Goal: Transaction & Acquisition: Download file/media

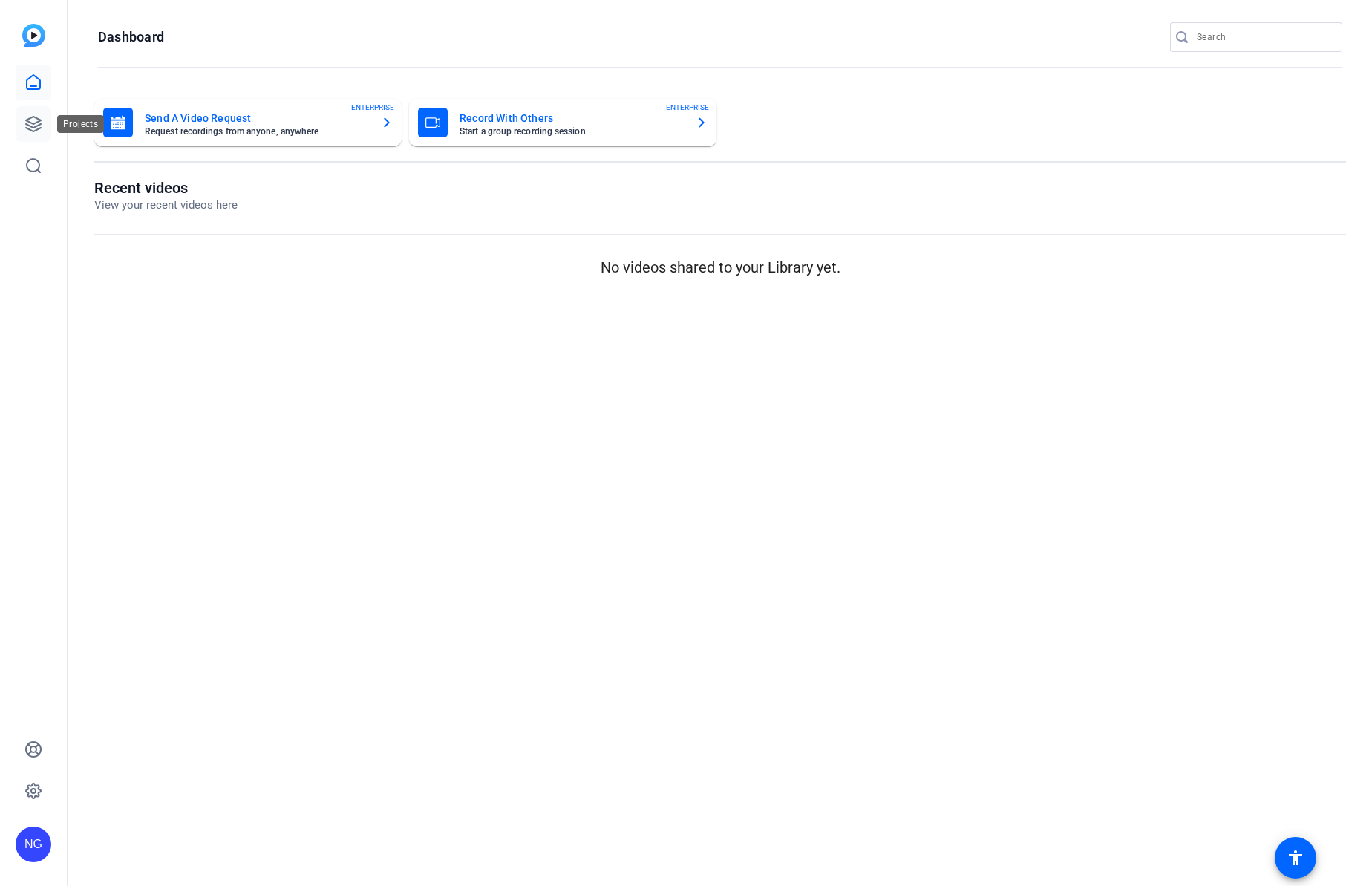
click at [30, 124] on icon at bounding box center [33, 123] width 18 height 18
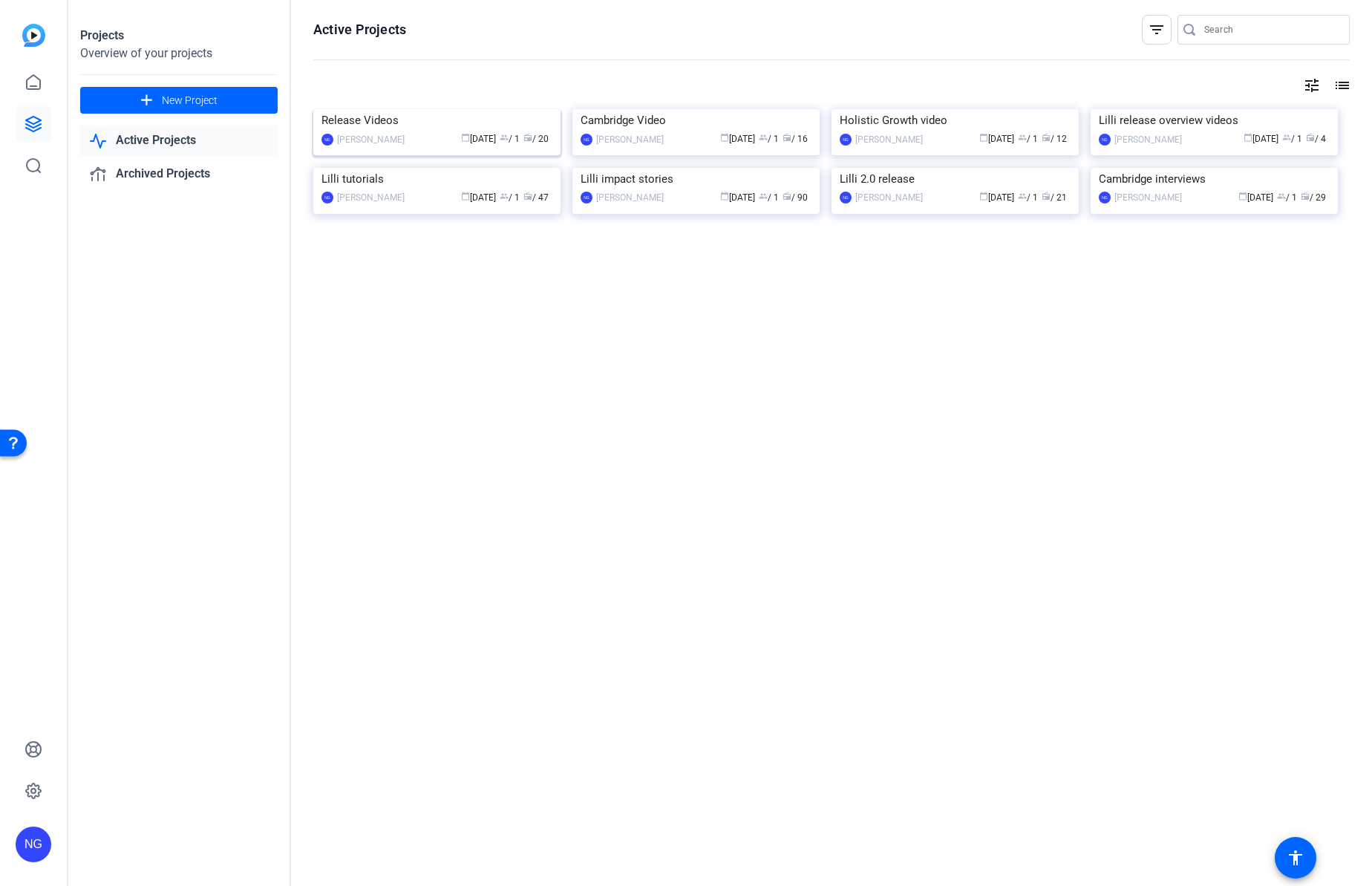
click at [433, 109] on img at bounding box center [437, 109] width 247 height 0
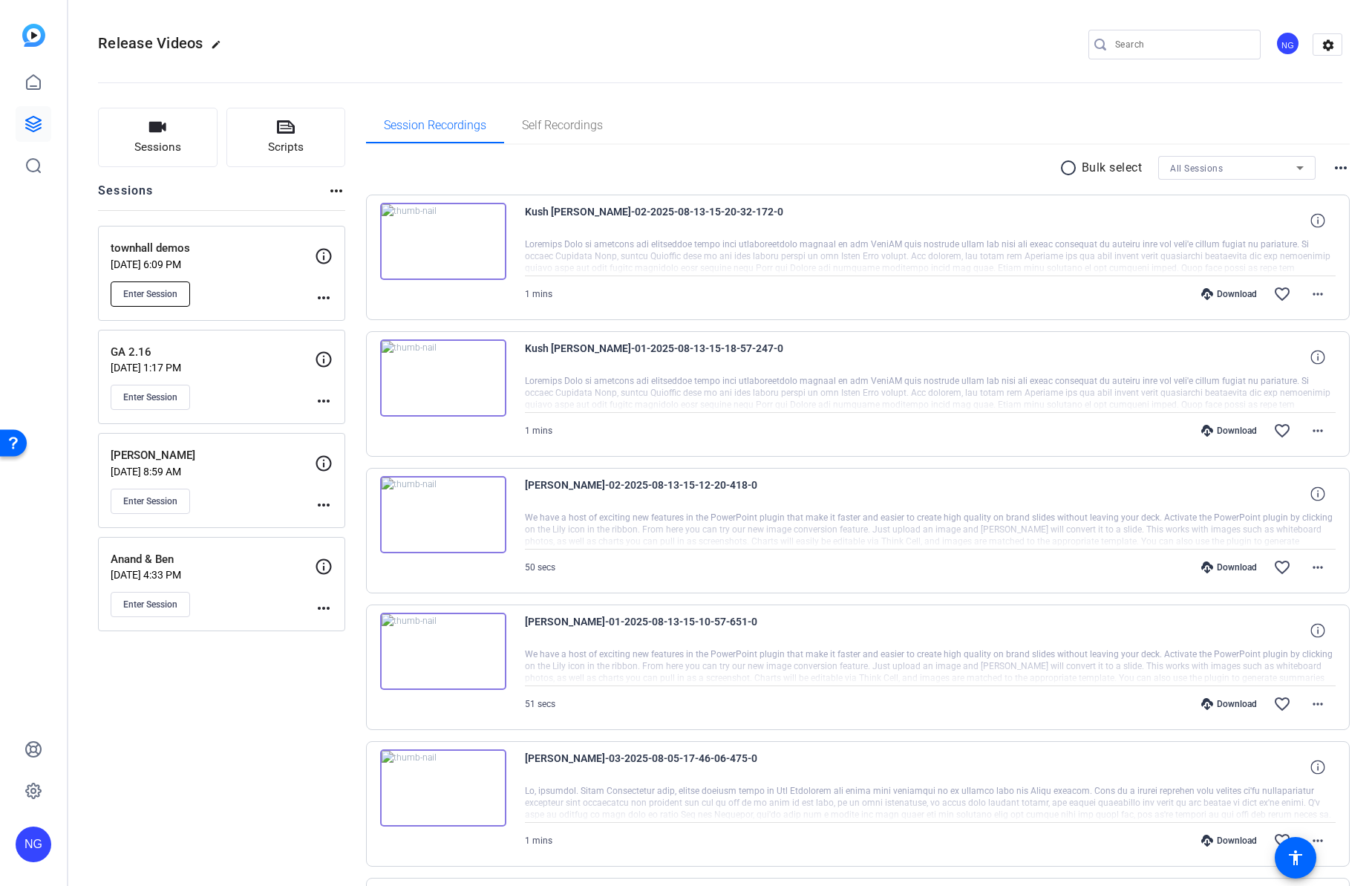
click at [148, 295] on span "Enter Session" at bounding box center [150, 294] width 54 height 11
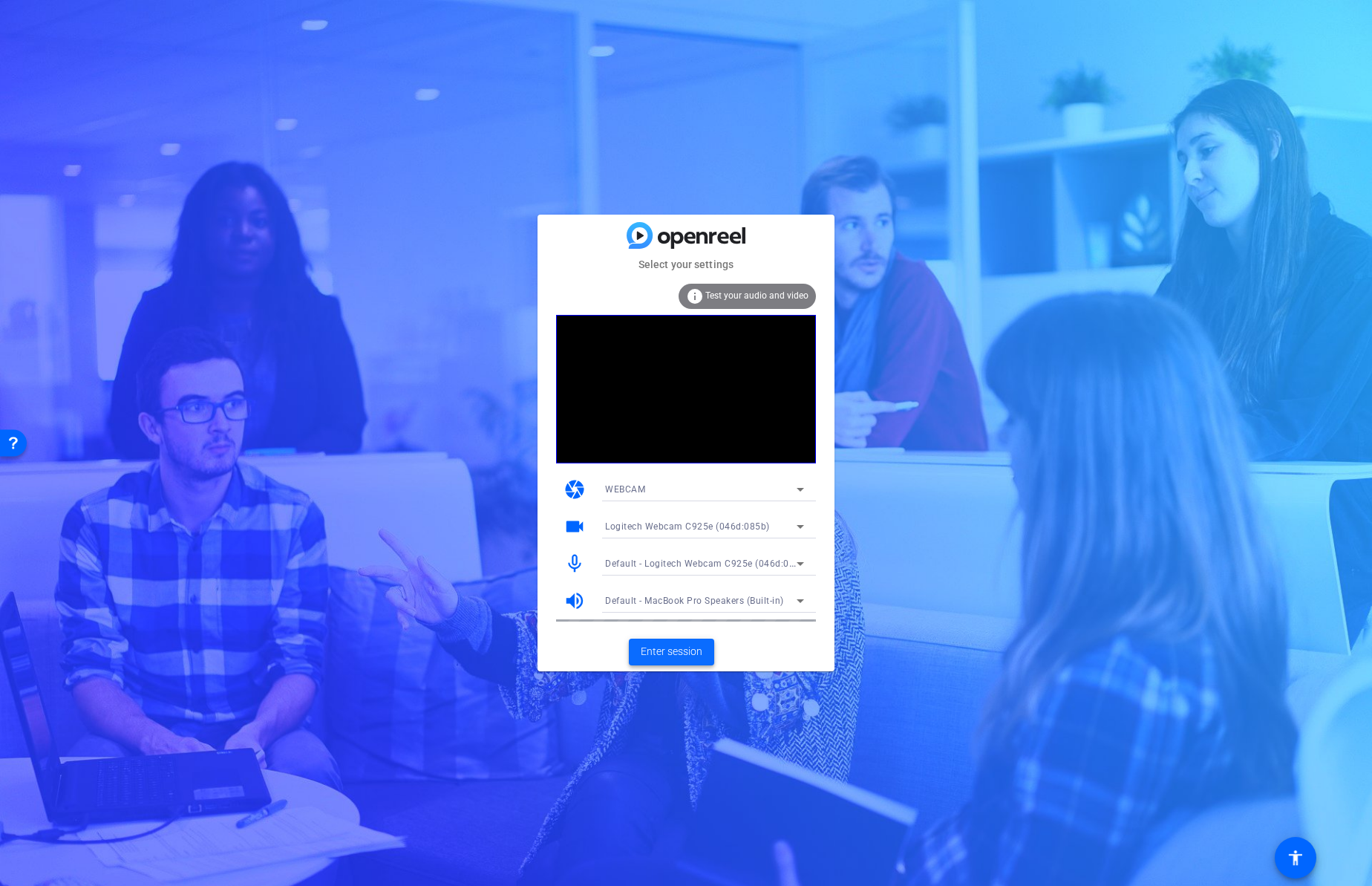
click at [673, 655] on span "Enter session" at bounding box center [672, 652] width 62 height 15
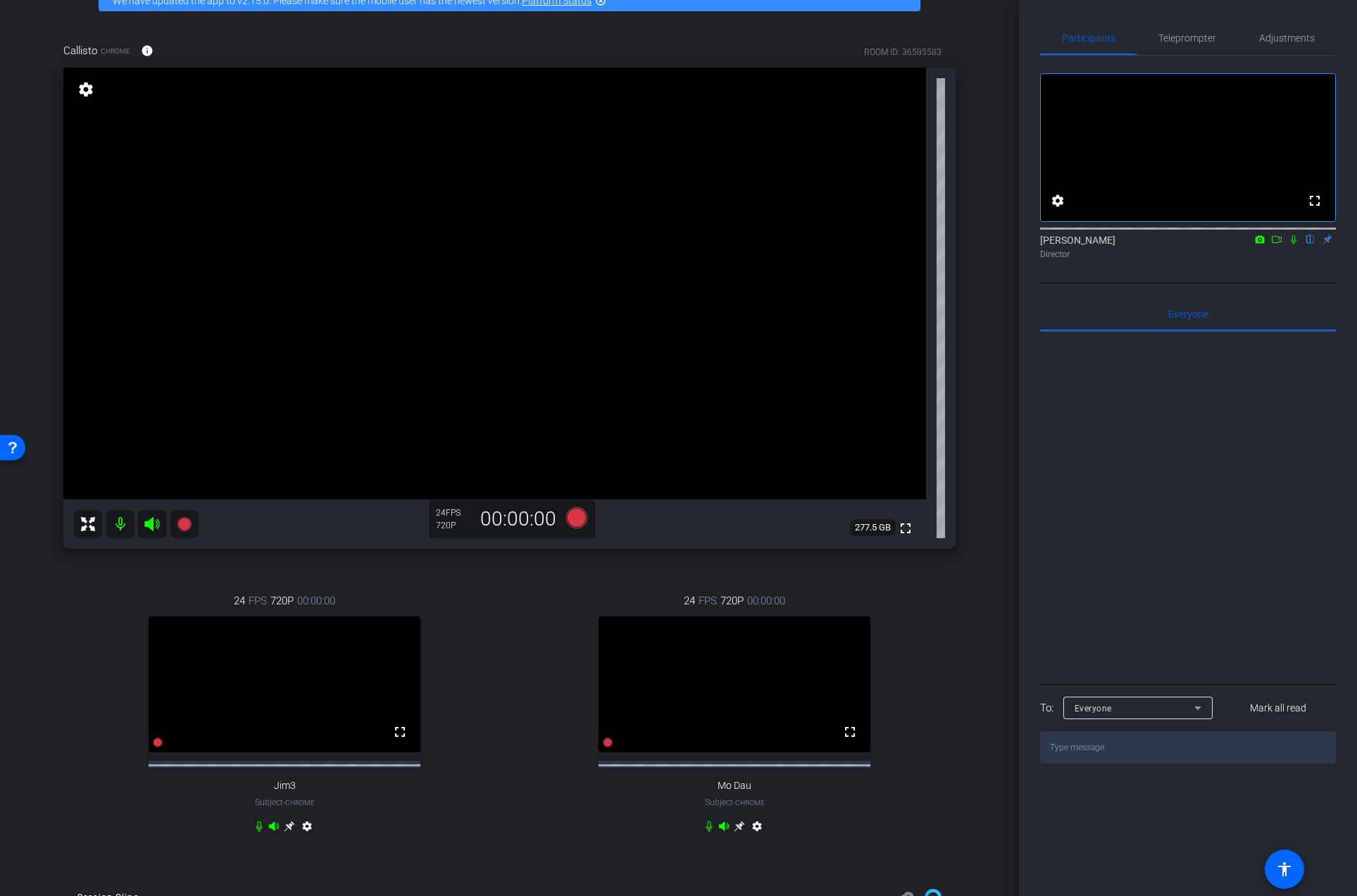
scroll to position [76, 0]
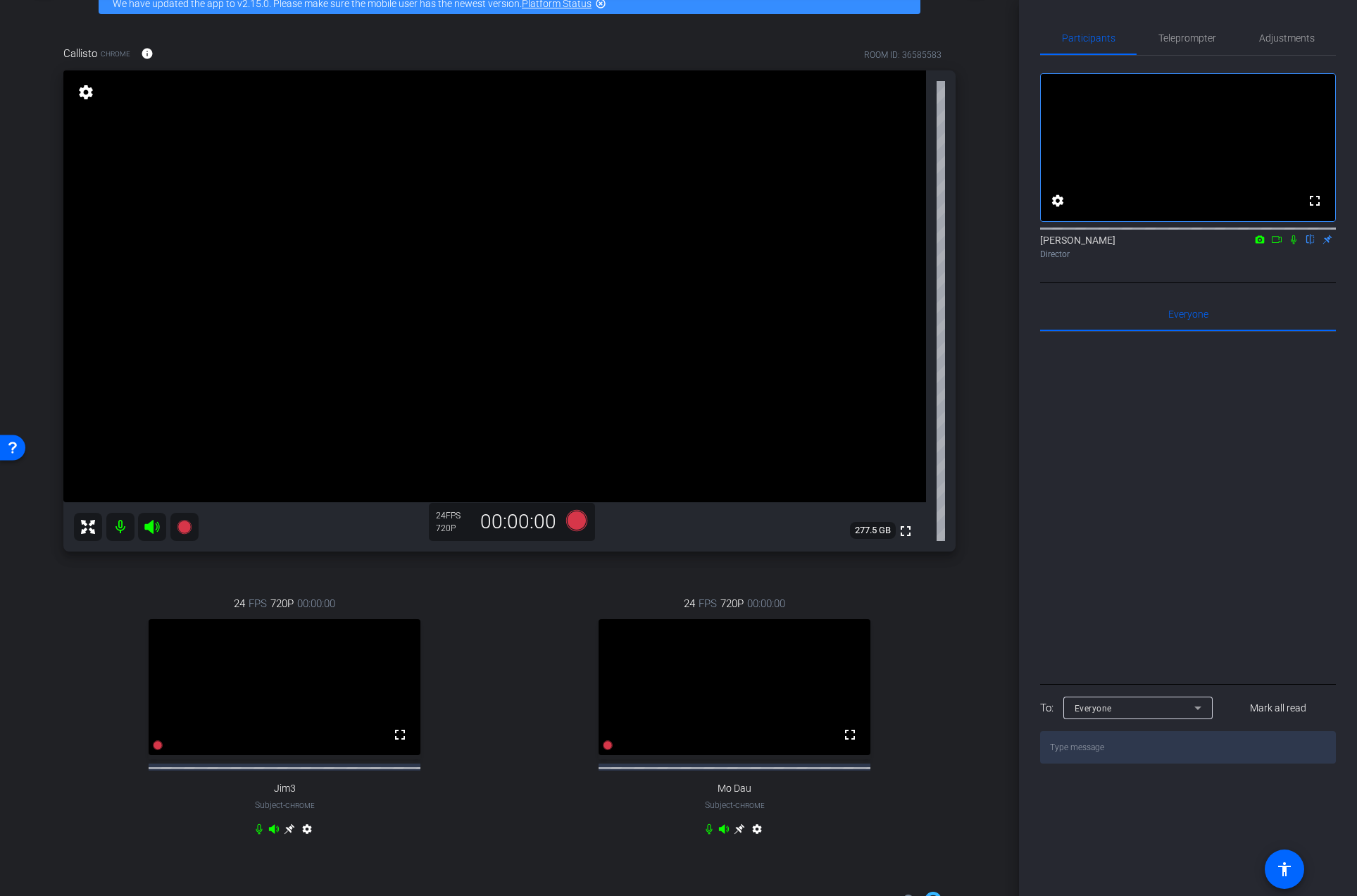
click at [87, 92] on mat-icon "settings" at bounding box center [86, 92] width 20 height 17
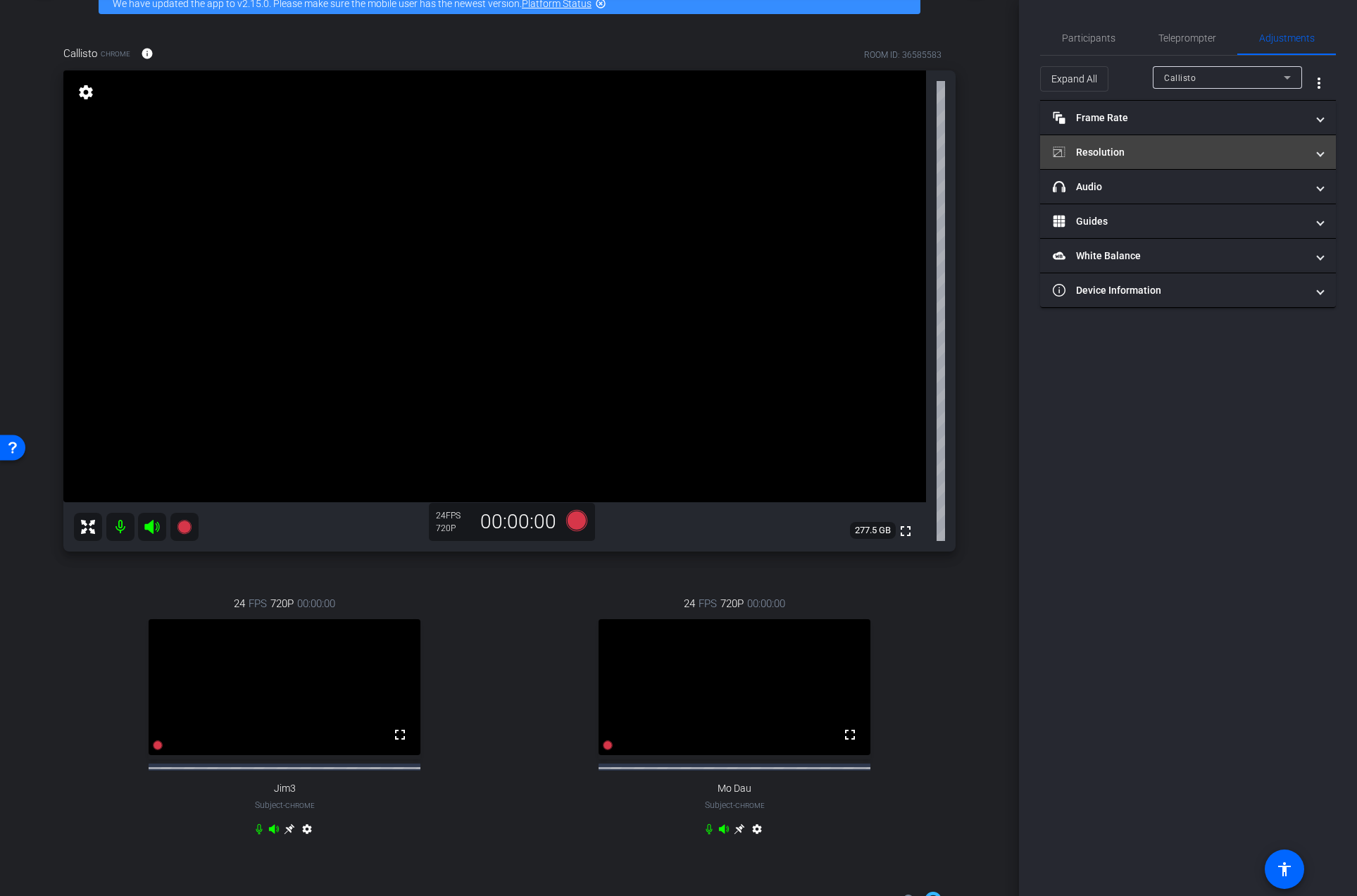
click at [1150, 159] on mat-panel-title "Resolution" at bounding box center [1179, 152] width 254 height 14
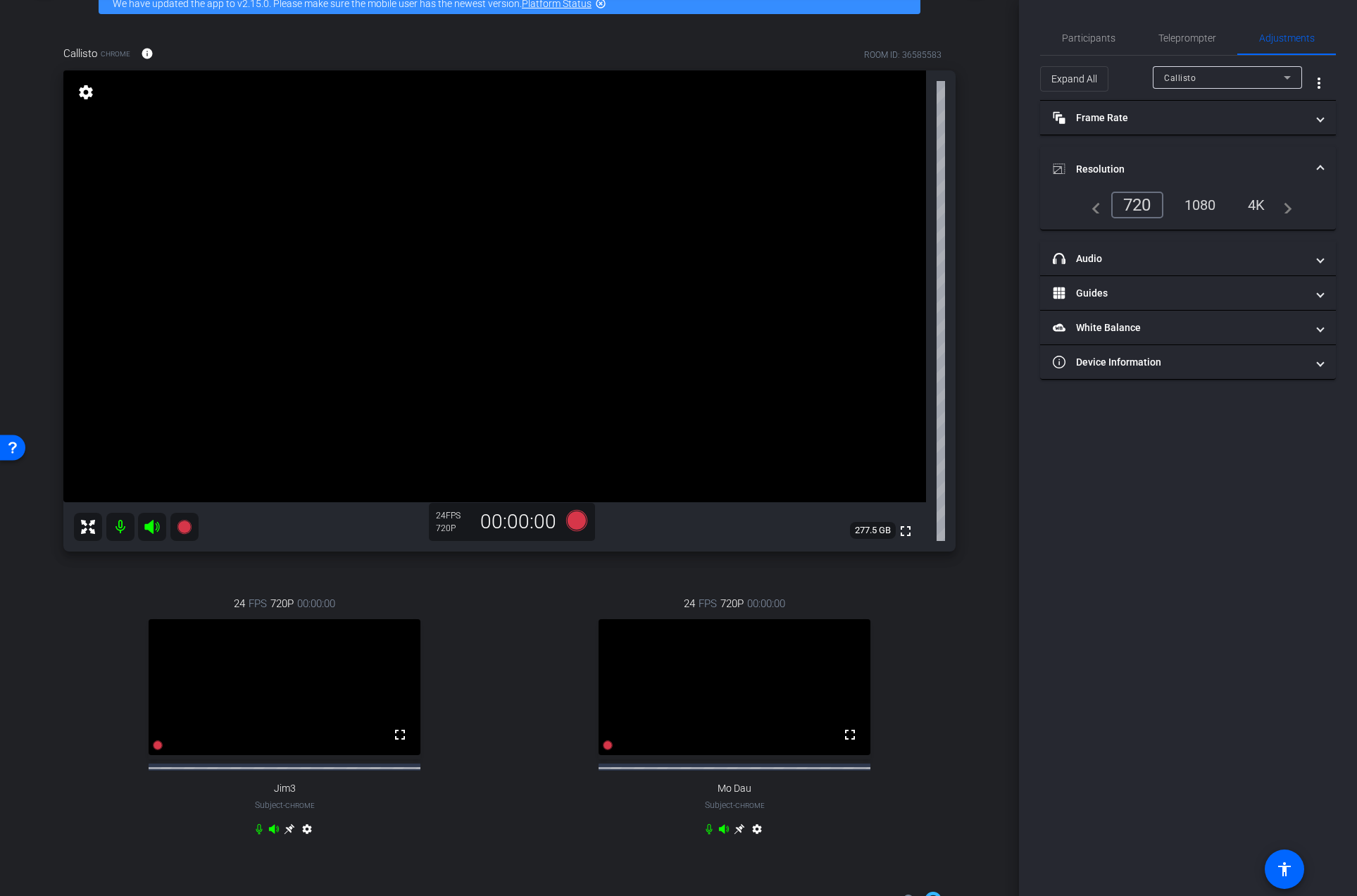
click at [1207, 205] on div "1080" at bounding box center [1200, 205] width 53 height 24
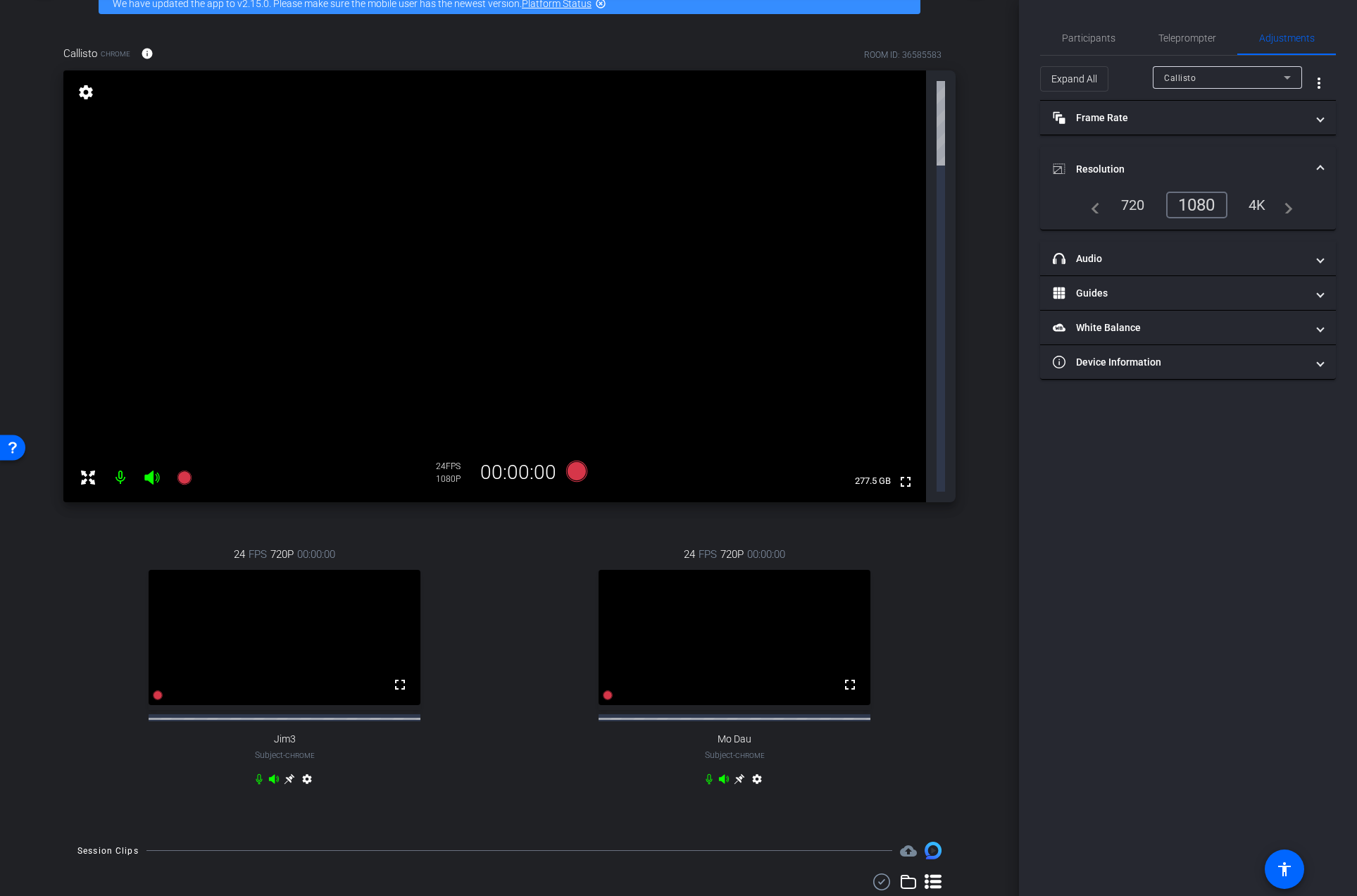
scroll to position [0, 0]
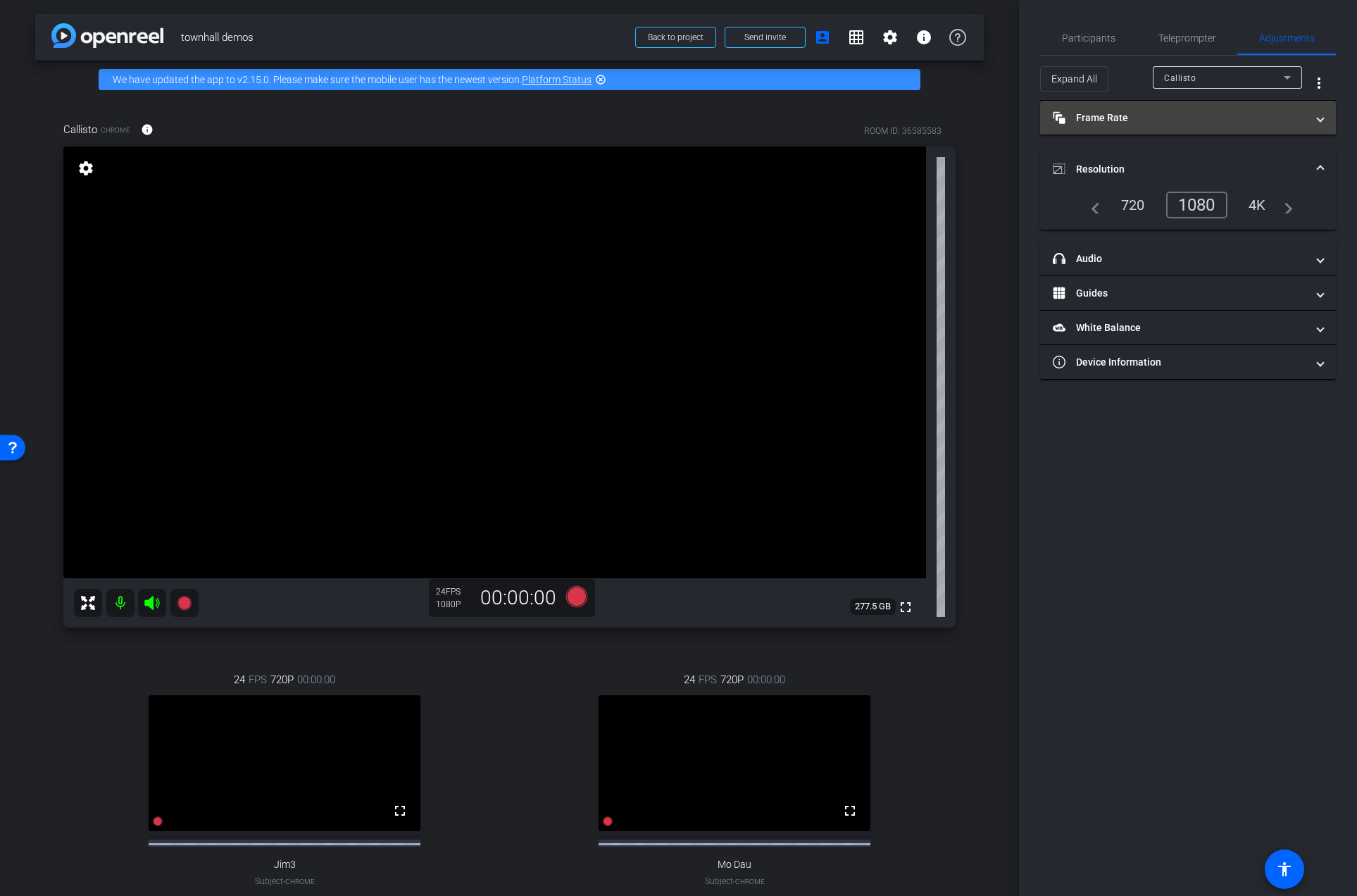
click at [1168, 119] on mat-panel-title "Frame Rate Frame Rate" at bounding box center [1179, 118] width 254 height 14
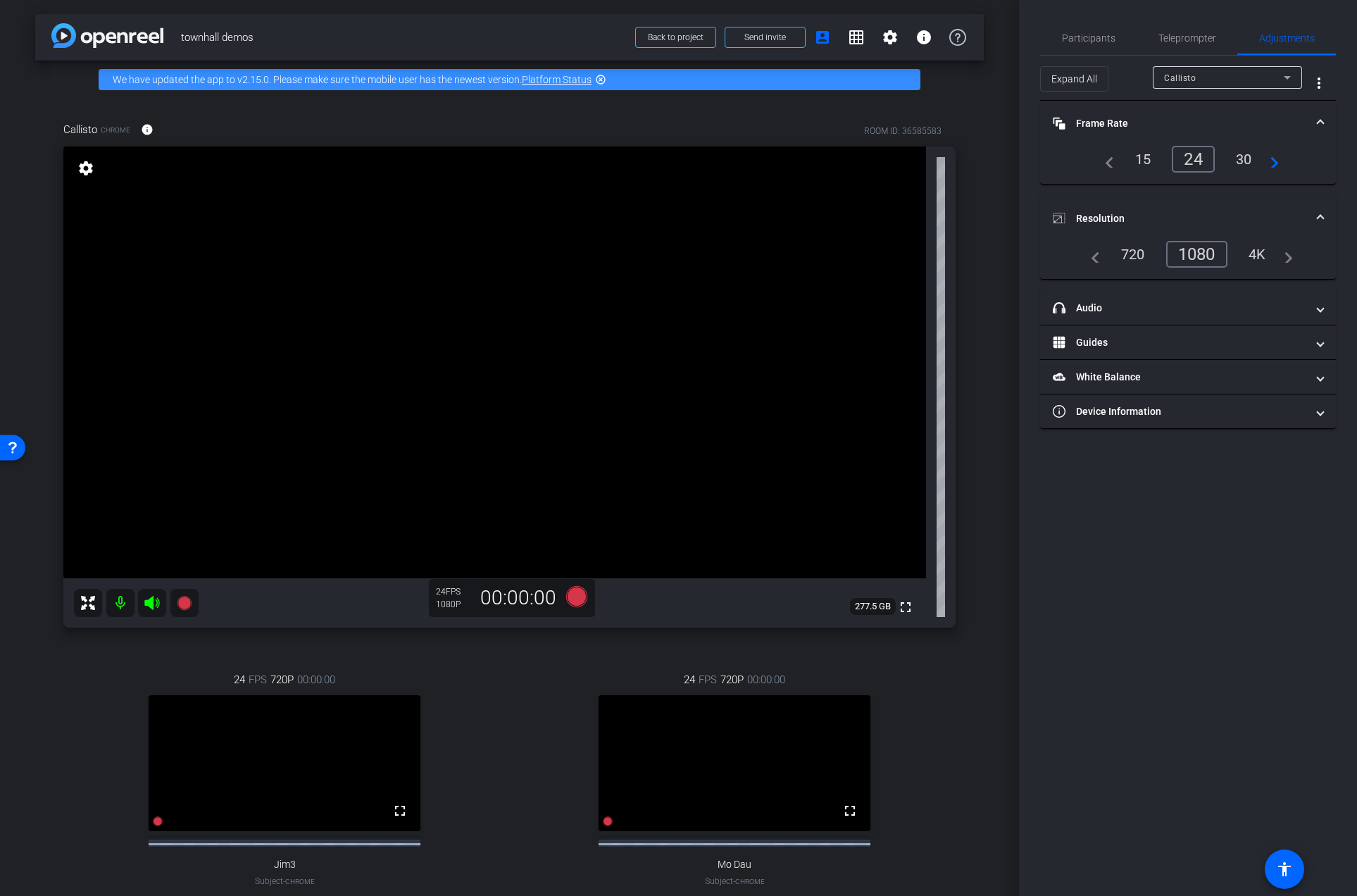
click at [1112, 122] on mat-panel-title "Frame Rate Frame Rate" at bounding box center [1179, 123] width 254 height 14
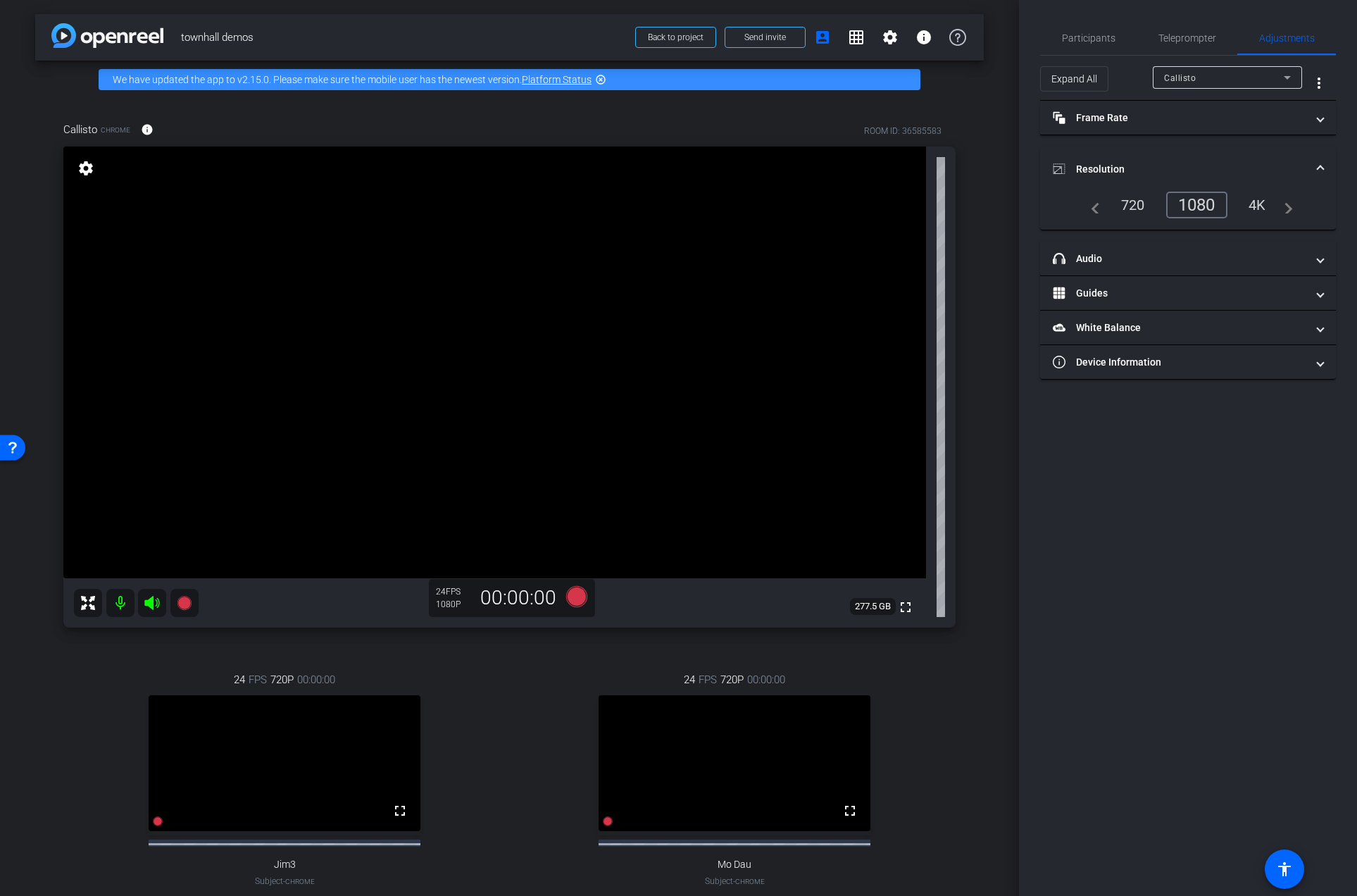
click at [1099, 162] on mat-panel-title "Resolution" at bounding box center [1179, 169] width 254 height 14
click at [976, 419] on div "arrow_back townhall demos Back to project Send invite account_box grid_on setti…" at bounding box center [509, 448] width 1019 height 896
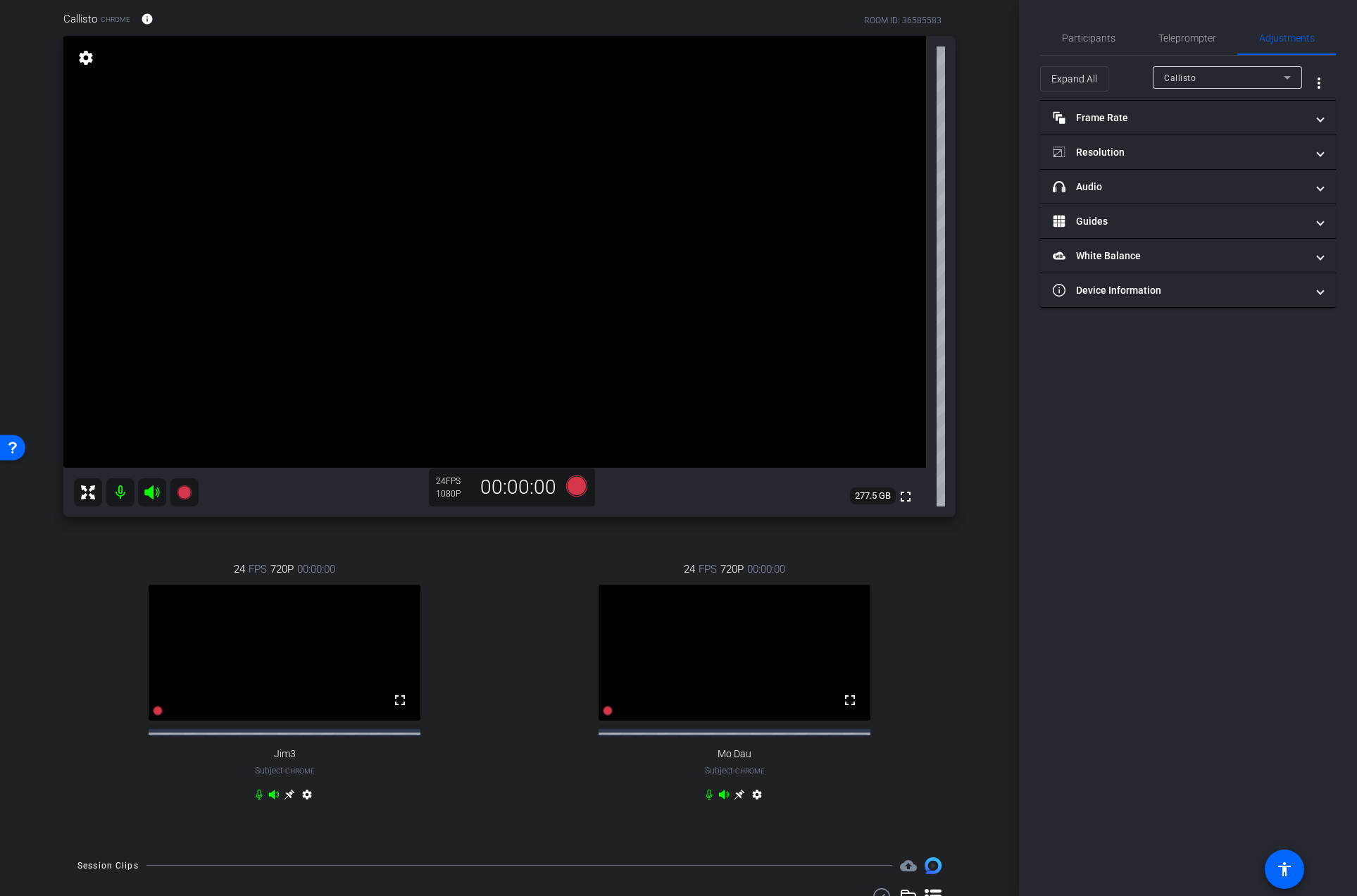
scroll to position [126, 0]
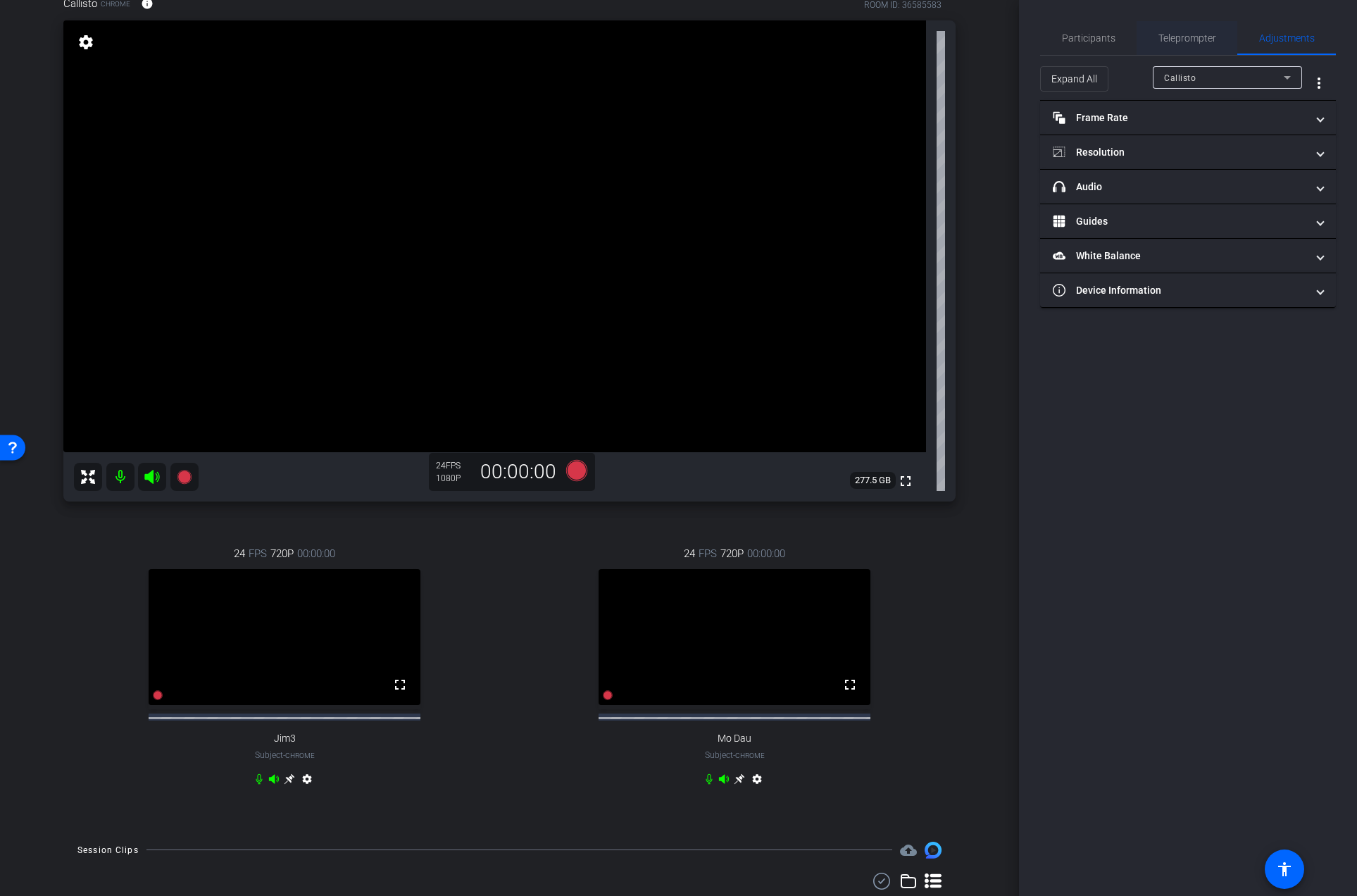
click at [1182, 34] on span "Teleprompter" at bounding box center [1187, 38] width 58 height 10
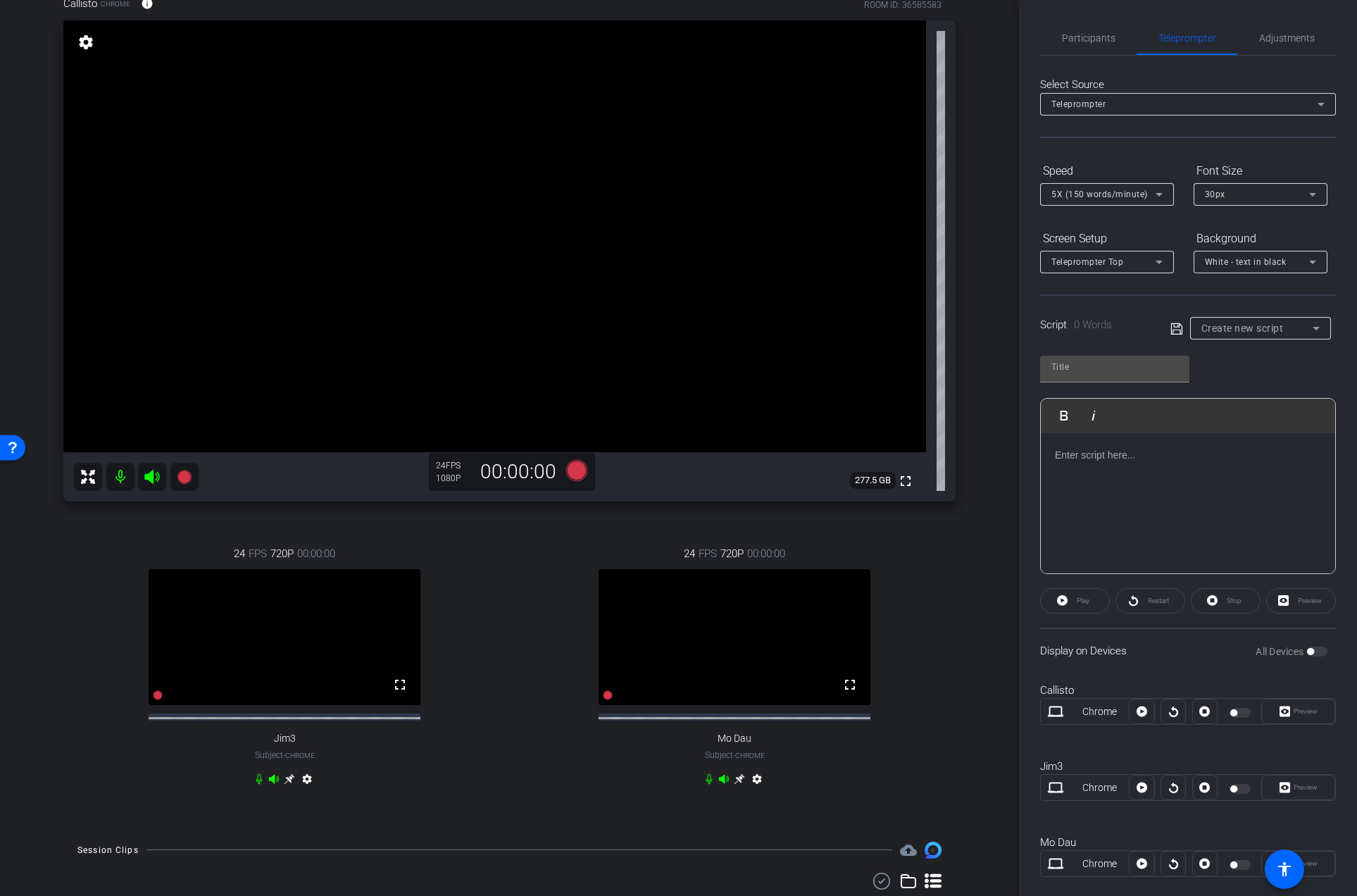
click at [1272, 331] on span "Create new script" at bounding box center [1242, 328] width 82 height 11
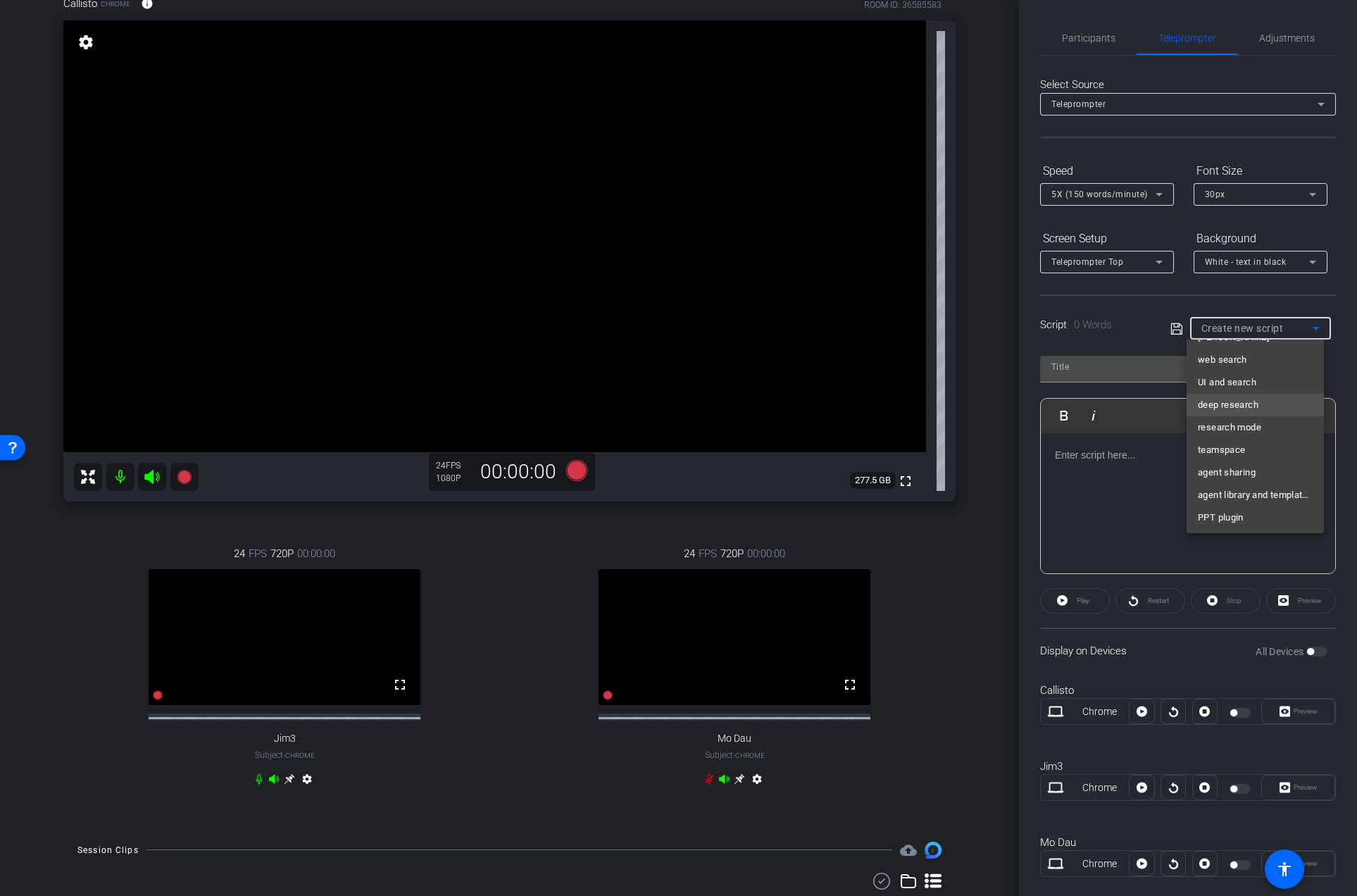
scroll to position [65, 0]
click at [1226, 491] on span "agent library and templates" at bounding box center [1255, 493] width 115 height 17
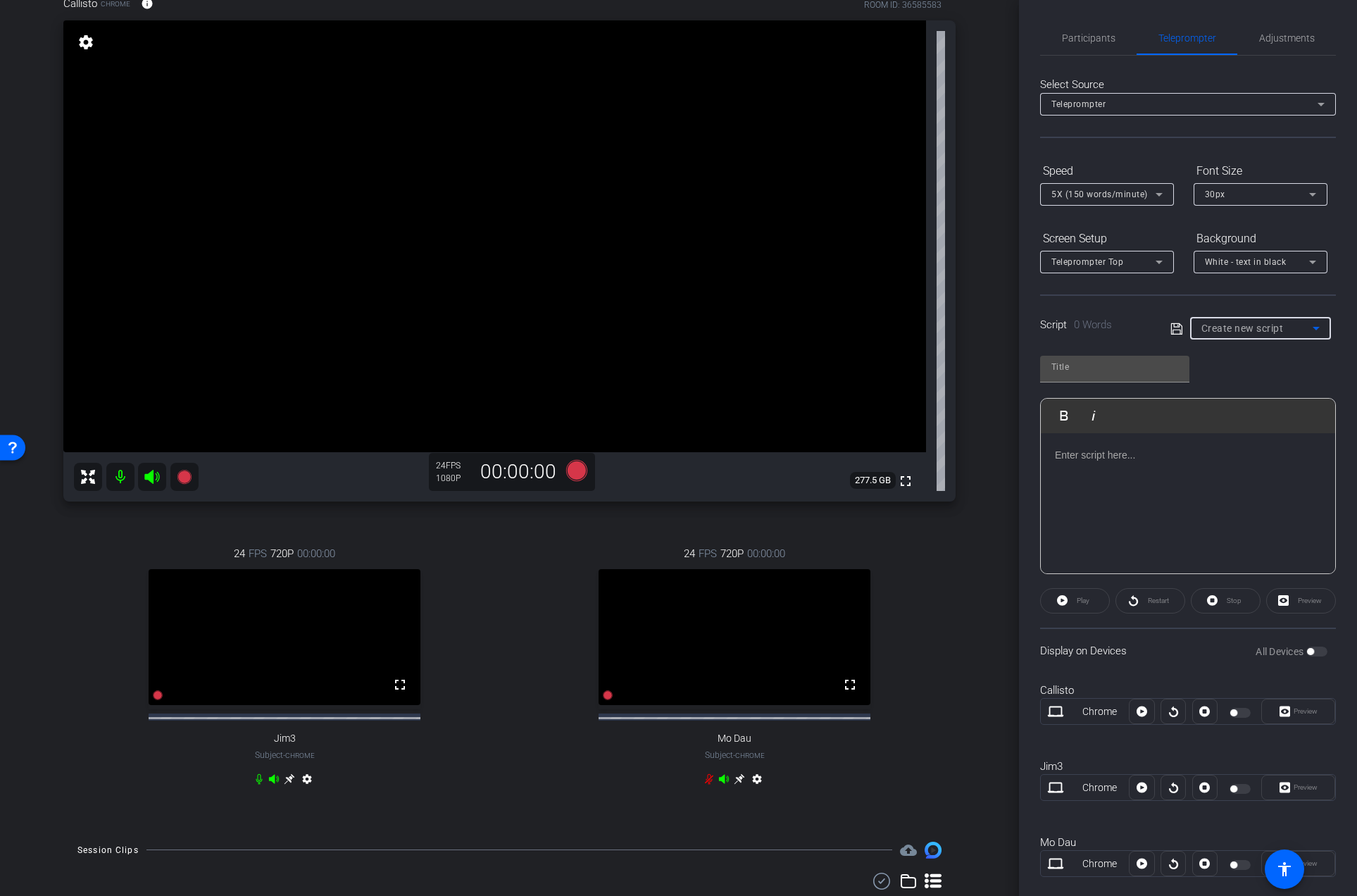
type input "agent library and templates"
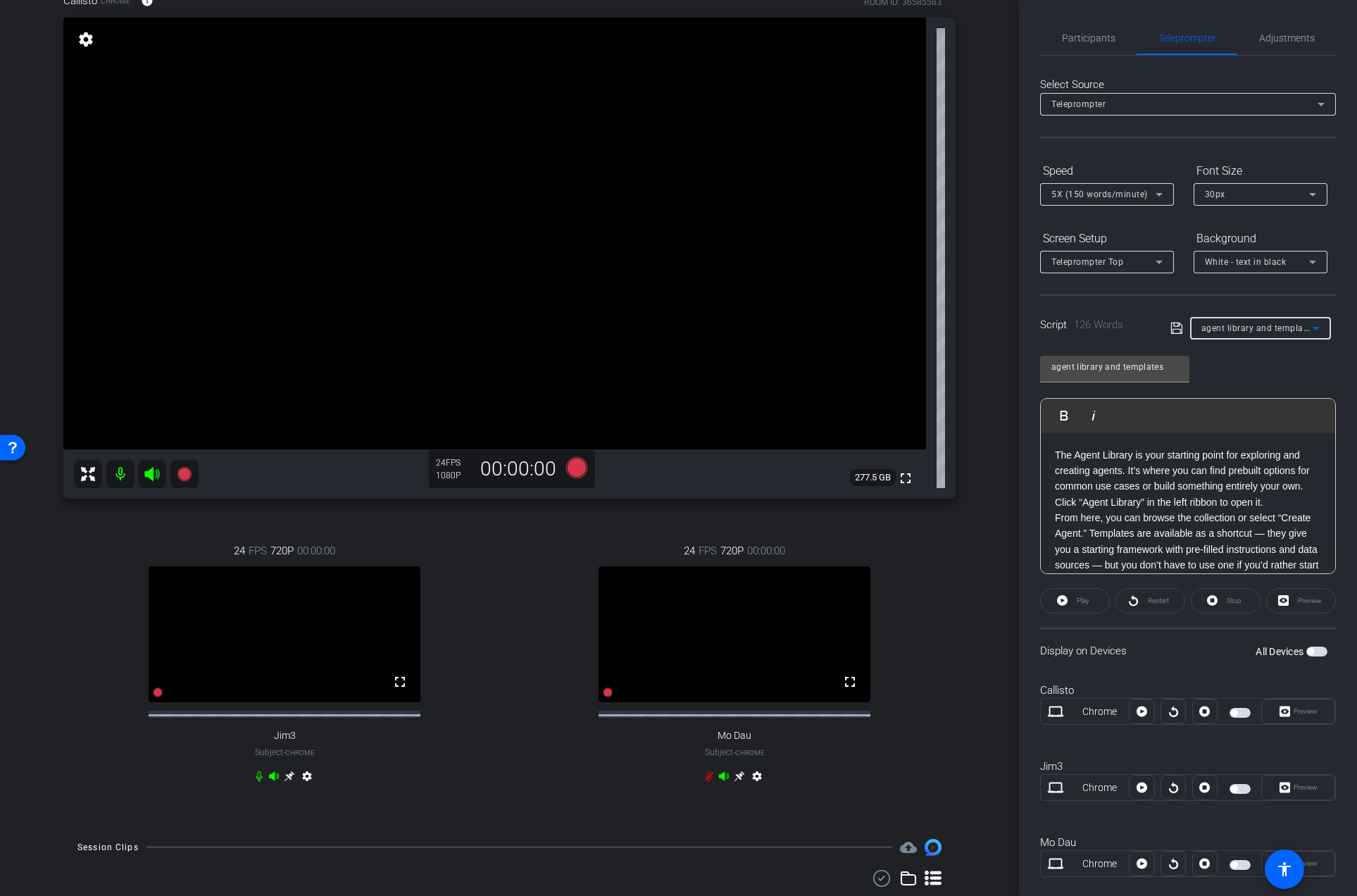
scroll to position [131, 0]
click at [1234, 712] on span "button" at bounding box center [1239, 712] width 21 height 10
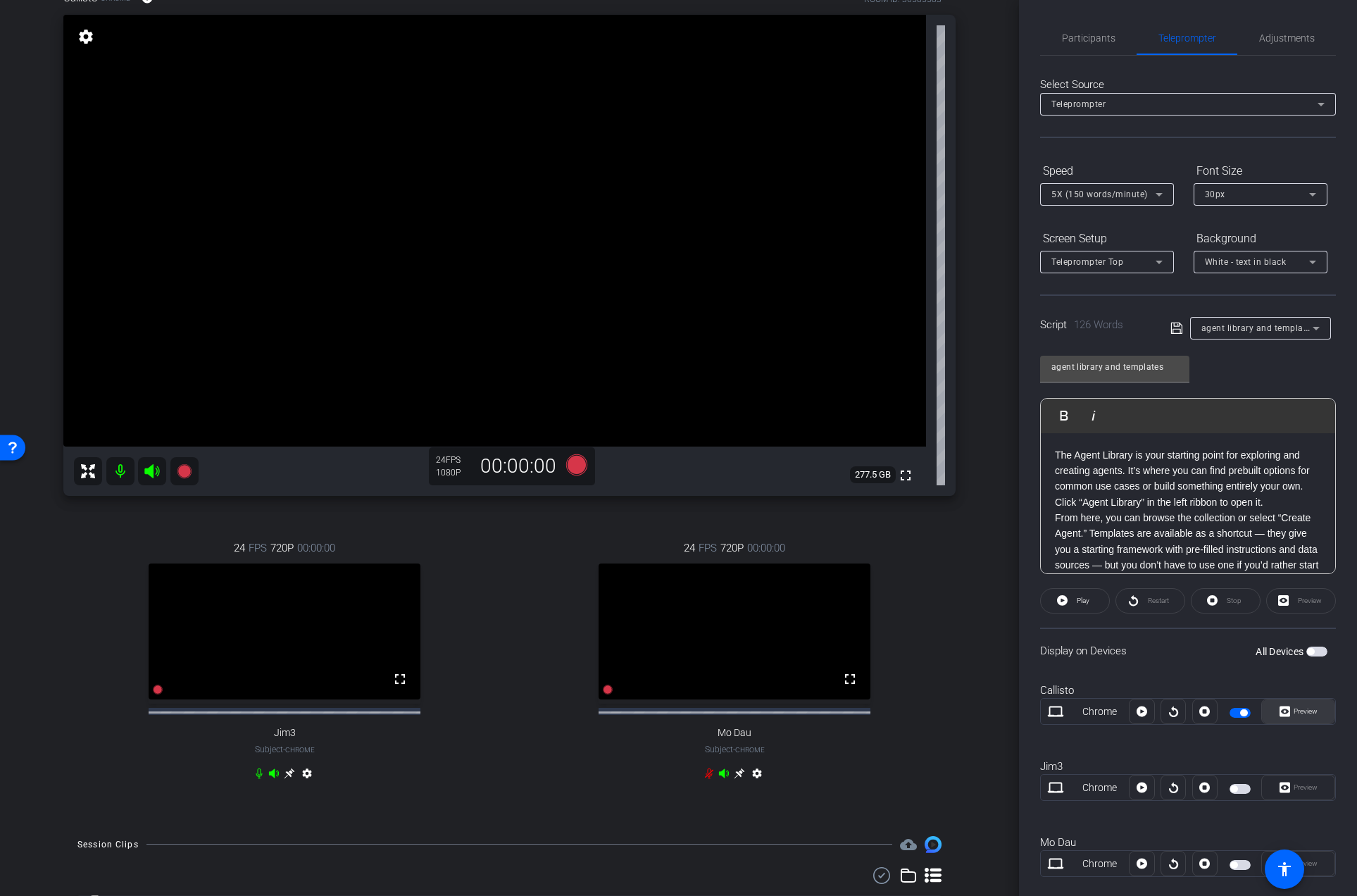
click at [1296, 708] on span "Preview" at bounding box center [1305, 710] width 24 height 8
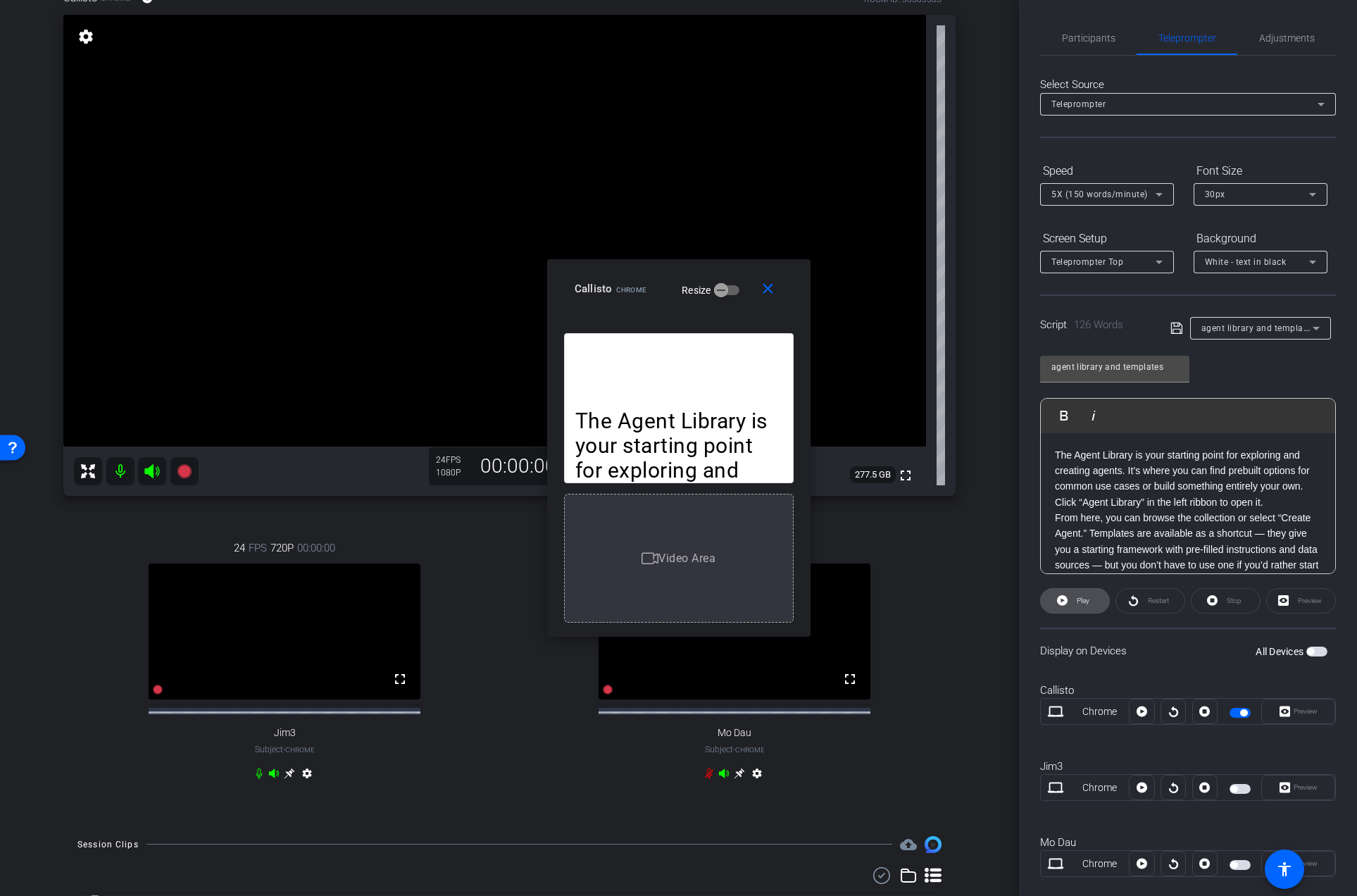
click at [1083, 601] on span "Play" at bounding box center [1083, 600] width 13 height 8
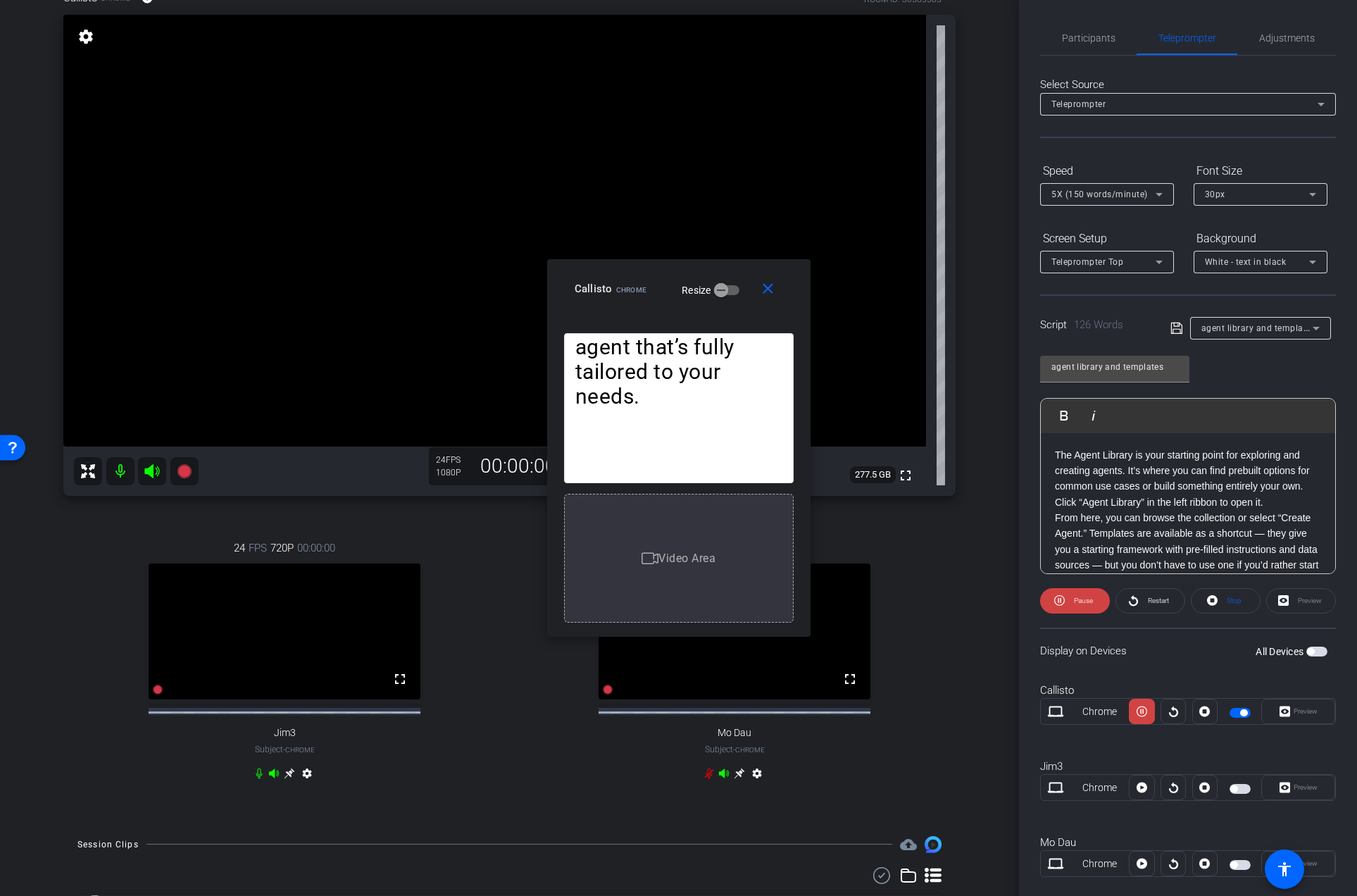
click at [1083, 601] on span "Pause" at bounding box center [1083, 600] width 19 height 8
click at [1111, 197] on span "5X (150 words/minute)" at bounding box center [1099, 194] width 96 height 10
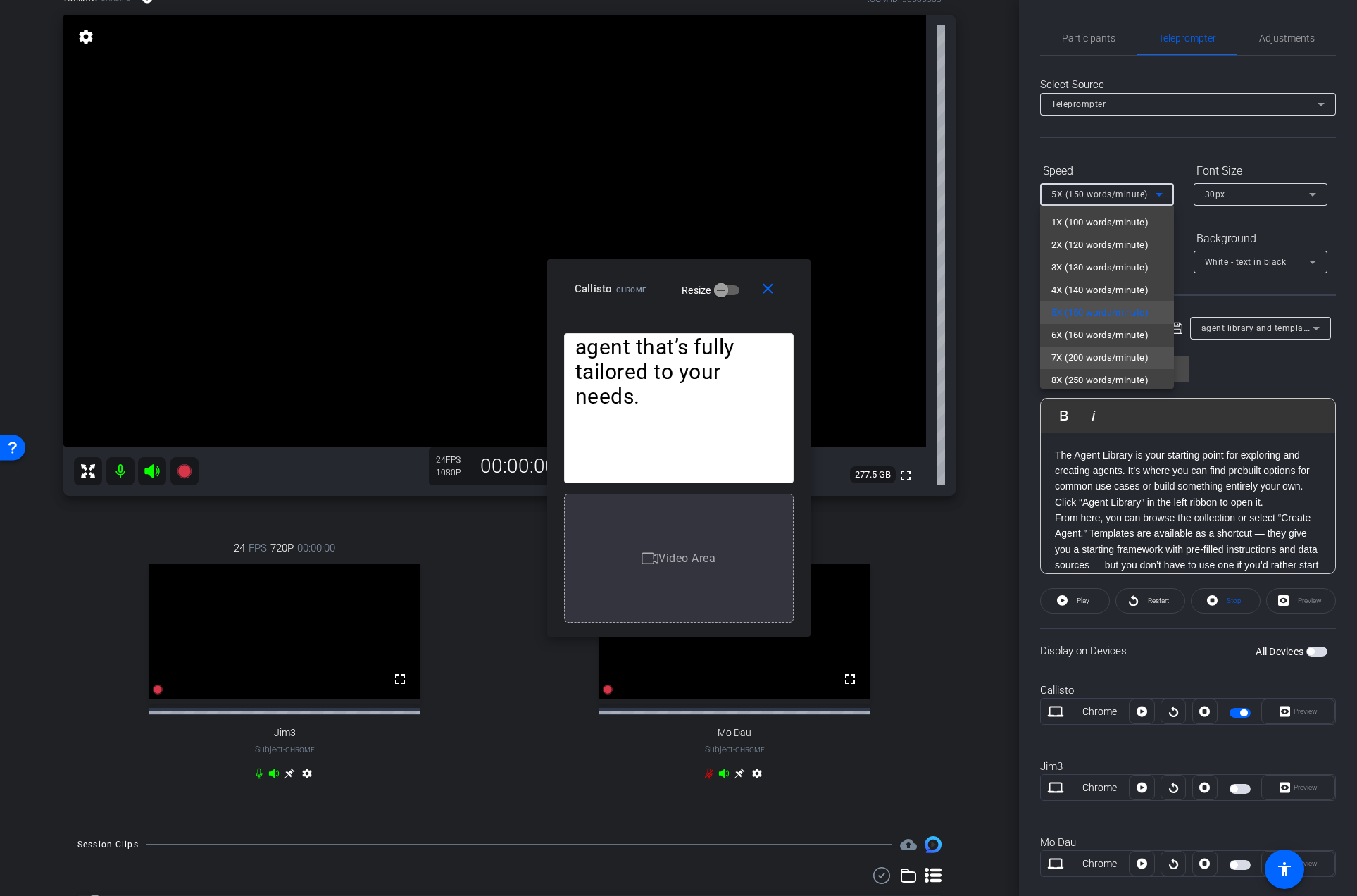
click at [1099, 355] on span "7X (200 words/minute)" at bounding box center [1099, 357] width 97 height 17
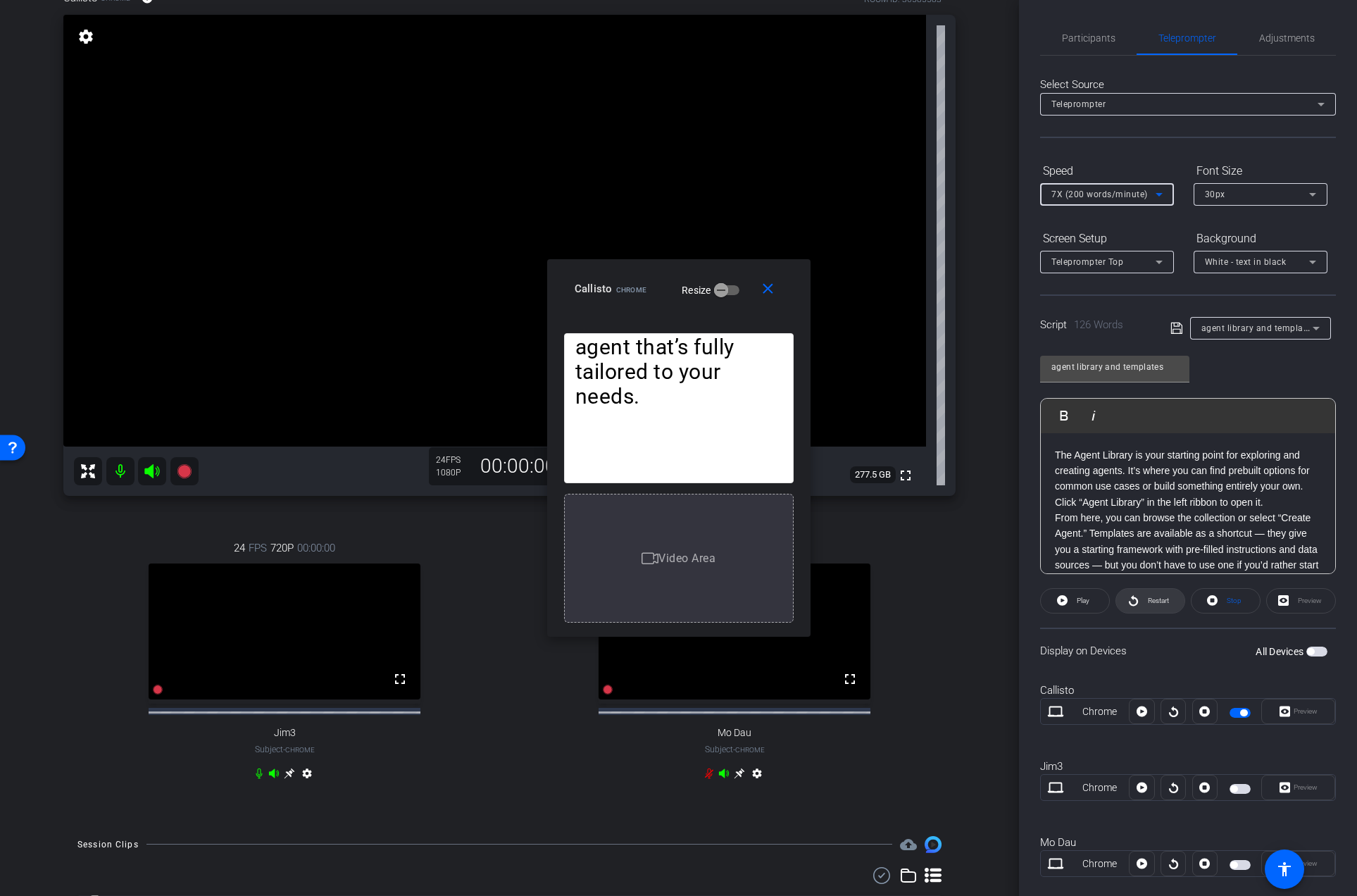
click at [1150, 602] on span "Restart" at bounding box center [1158, 600] width 21 height 8
click at [1074, 602] on span "Pause" at bounding box center [1083, 600] width 19 height 8
click at [1099, 266] on span "Teleprompter Top" at bounding box center [1086, 262] width 72 height 10
click at [1093, 229] on div at bounding box center [678, 448] width 1357 height 896
click at [1101, 198] on span "7X (200 words/minute)" at bounding box center [1099, 194] width 96 height 10
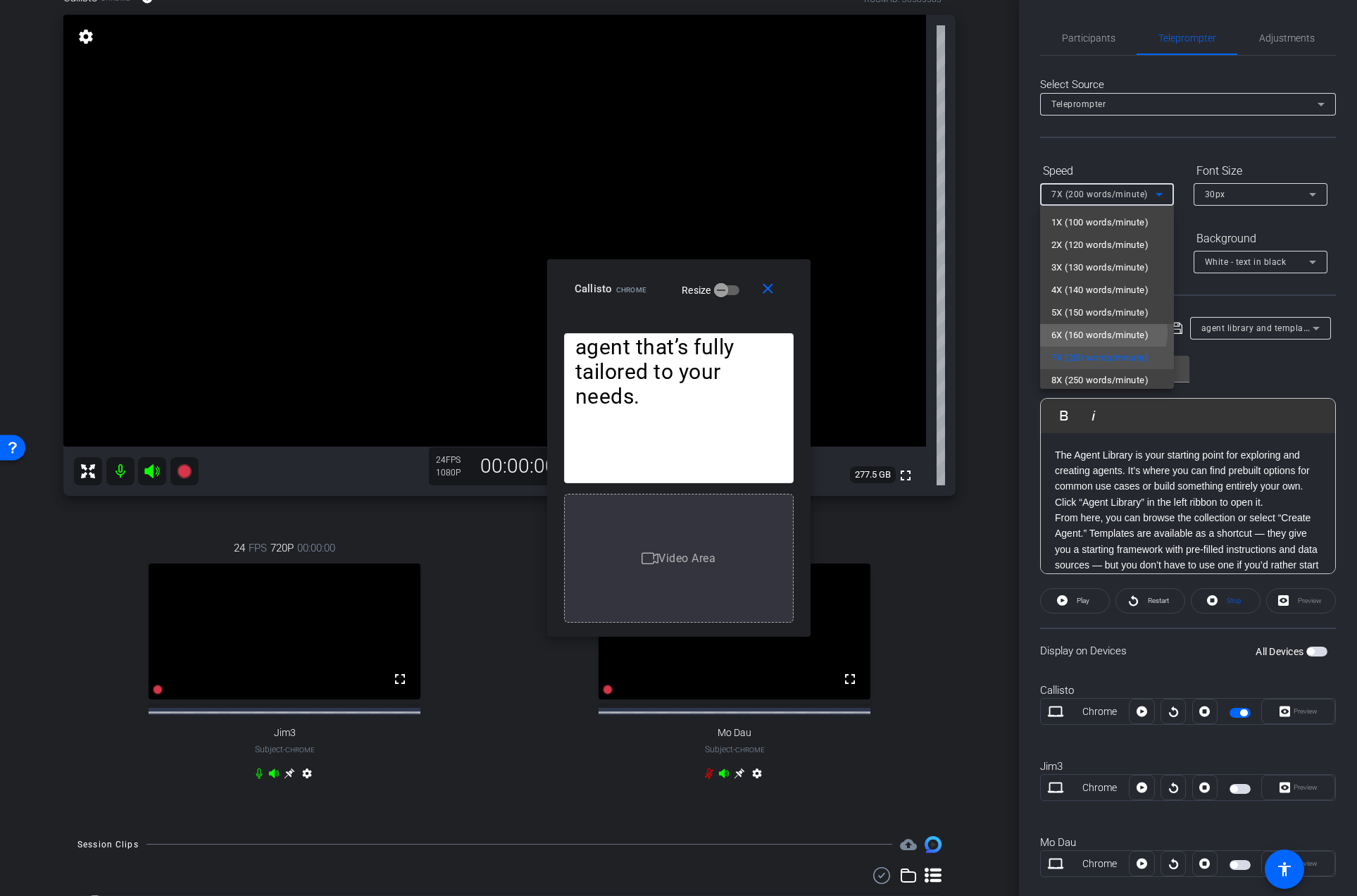
click at [1089, 331] on span "6X (160 words/minute)" at bounding box center [1099, 335] width 97 height 17
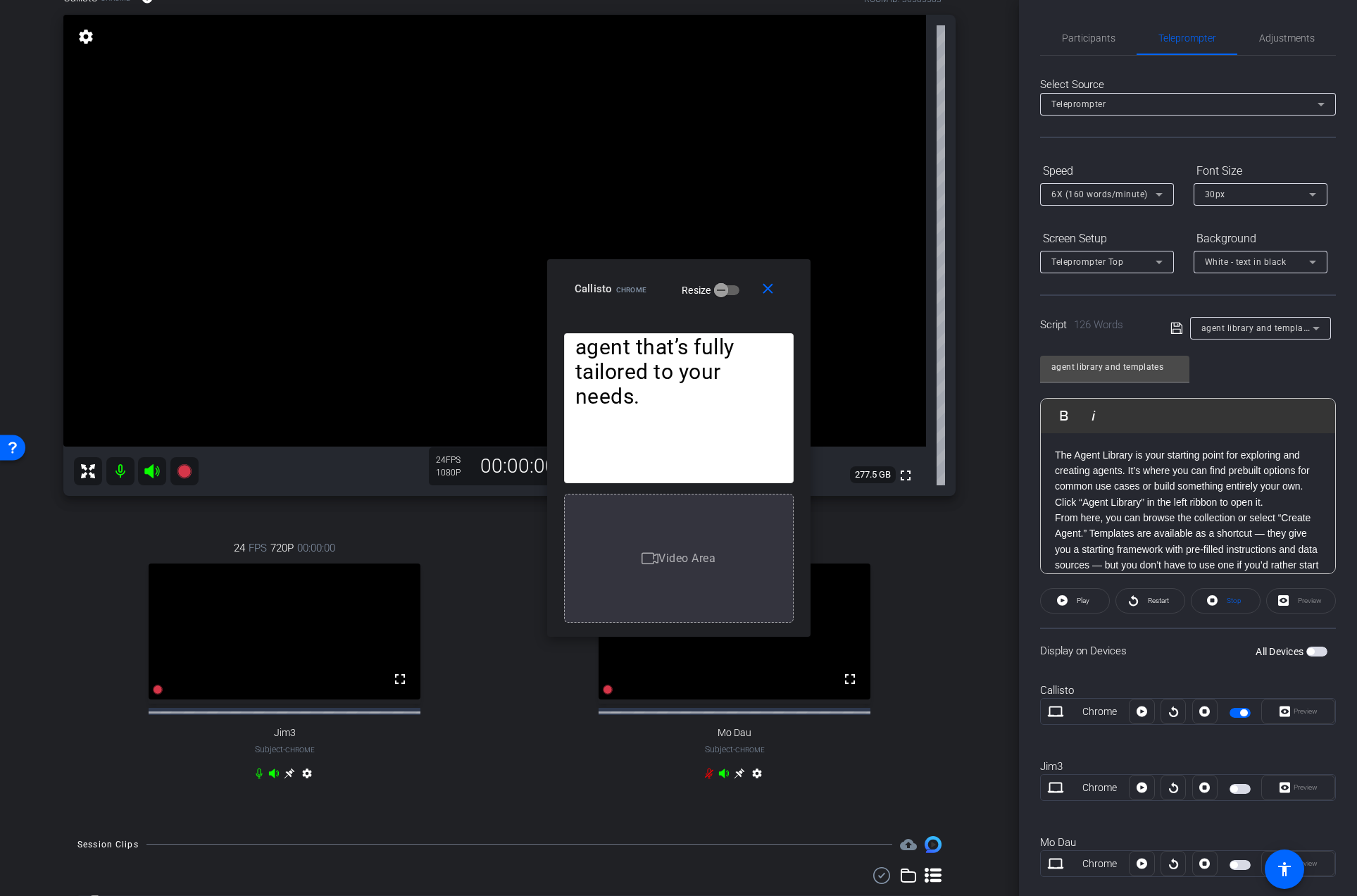
click at [1007, 387] on div "arrow_back townhall demos Back to project Send invite account_box grid_on setti…" at bounding box center [509, 316] width 1019 height 896
click at [1161, 602] on span "Restart" at bounding box center [1158, 600] width 21 height 8
click at [1089, 601] on span "Pause" at bounding box center [1083, 600] width 19 height 8
click at [1121, 264] on span "Teleprompter Top" at bounding box center [1086, 262] width 72 height 10
drag, startPoint x: 1117, startPoint y: 258, endPoint x: 1116, endPoint y: 233, distance: 25.0
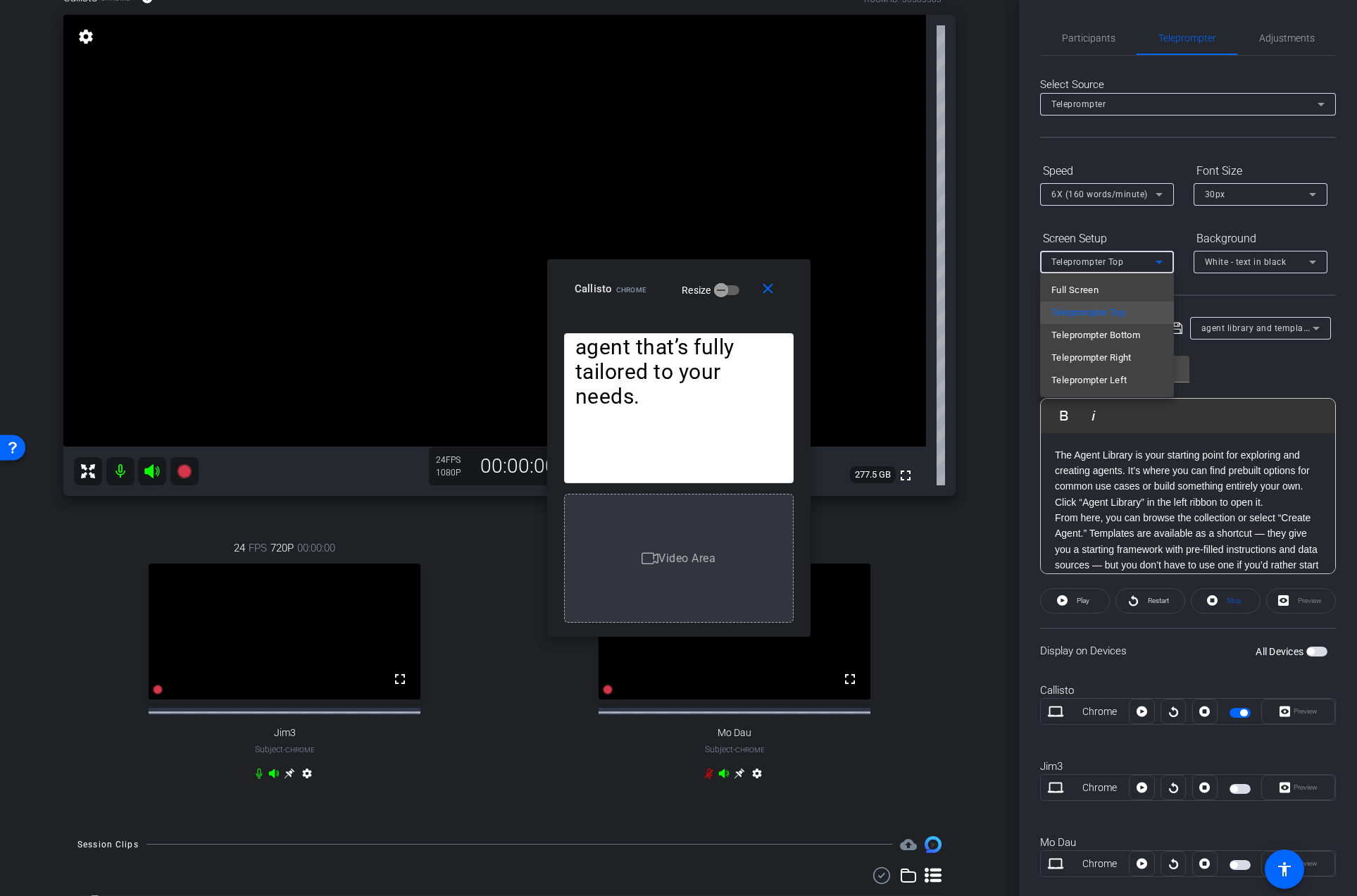
click at [1117, 258] on div at bounding box center [678, 448] width 1357 height 896
click at [1118, 191] on span "6X (160 words/minute)" at bounding box center [1099, 194] width 96 height 10
click at [1088, 336] on span "7X (200 words/minute)" at bounding box center [1099, 335] width 97 height 17
click at [1123, 459] on p "The Agent Library is your starting point for exploring and creating agents. It’…" at bounding box center [1188, 478] width 266 height 63
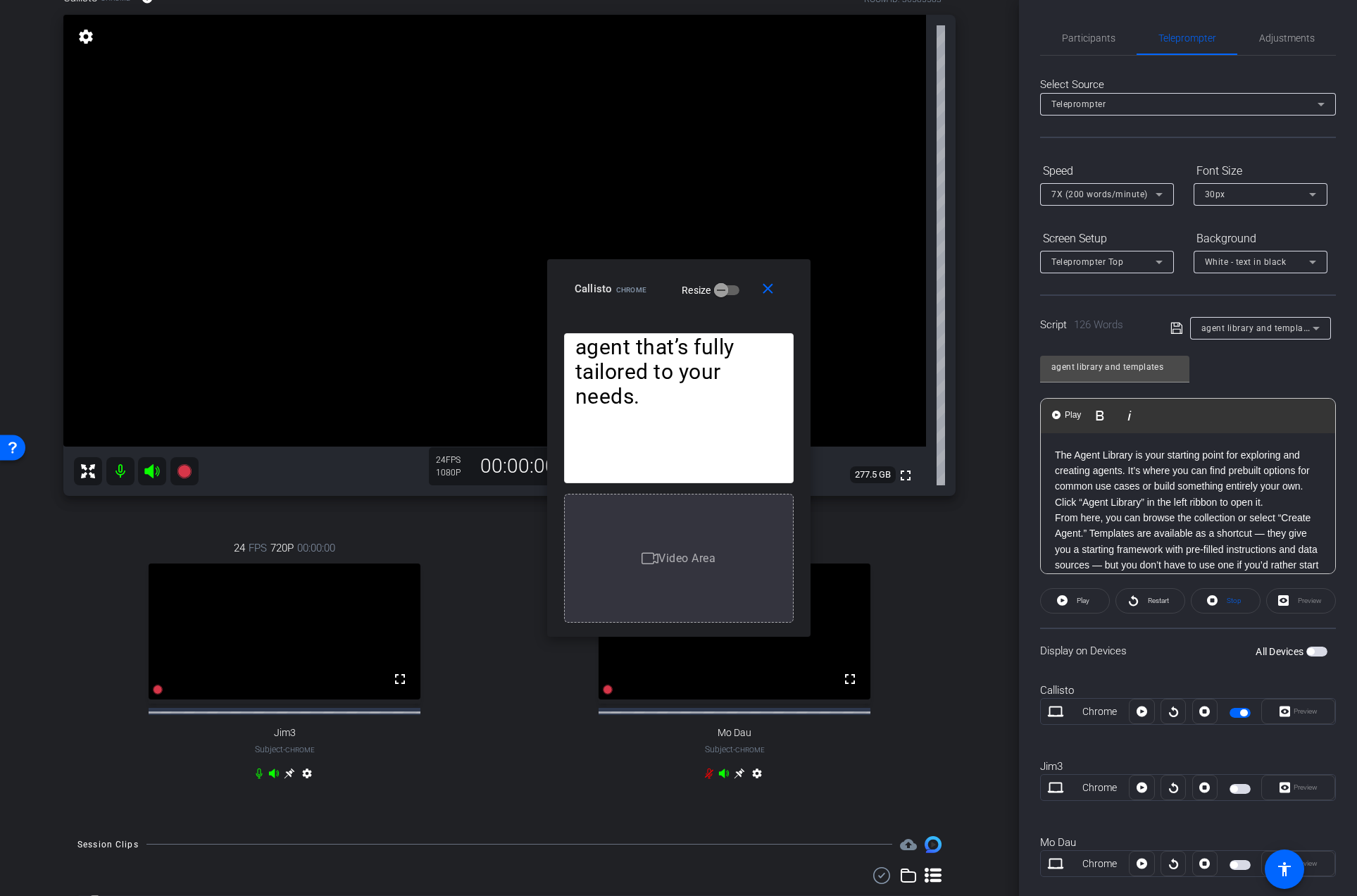
click at [1078, 503] on p "The Agent Library is your starting point for exploring and creating agents. It’…" at bounding box center [1188, 478] width 266 height 63
click at [1121, 264] on span "Teleprompter Top" at bounding box center [1086, 262] width 72 height 10
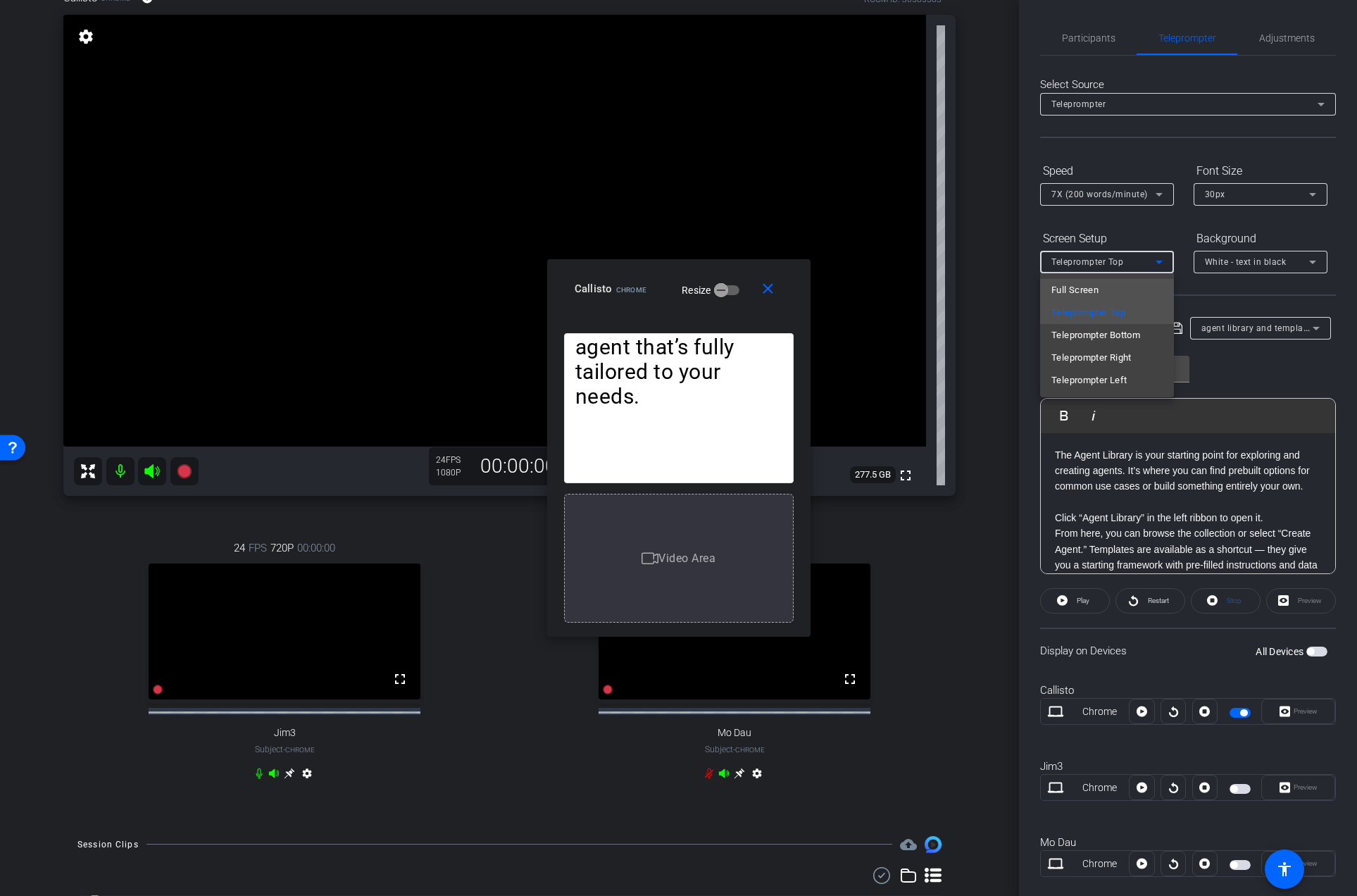
click at [1092, 289] on span "Full Screen" at bounding box center [1074, 290] width 47 height 17
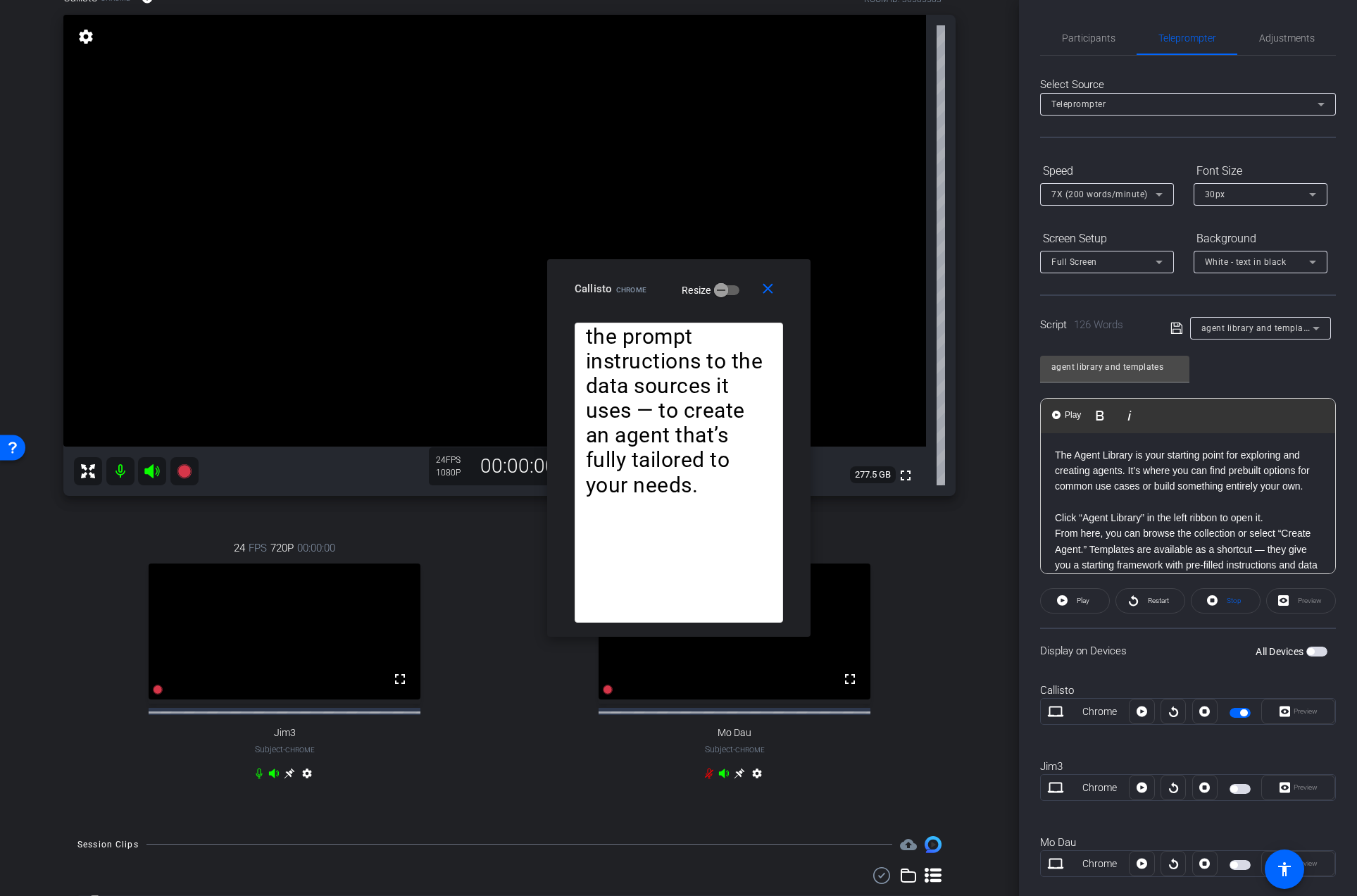
click at [1107, 510] on p at bounding box center [1188, 502] width 266 height 15
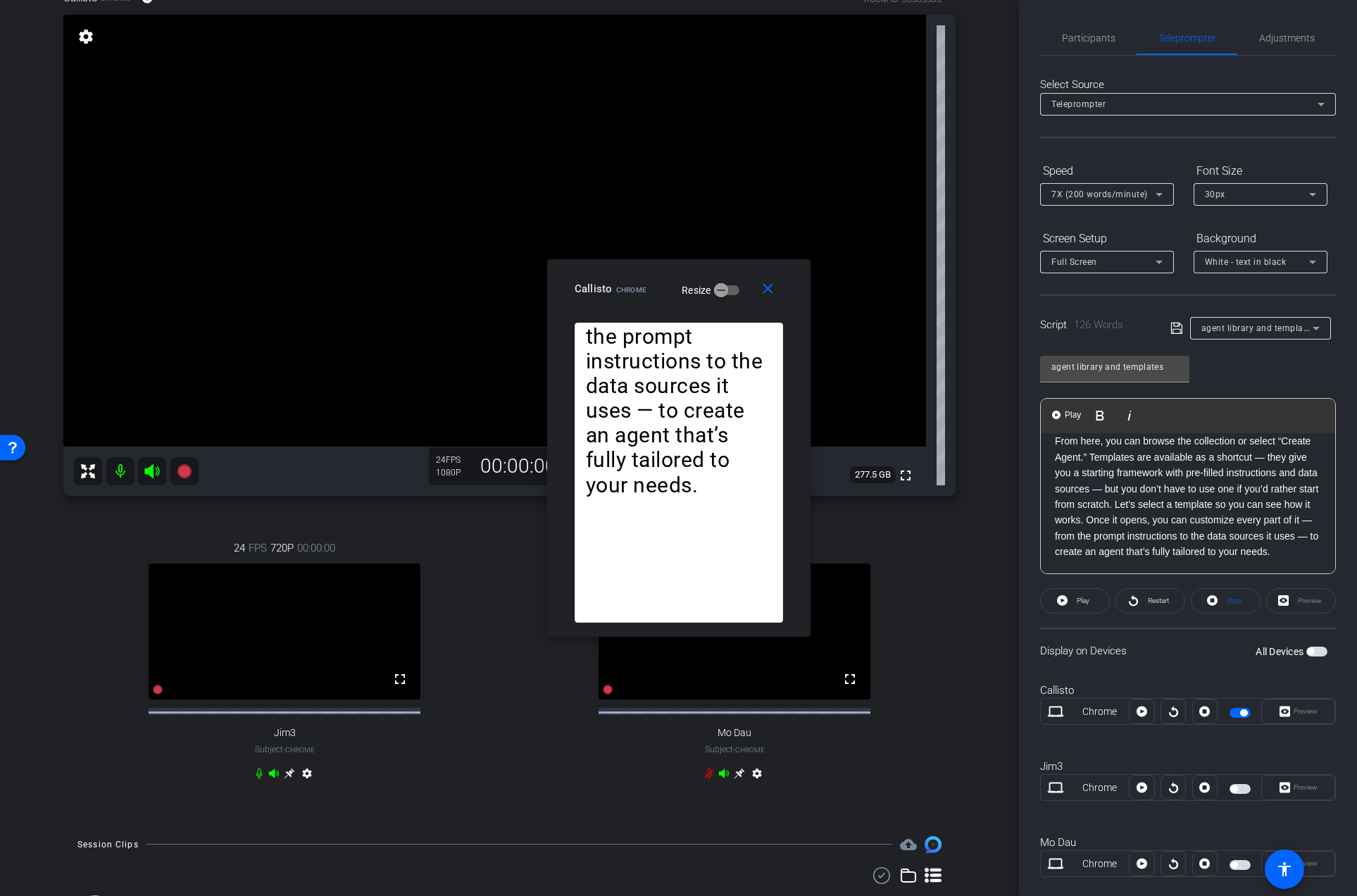
scroll to position [124, 0]
click at [1126, 438] on p "From here, you can browse the collection or select “Create Agent.” Templates ar…" at bounding box center [1188, 496] width 266 height 126
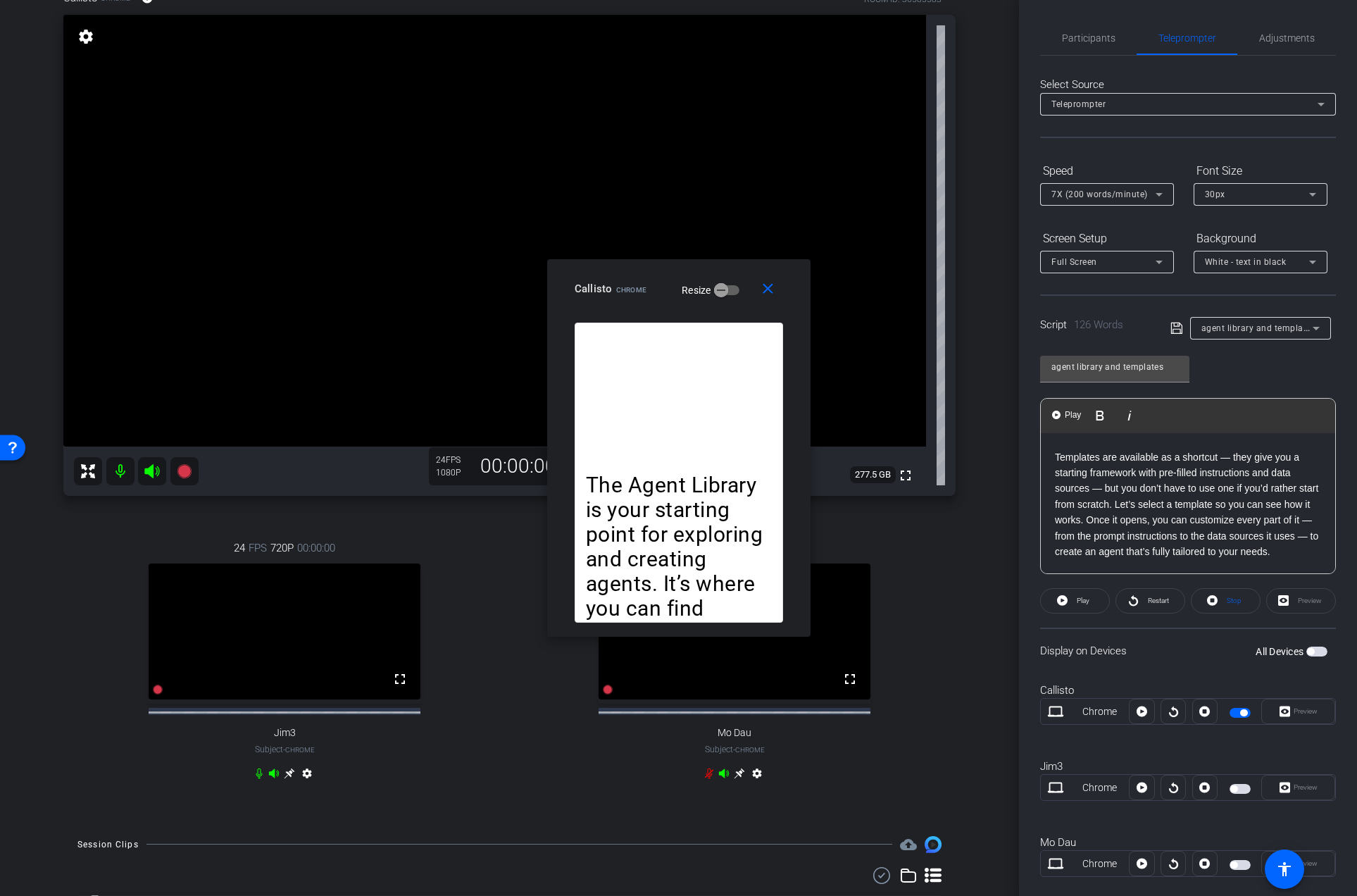
scroll to position [150, 0]
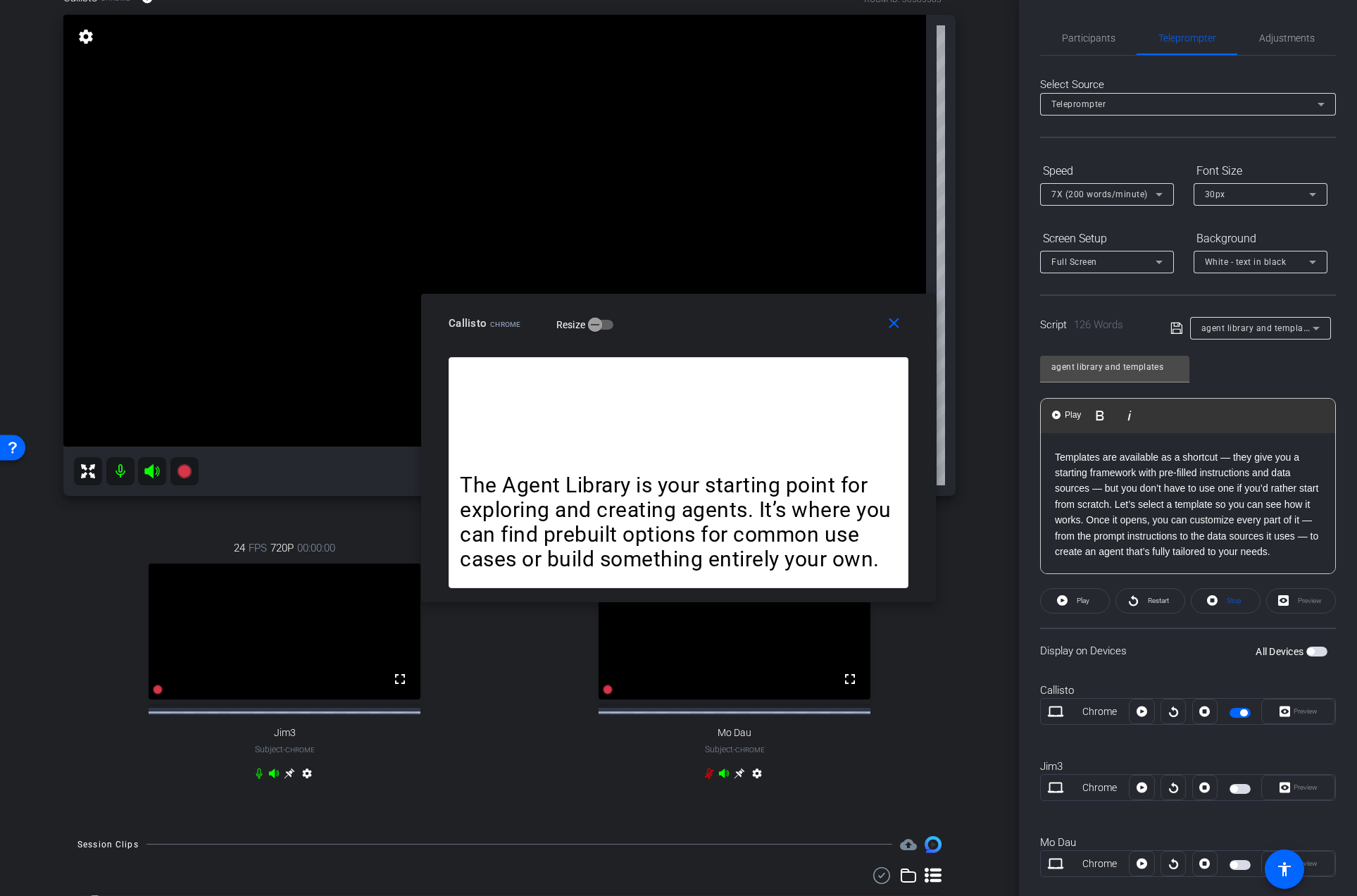
click at [1136, 495] on p "Templates are available as a shortcut — they give you a starting framework with…" at bounding box center [1188, 505] width 266 height 111
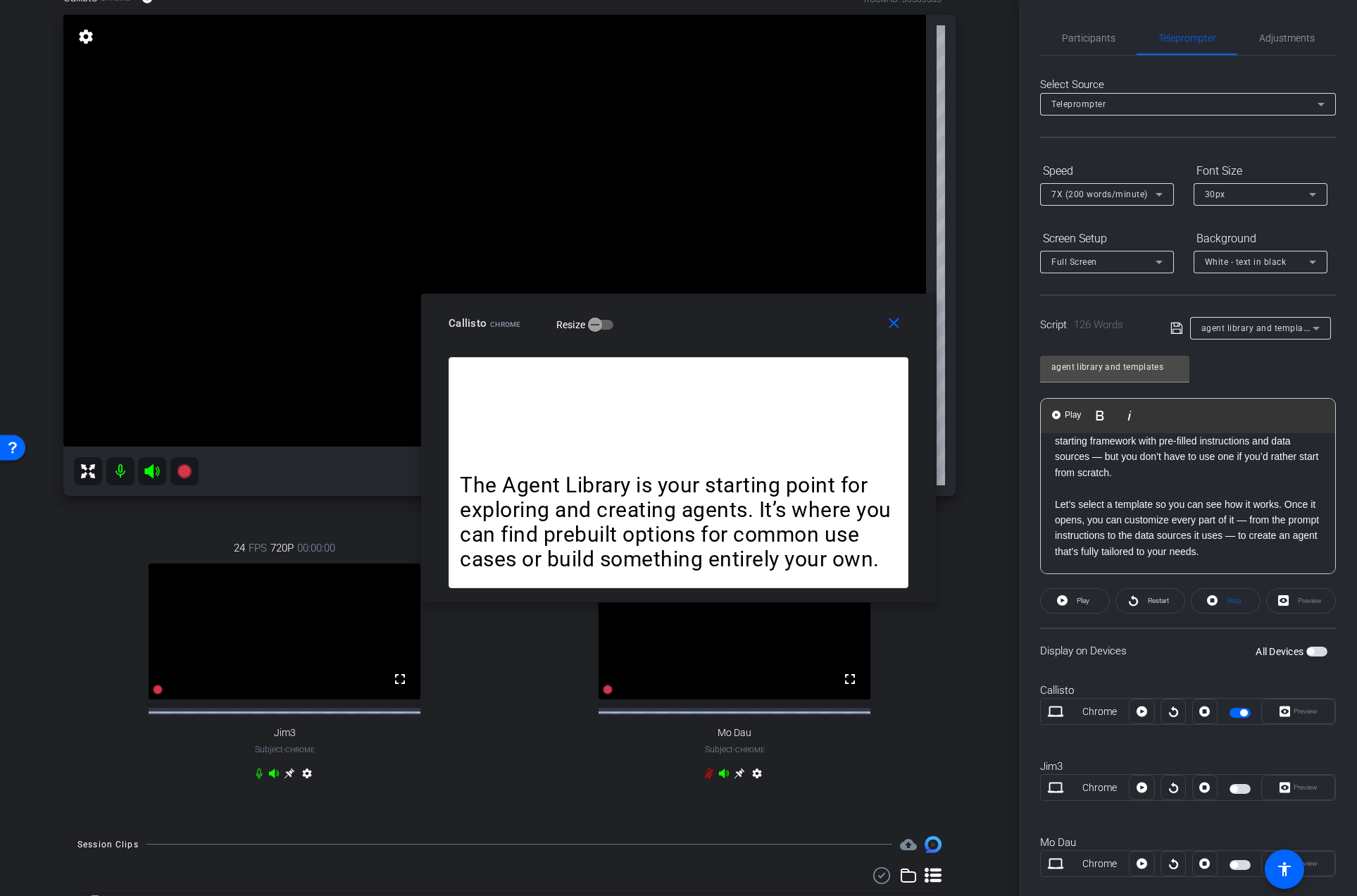
scroll to position [171, 0]
click at [1148, 601] on span "Restart" at bounding box center [1158, 600] width 21 height 8
click at [1208, 604] on icon at bounding box center [1212, 601] width 11 height 11
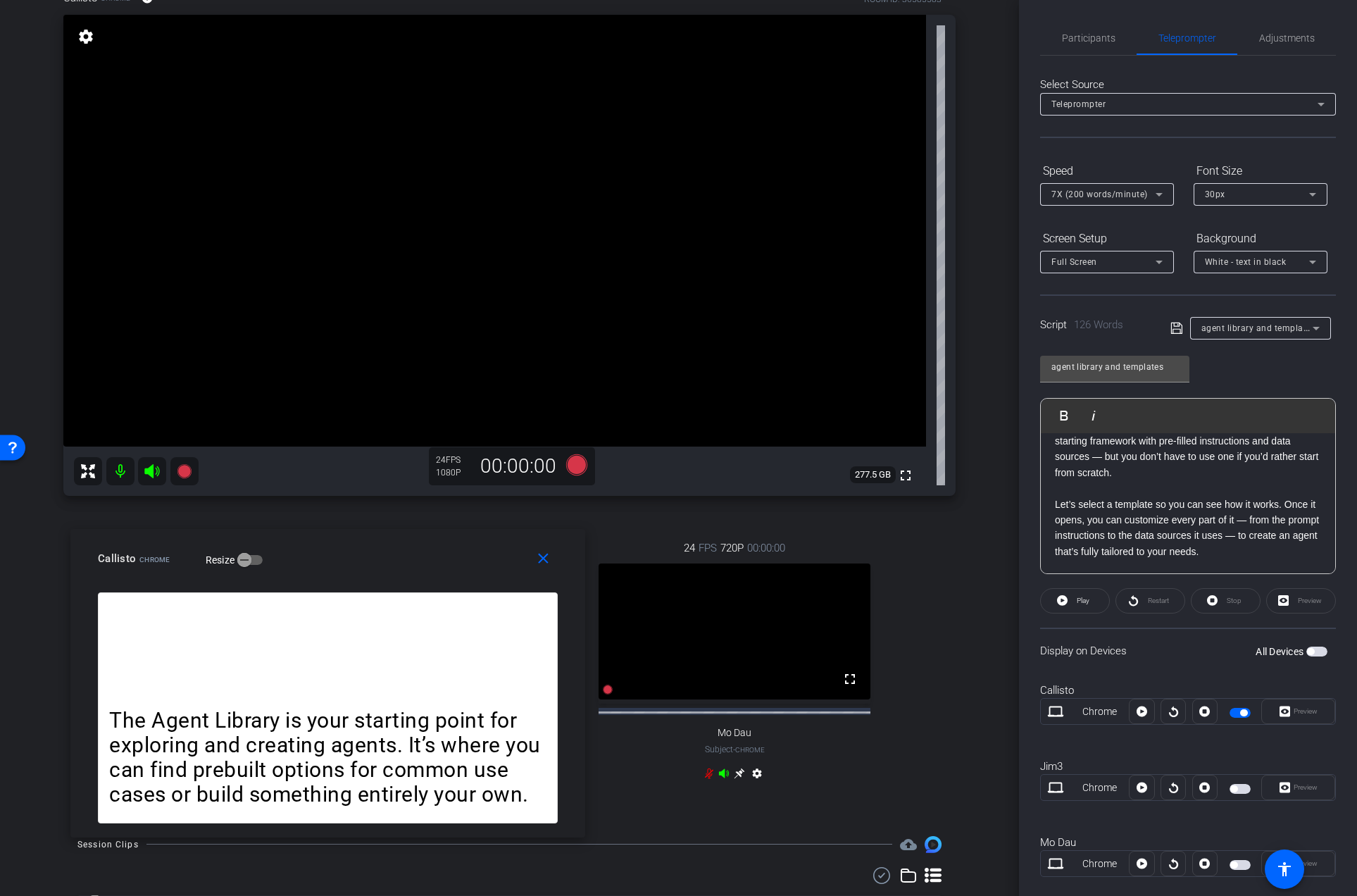
drag, startPoint x: 713, startPoint y: 328, endPoint x: 362, endPoint y: 564, distance: 423.0
click at [362, 564] on div "Callisto Chrome Resize" at bounding box center [332, 558] width 470 height 25
click at [178, 468] on icon at bounding box center [184, 471] width 17 height 17
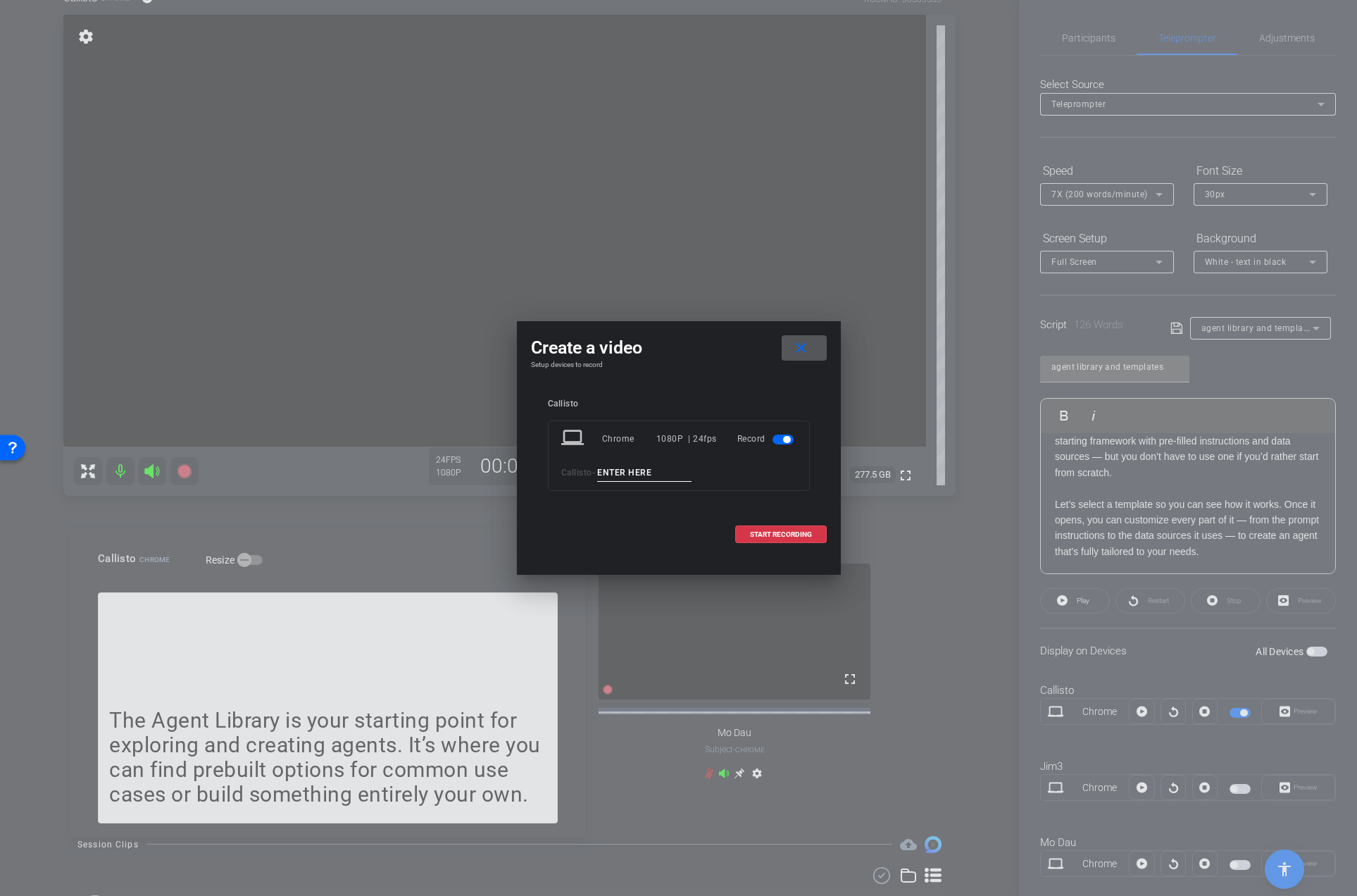
click at [630, 474] on input at bounding box center [644, 472] width 94 height 17
type input "01"
click at [769, 535] on span "START RECORDING" at bounding box center [781, 535] width 62 height 7
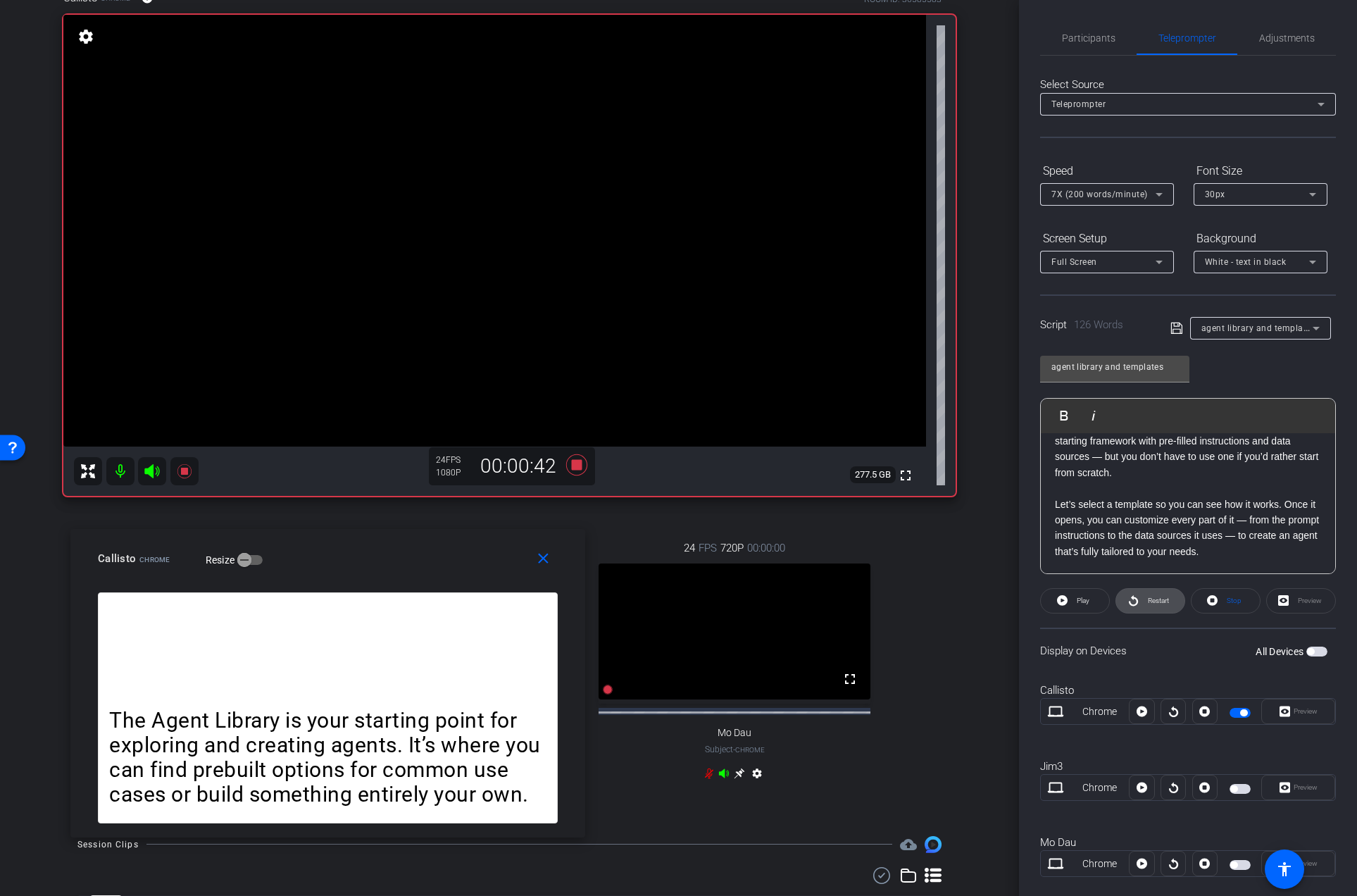
click at [1150, 602] on span "Restart" at bounding box center [1158, 600] width 21 height 8
click at [572, 464] on icon at bounding box center [575, 464] width 21 height 21
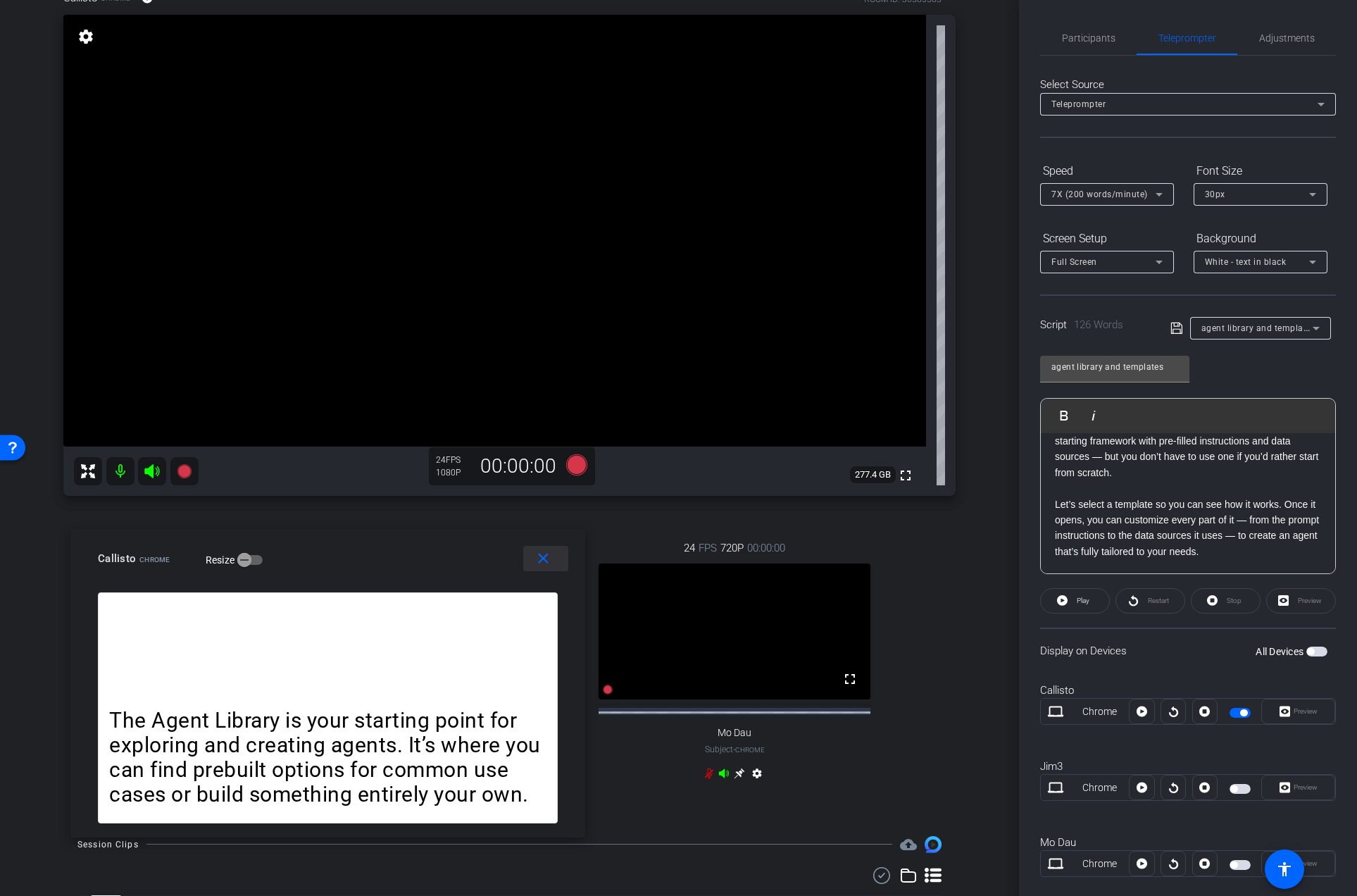
click at [551, 562] on mat-icon "close" at bounding box center [543, 558] width 17 height 17
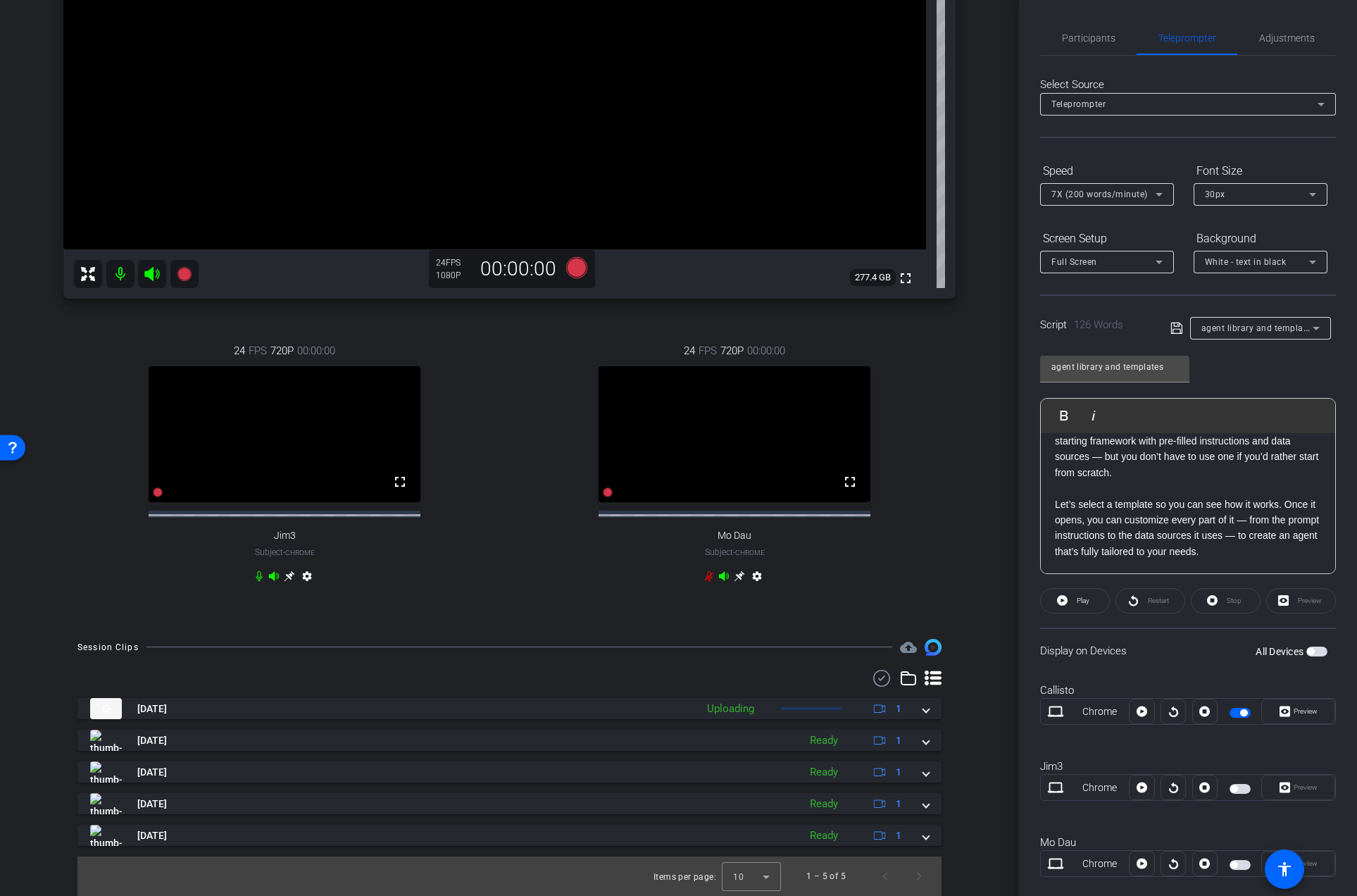
scroll to position [342, 0]
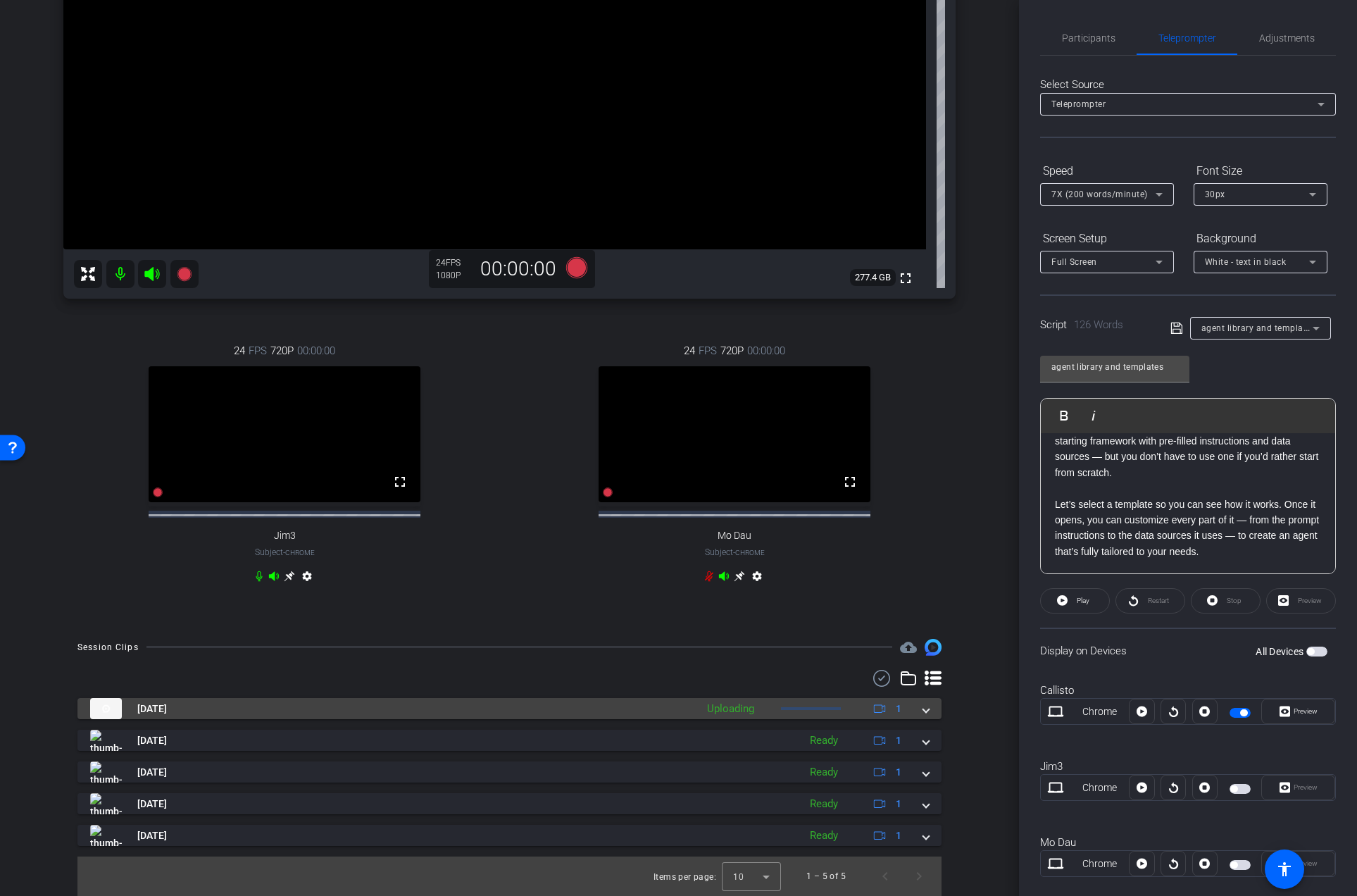
click at [914, 710] on div "[DATE] Uploading 1" at bounding box center [505, 708] width 832 height 21
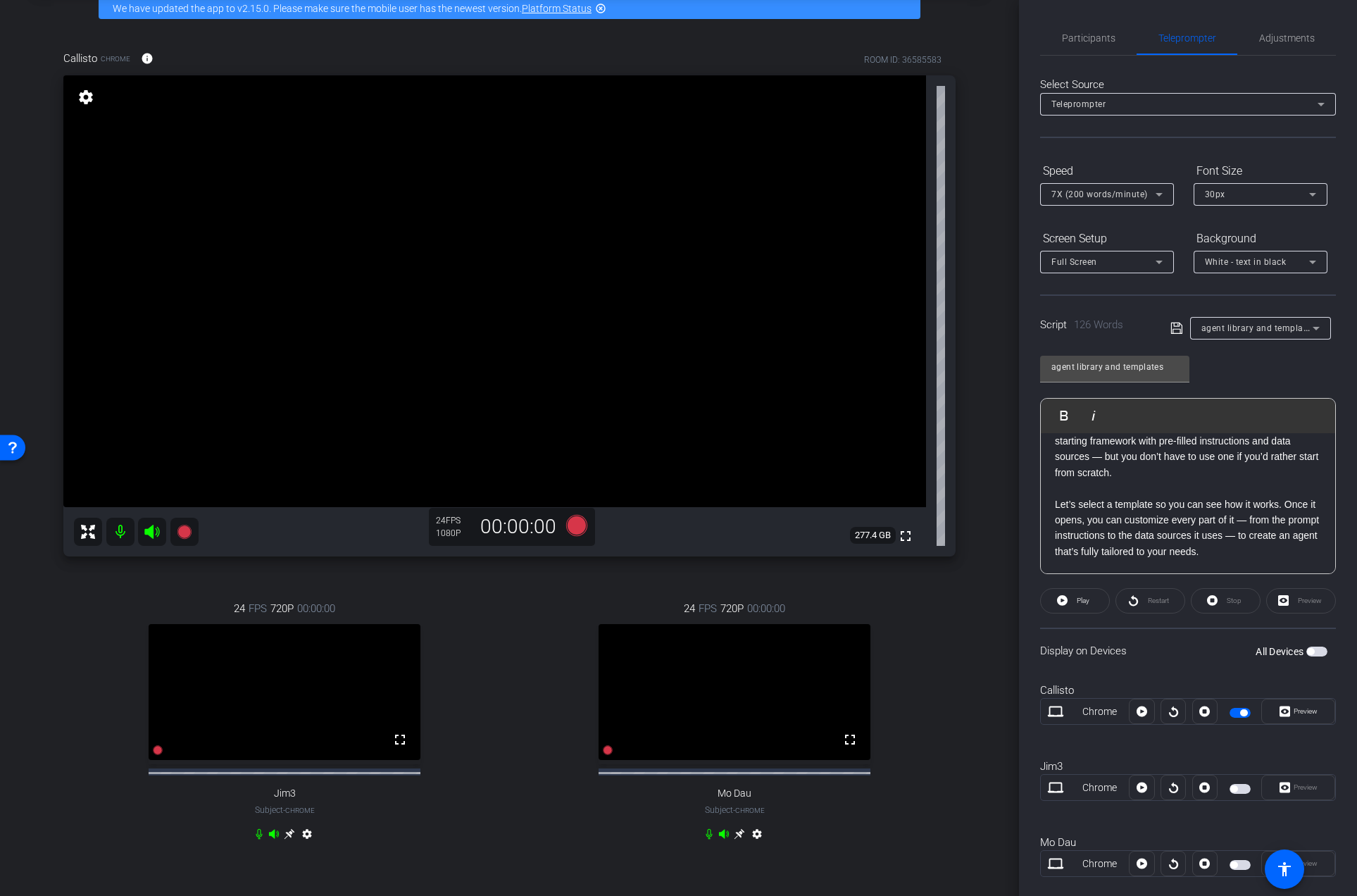
scroll to position [68, 0]
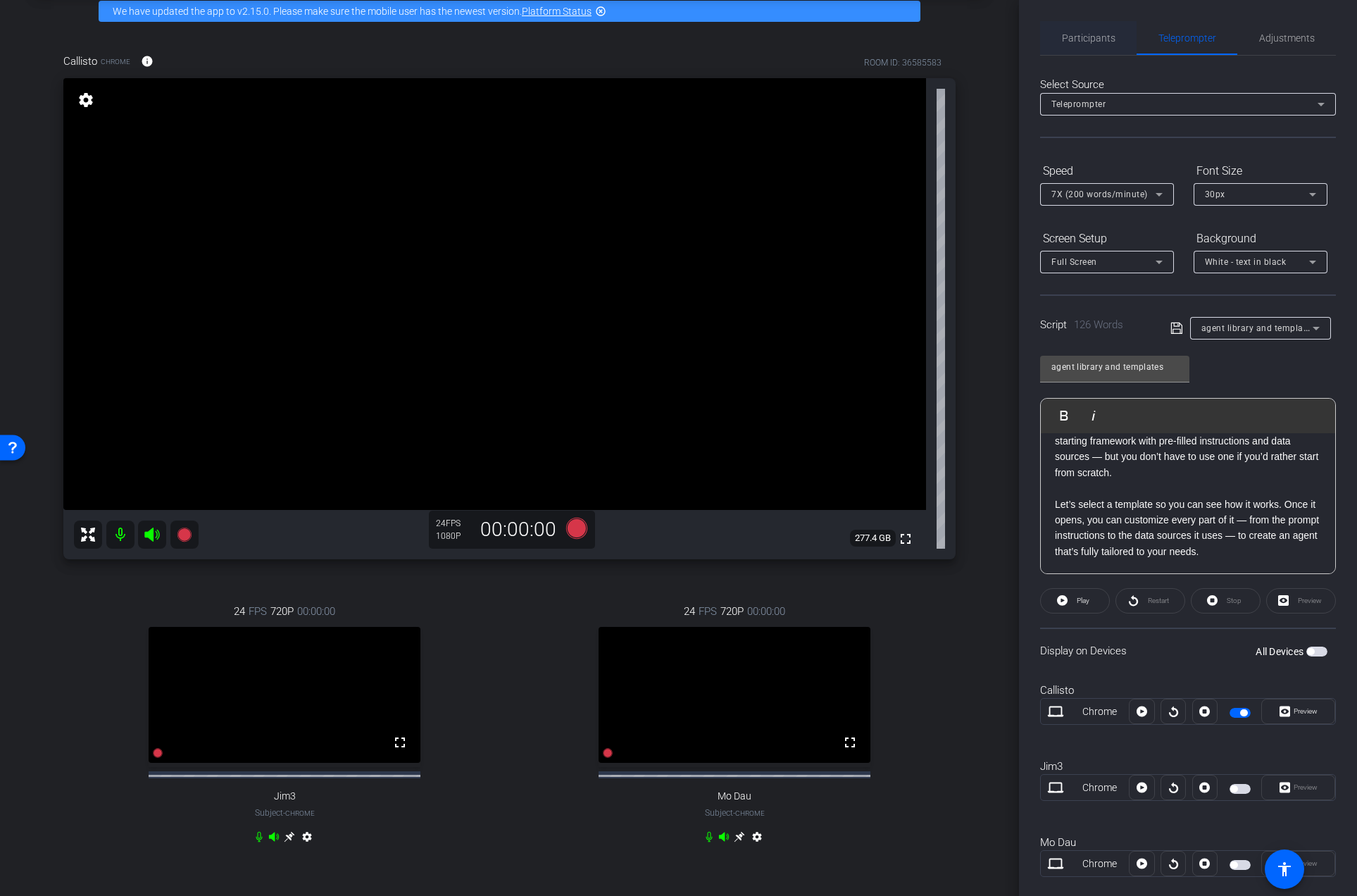
click at [1082, 40] on span "Participants" at bounding box center [1088, 38] width 53 height 10
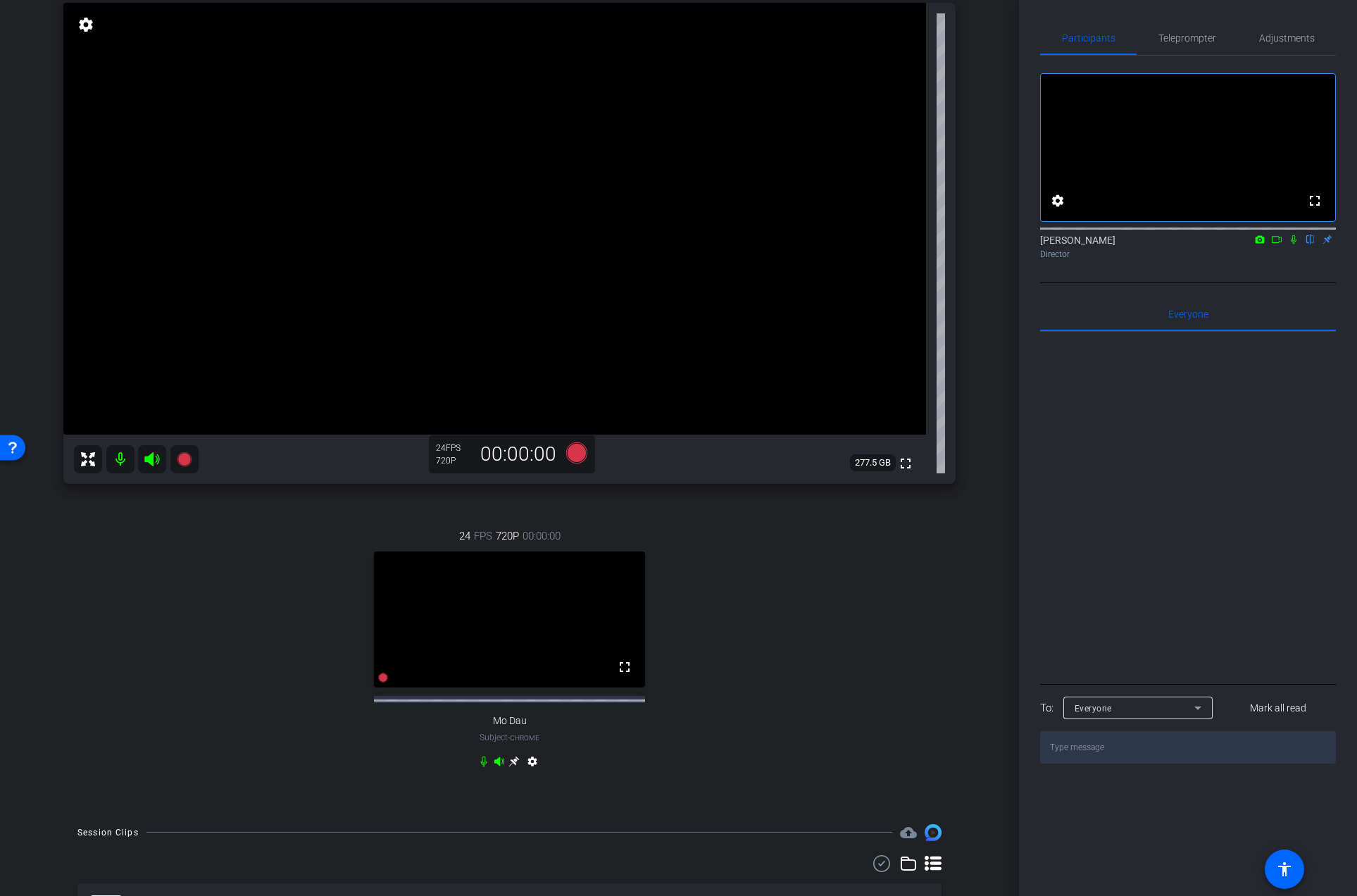
scroll to position [144, 0]
click at [510, 766] on icon at bounding box center [515, 760] width 11 height 11
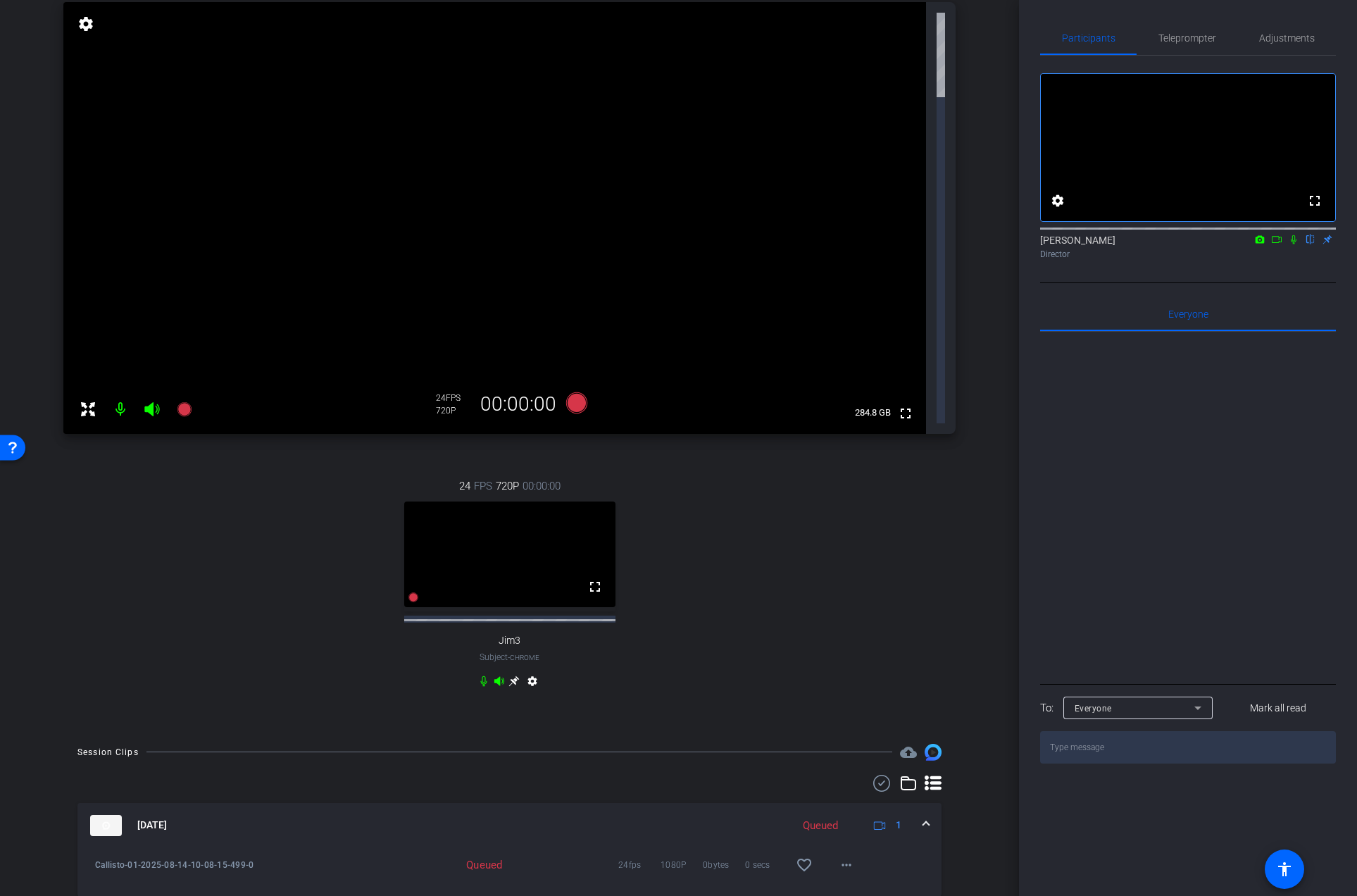
scroll to position [0, 0]
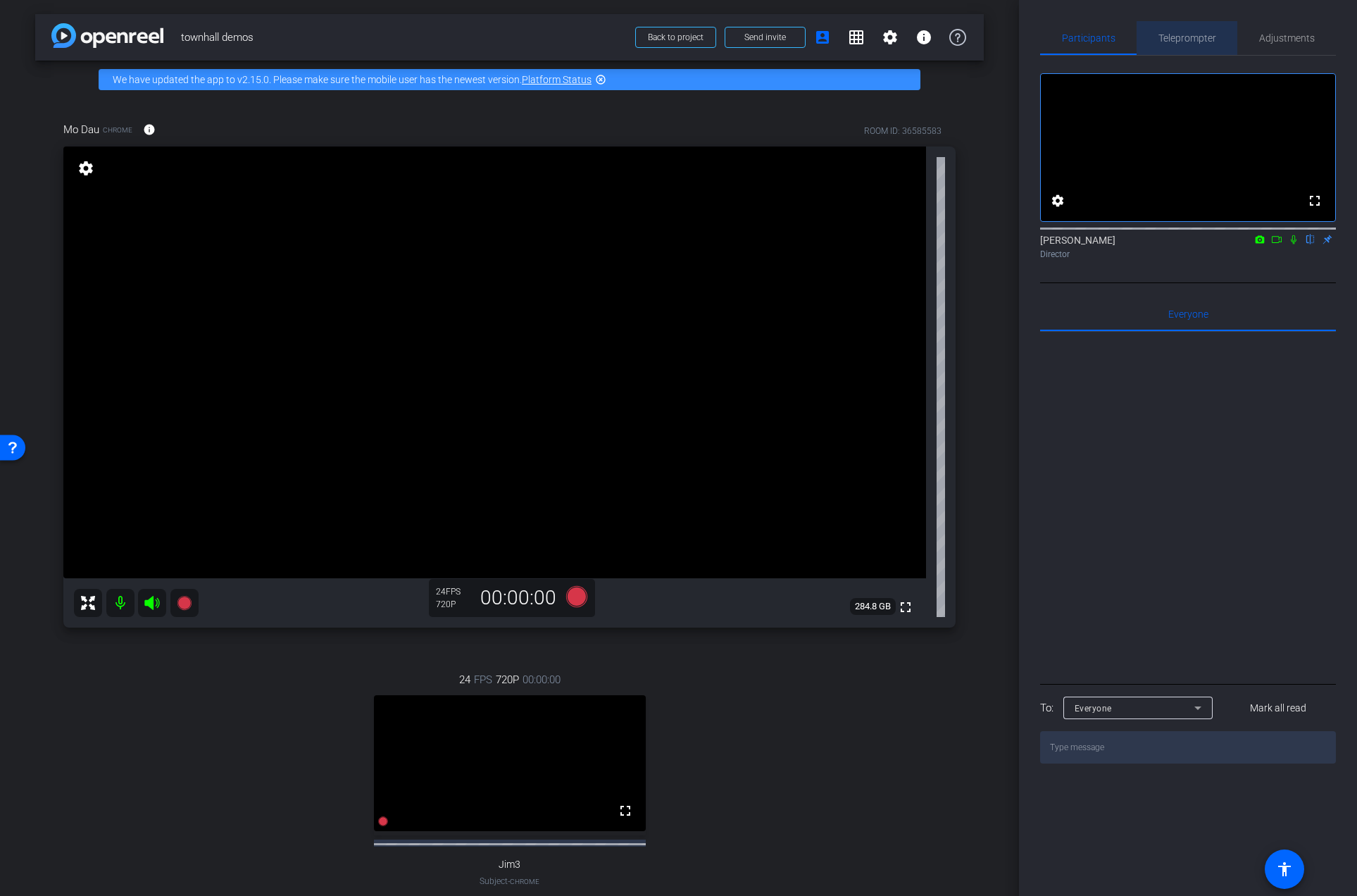
click at [1202, 43] on span "Teleprompter" at bounding box center [1187, 38] width 58 height 10
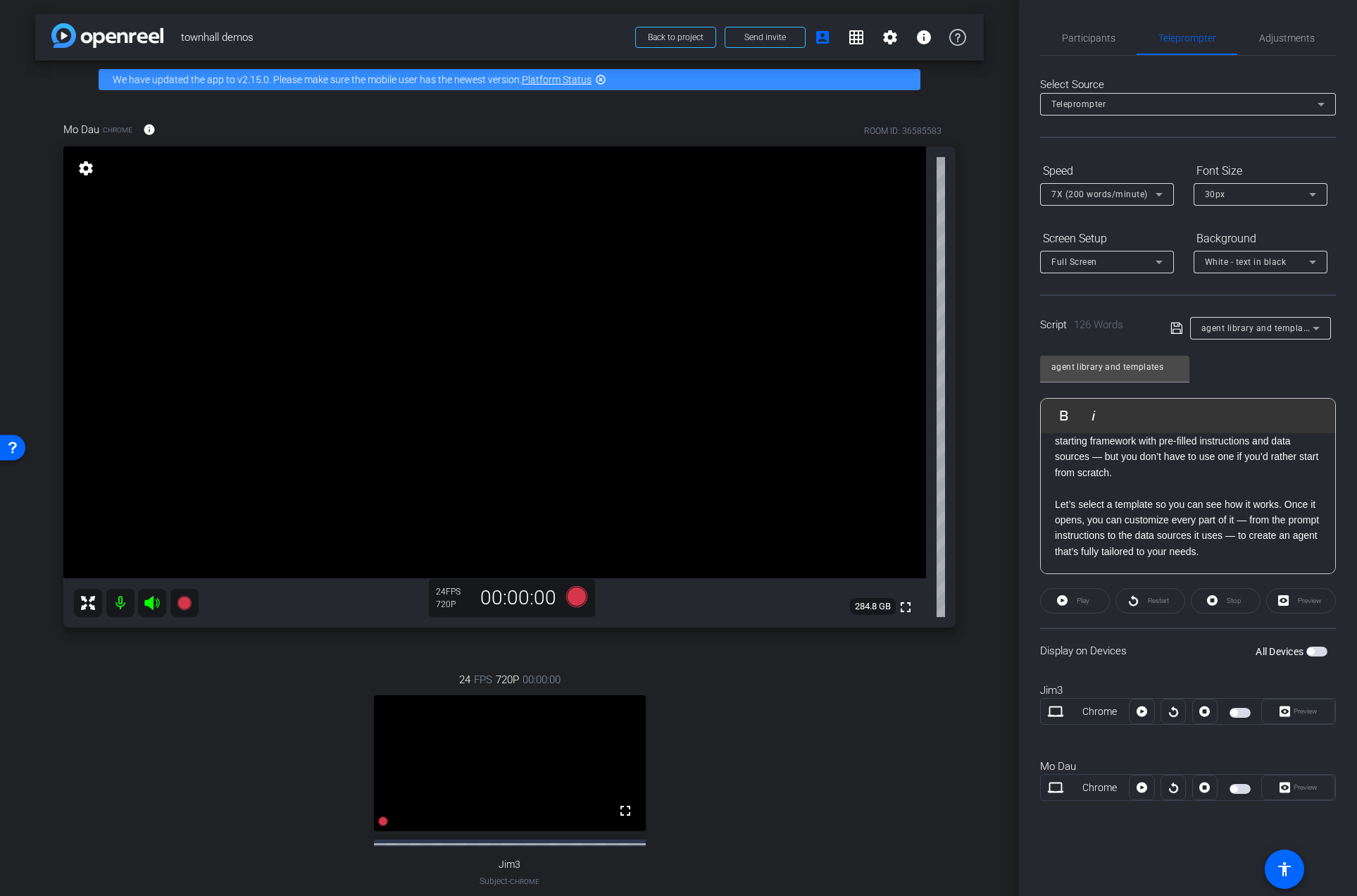
click at [93, 172] on mat-icon "settings" at bounding box center [86, 168] width 20 height 17
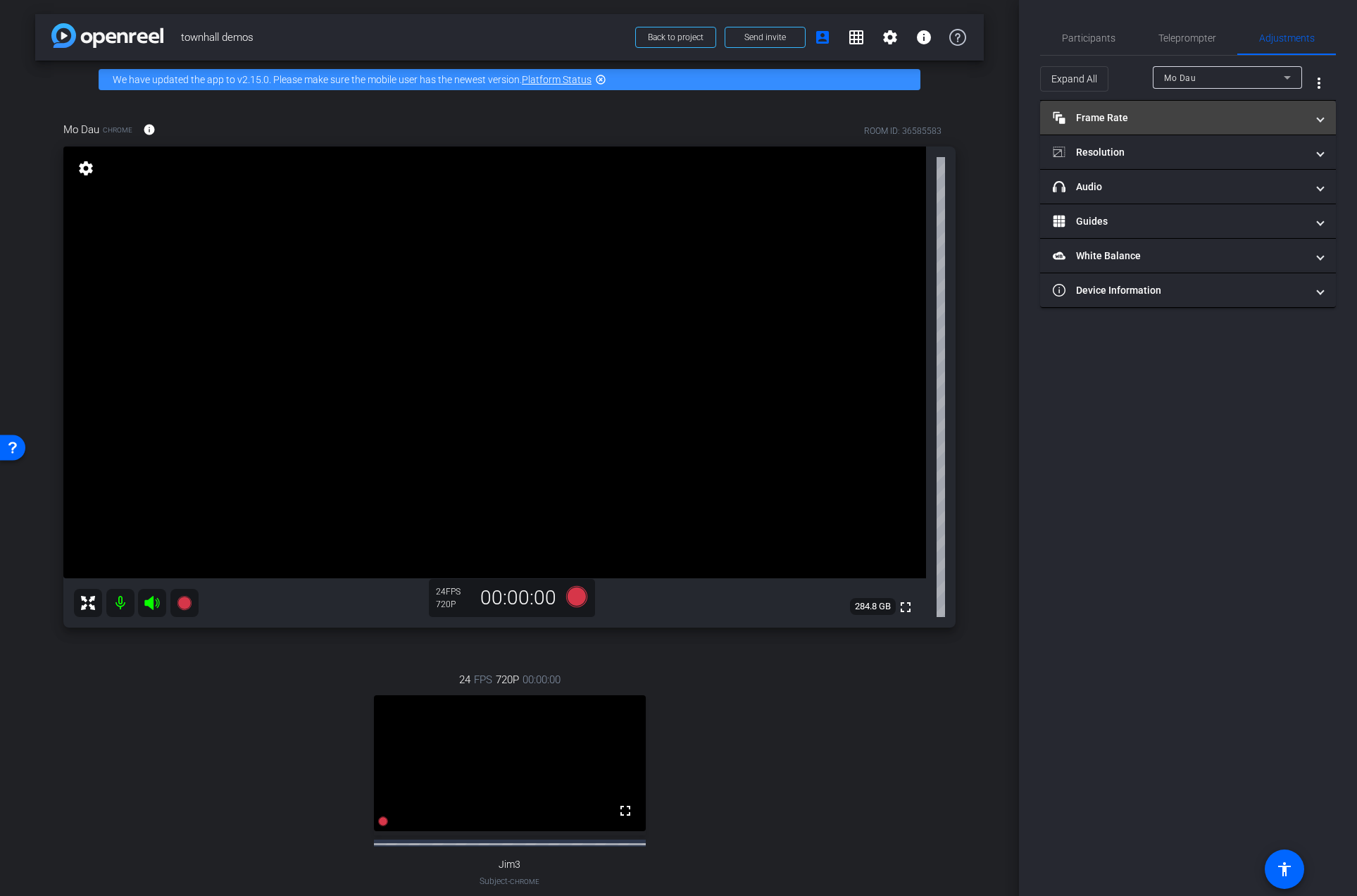
click at [1123, 119] on mat-panel-title "Frame Rate Frame Rate" at bounding box center [1179, 118] width 254 height 14
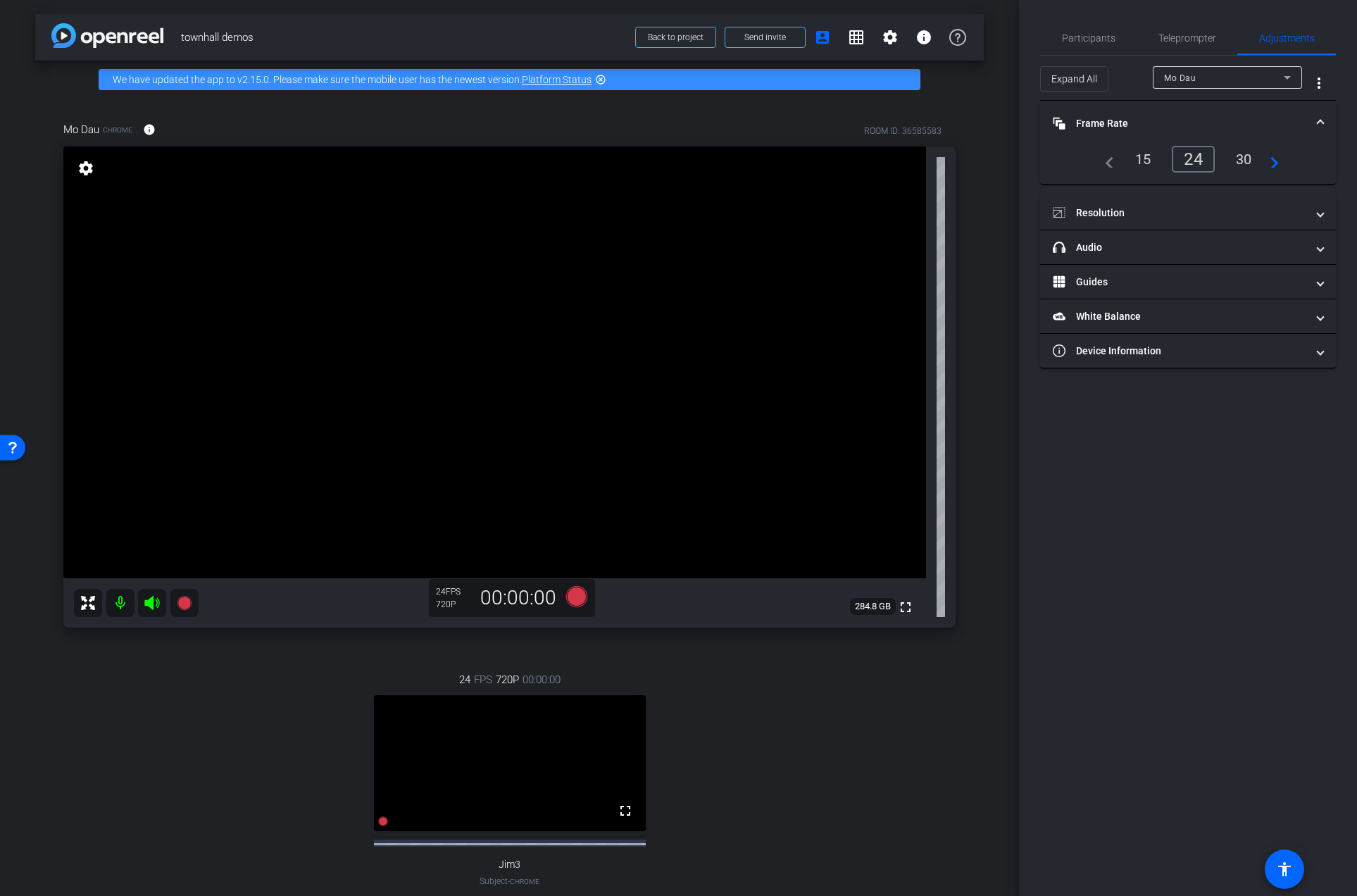
click at [1130, 117] on mat-panel-title "Frame Rate Frame Rate" at bounding box center [1179, 123] width 254 height 14
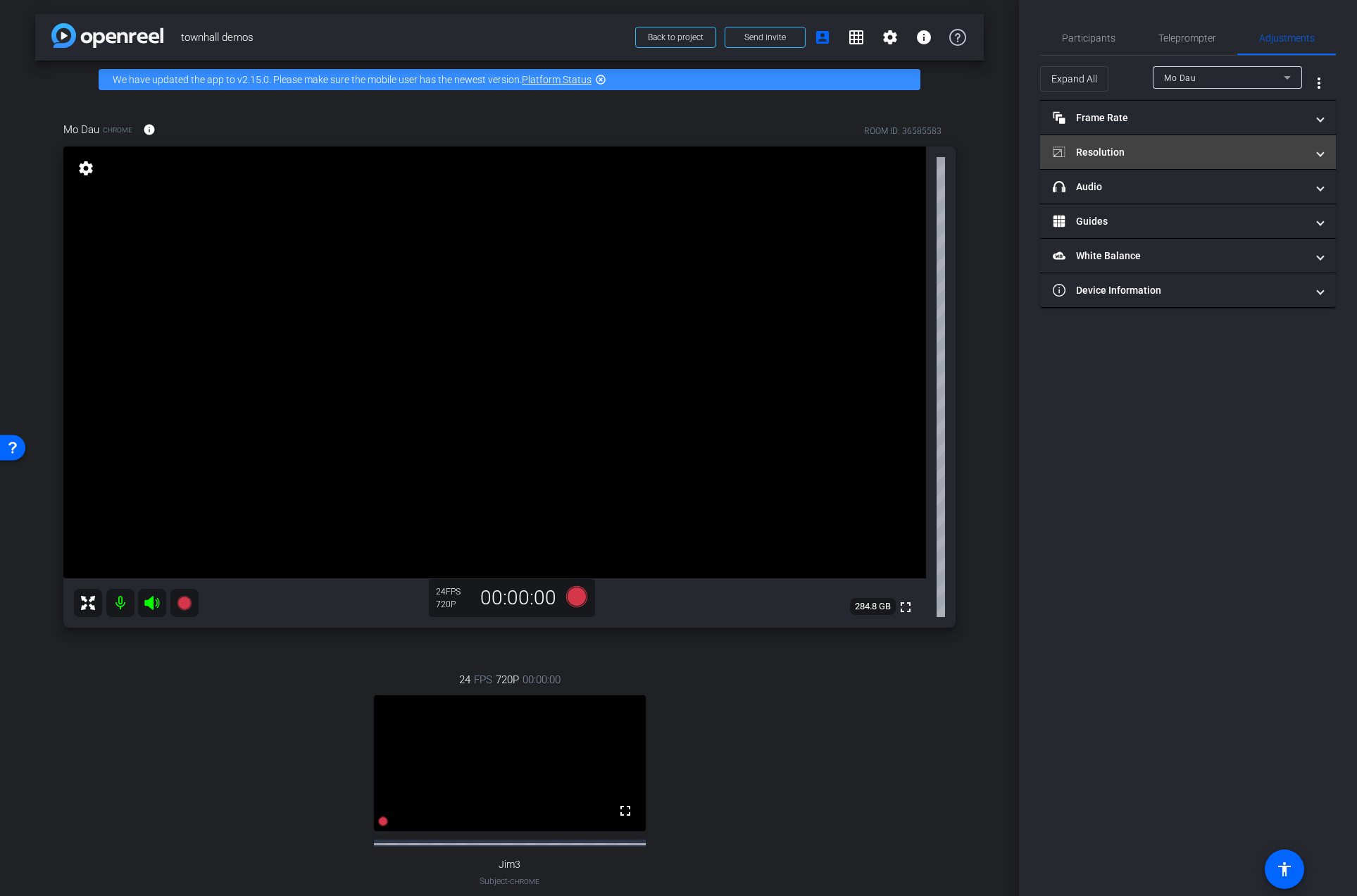
click at [1113, 162] on mat-expansion-panel-header "Resolution" at bounding box center [1188, 151] width 295 height 34
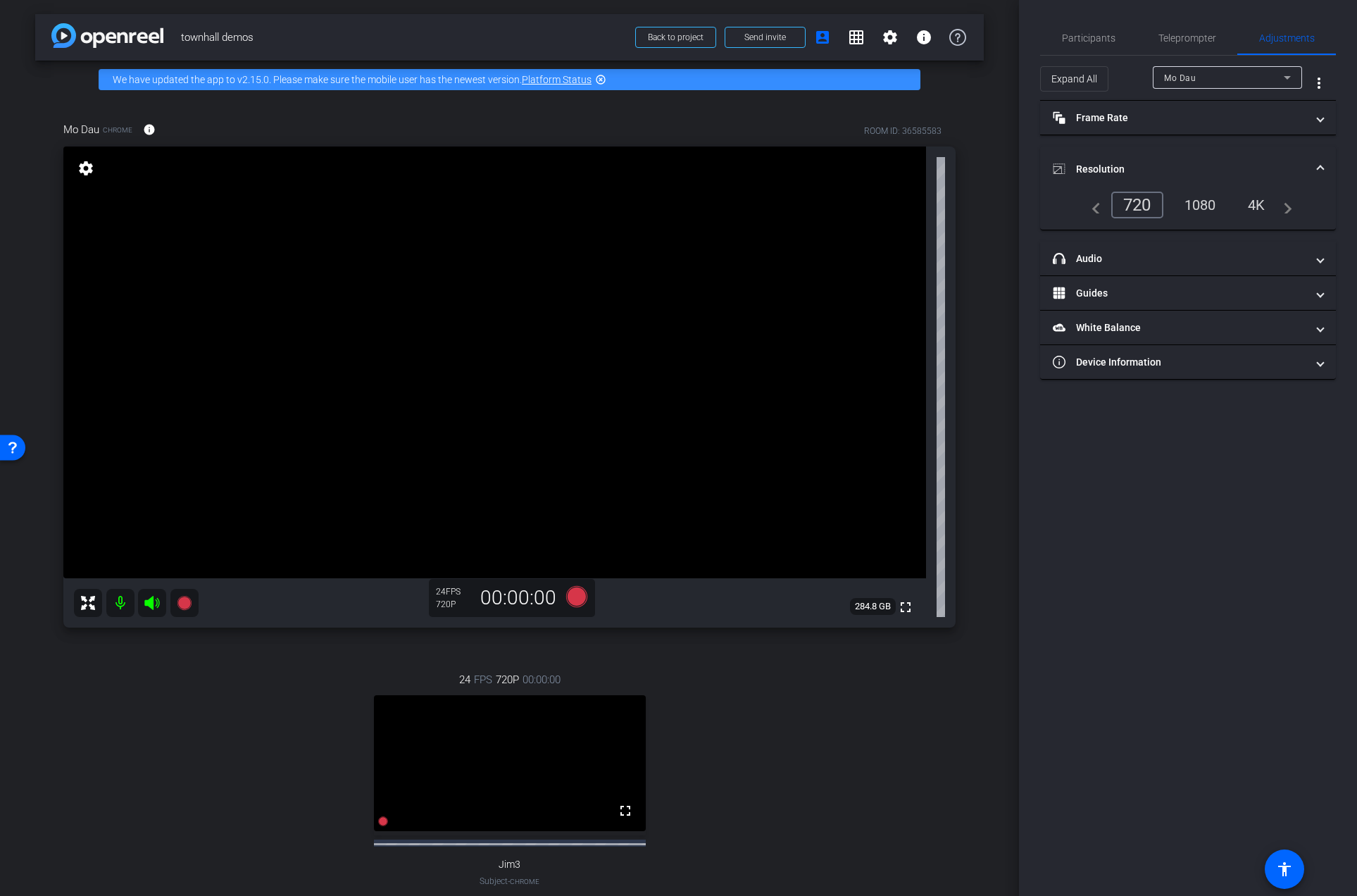
click at [1205, 207] on div "1080" at bounding box center [1200, 205] width 53 height 24
click at [1137, 162] on mat-panel-title "Resolution" at bounding box center [1179, 169] width 254 height 14
click at [1180, 36] on span "Teleprompter" at bounding box center [1187, 38] width 58 height 10
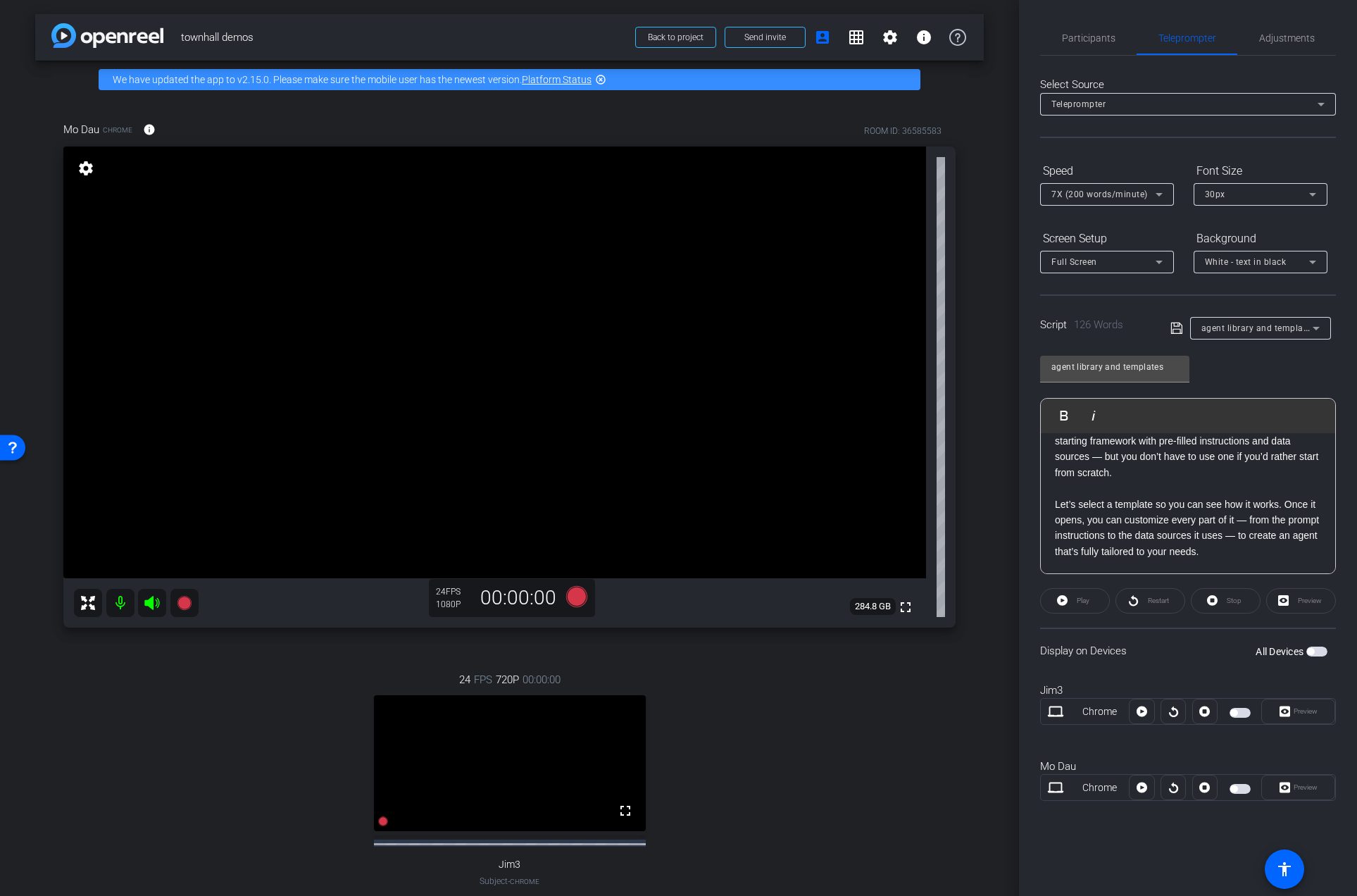
click at [1219, 328] on span "agent library and templates" at bounding box center [1258, 327] width 115 height 11
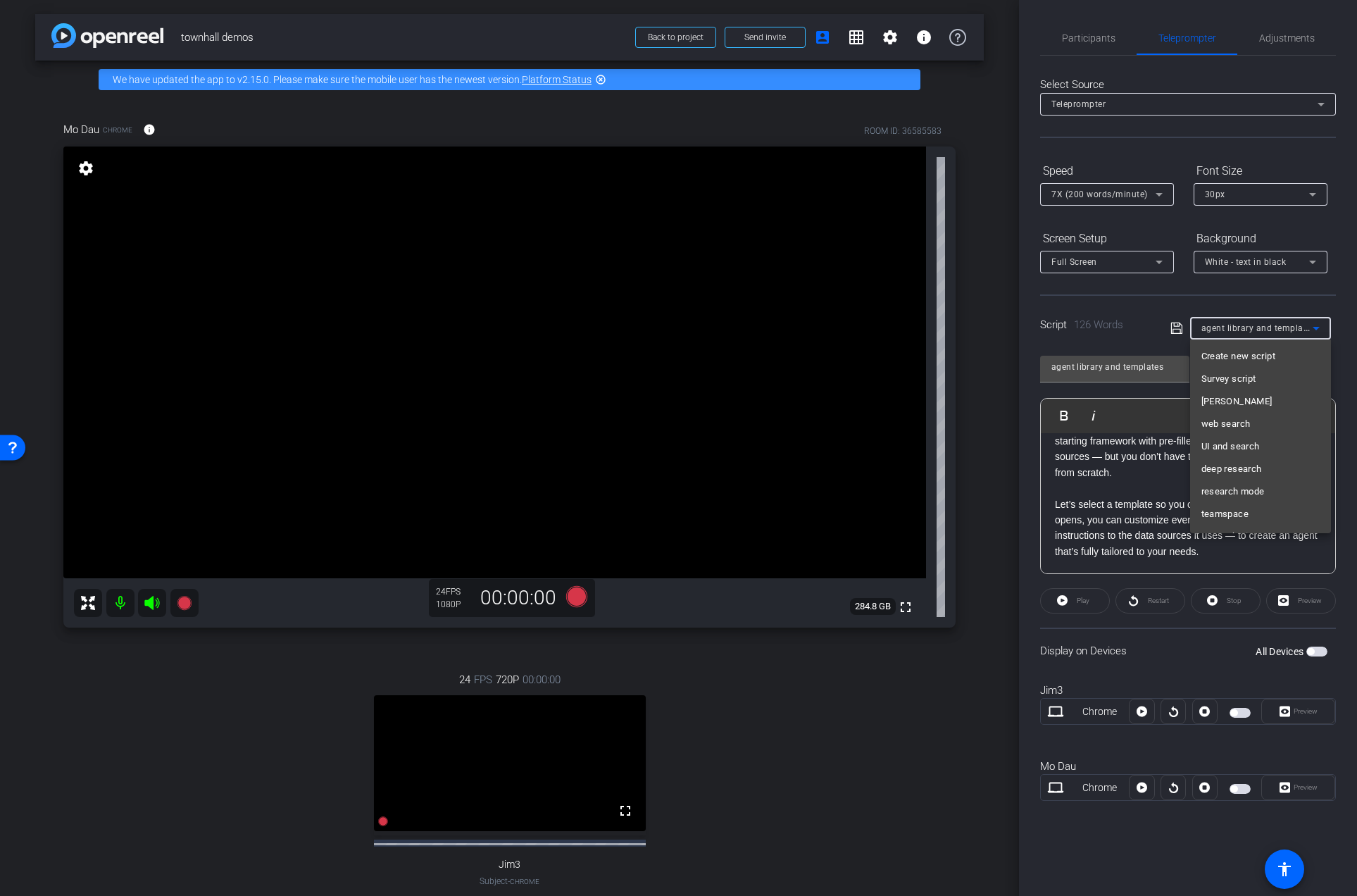
scroll to position [37, 0]
click at [1233, 494] on span "agent sharing" at bounding box center [1230, 499] width 58 height 17
type input "agent sharing"
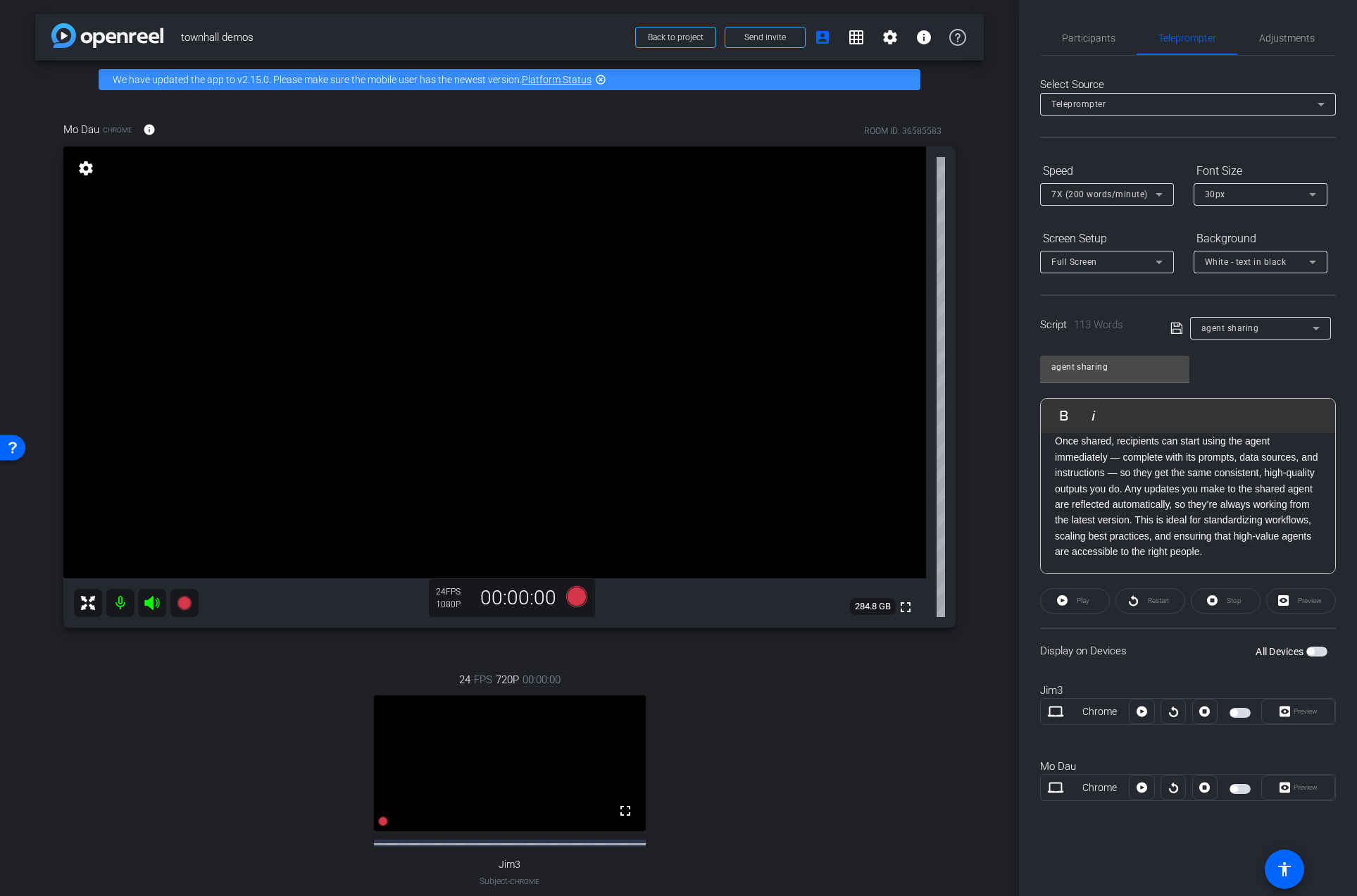
click at [1236, 791] on span "button" at bounding box center [1239, 788] width 21 height 10
click at [1300, 788] on span "Preview" at bounding box center [1305, 786] width 24 height 8
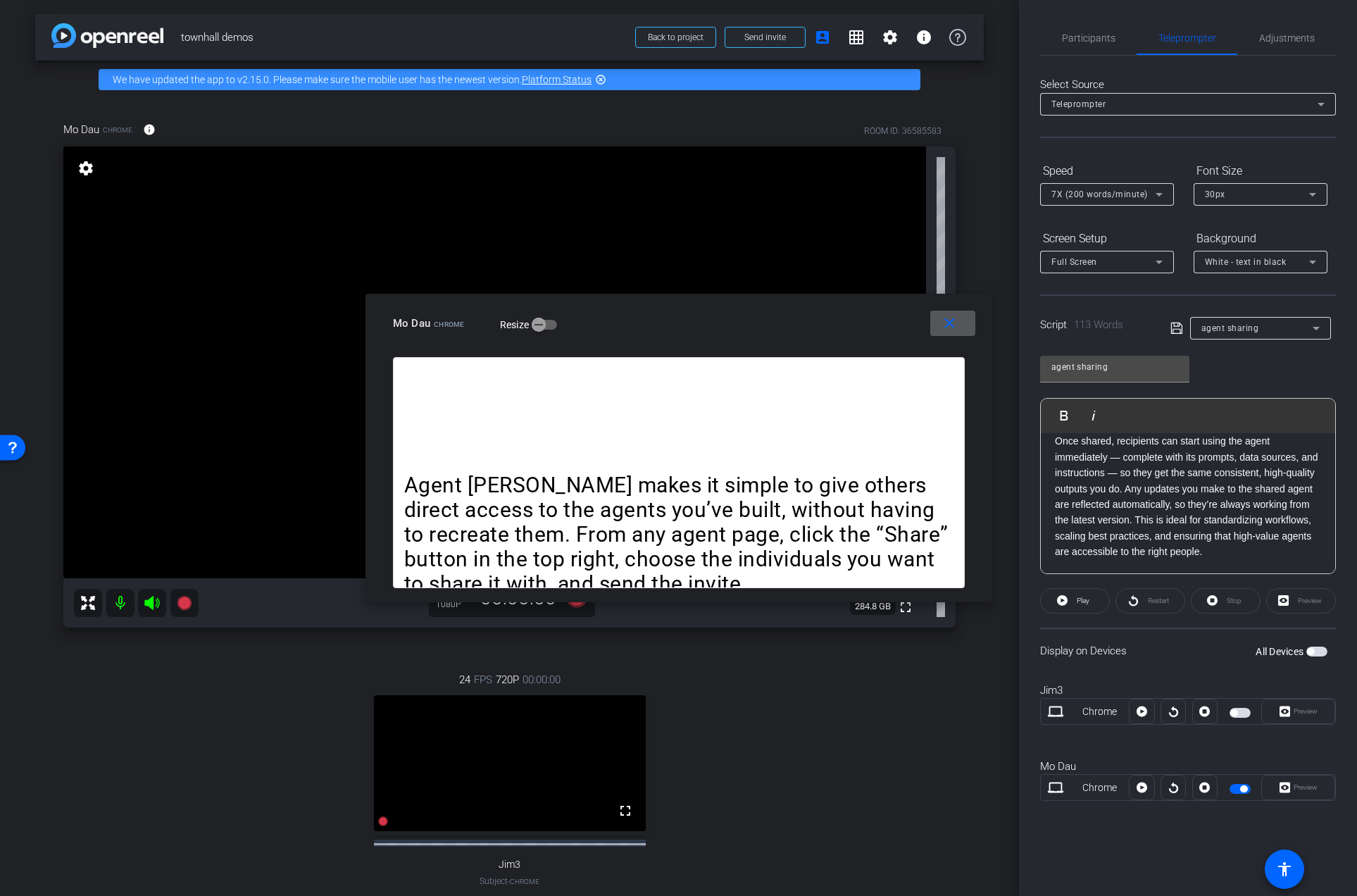
scroll to position [105, 0]
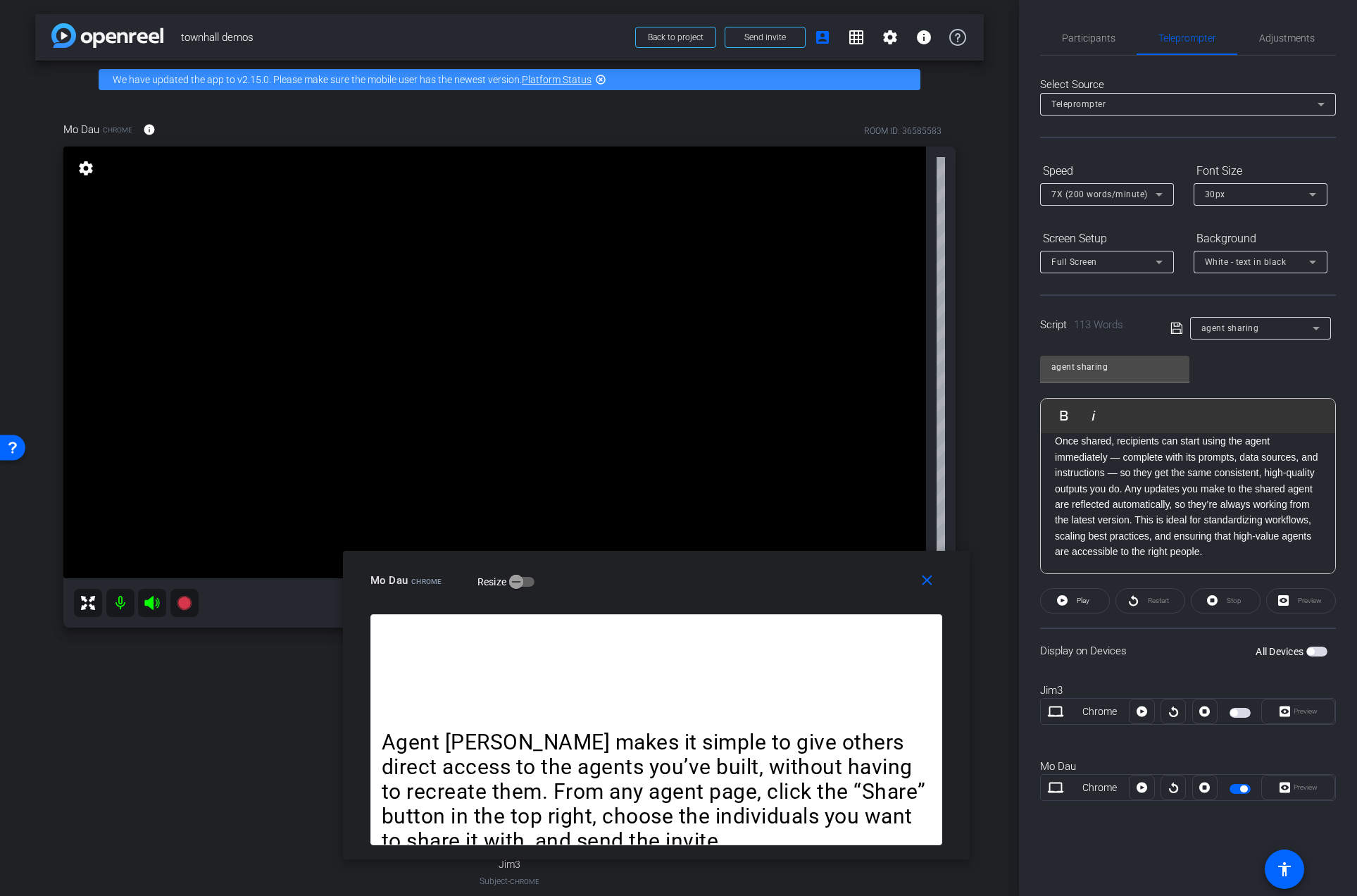
drag, startPoint x: 717, startPoint y: 319, endPoint x: 681, endPoint y: 567, distance: 250.6
click at [681, 567] on div "Mo Dau Chrome Resize" at bounding box center [661, 580] width 582 height 25
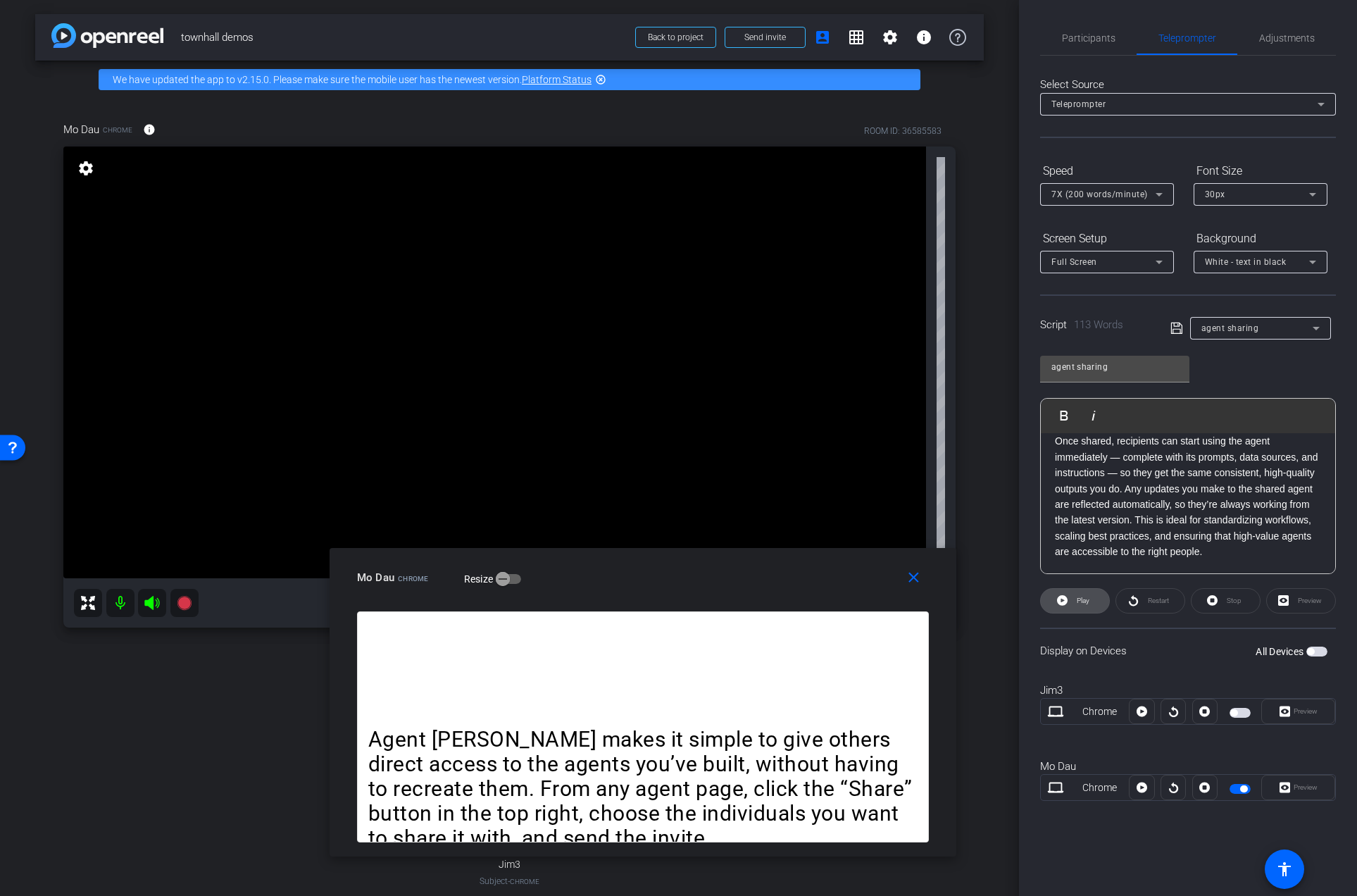
click at [1084, 601] on span "Play" at bounding box center [1083, 600] width 13 height 8
click at [1089, 604] on span "Pause" at bounding box center [1083, 600] width 19 height 8
click at [1155, 596] on span "Restart" at bounding box center [1158, 600] width 21 height 8
click at [919, 578] on mat-icon "close" at bounding box center [913, 577] width 17 height 17
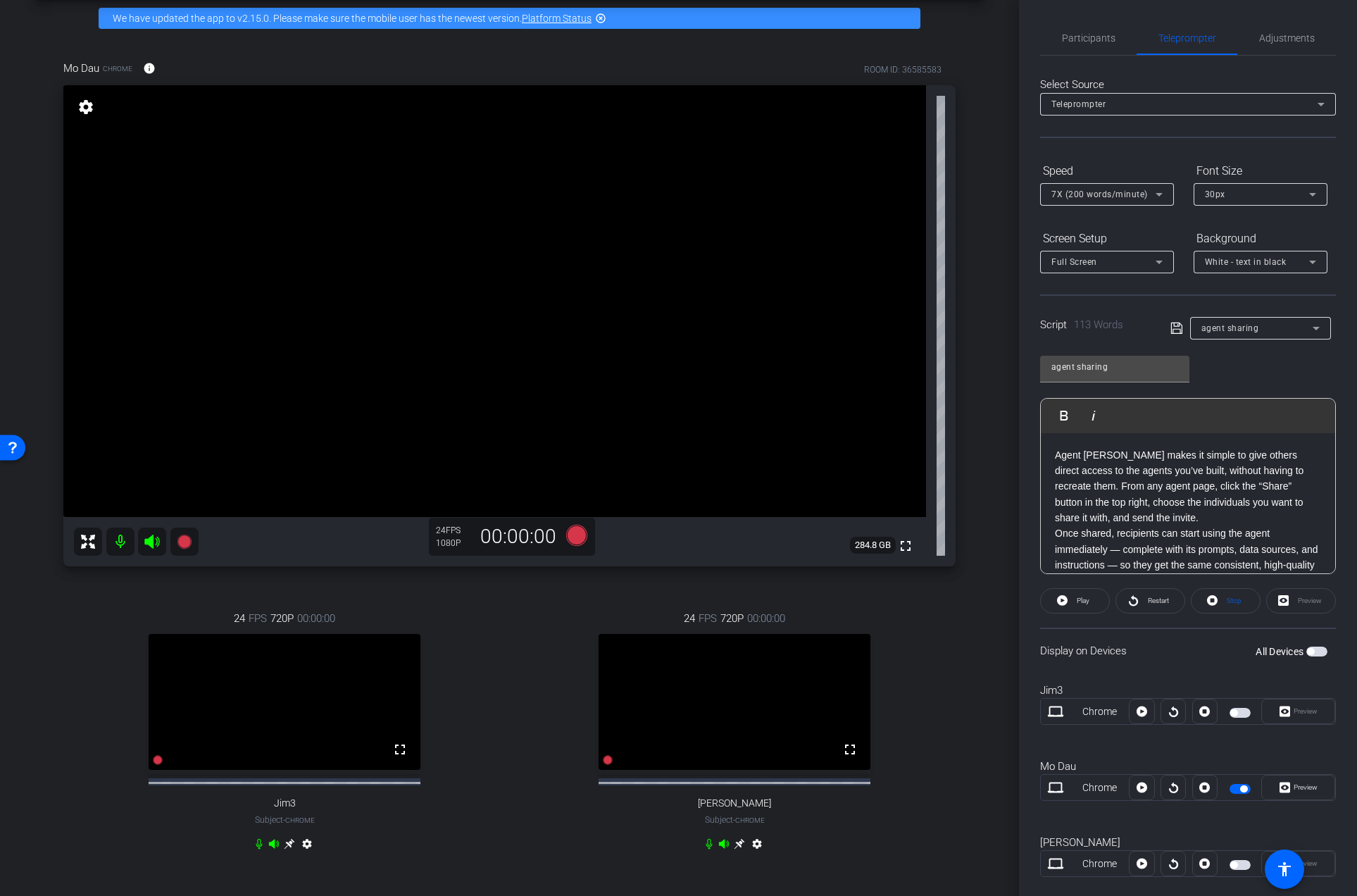
scroll to position [64, 0]
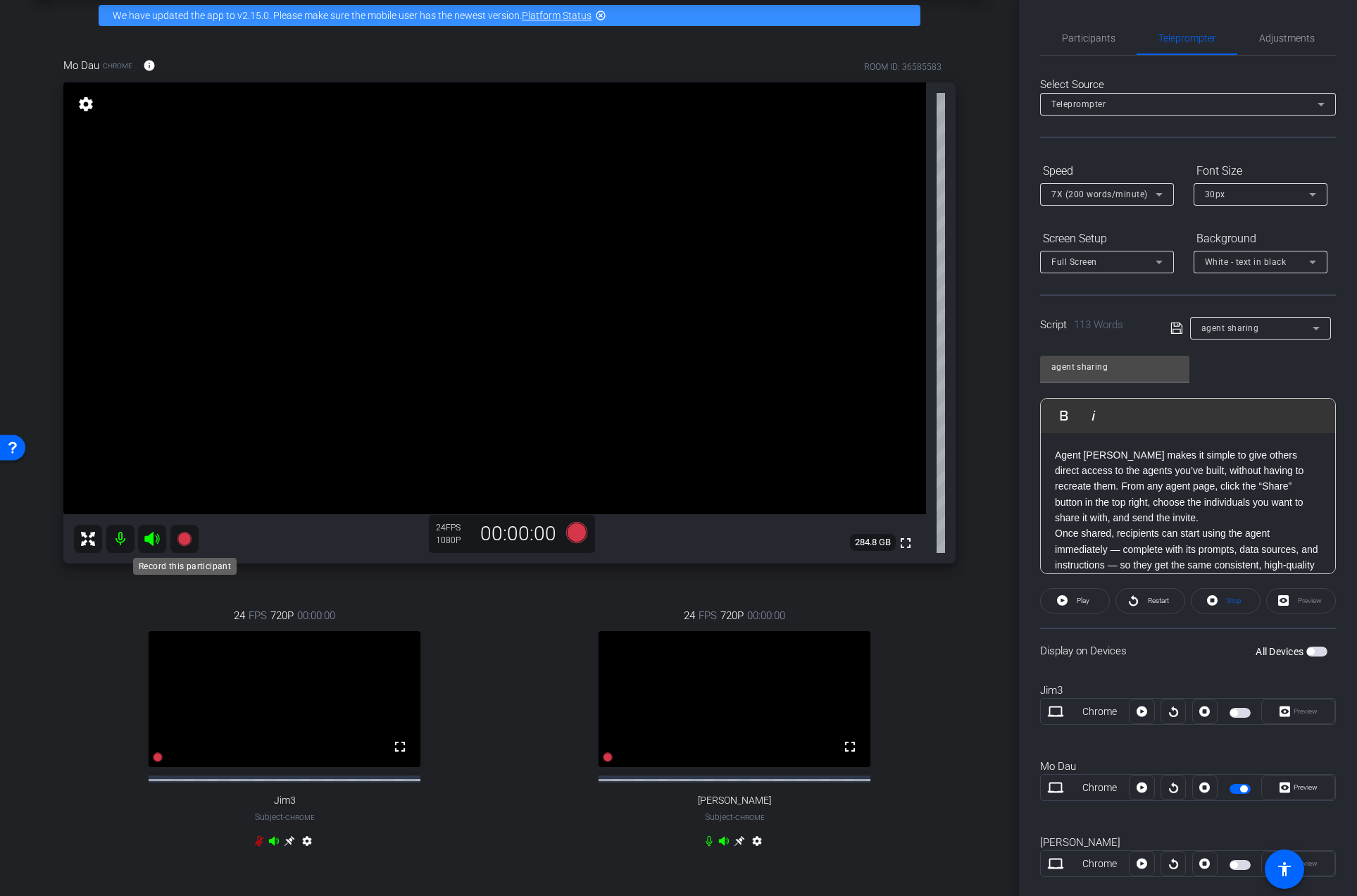
click at [187, 539] on icon at bounding box center [184, 539] width 14 height 14
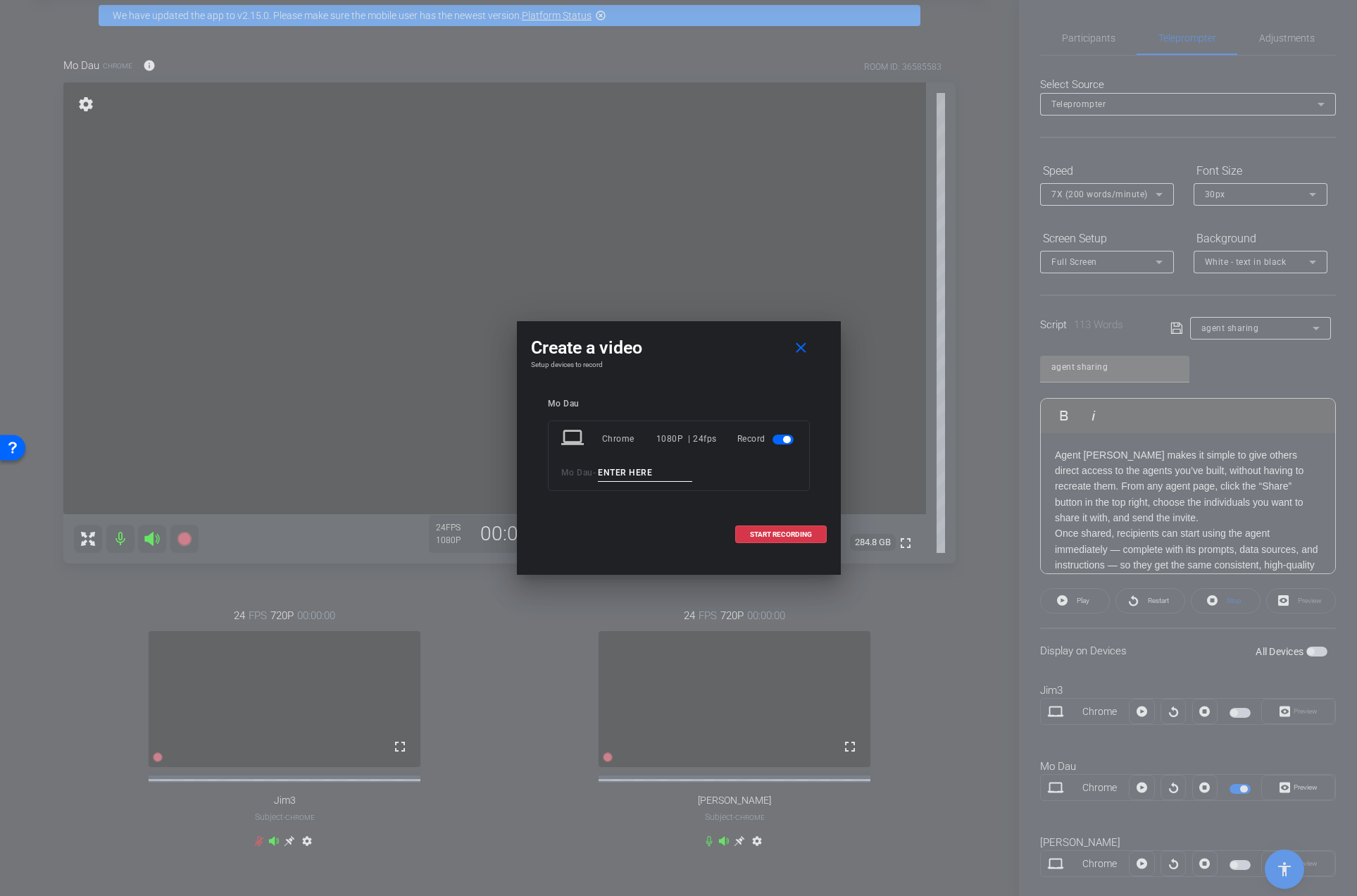
click at [658, 474] on input at bounding box center [645, 472] width 94 height 17
type input "01"
click at [783, 531] on span "START RECORDING" at bounding box center [781, 535] width 62 height 7
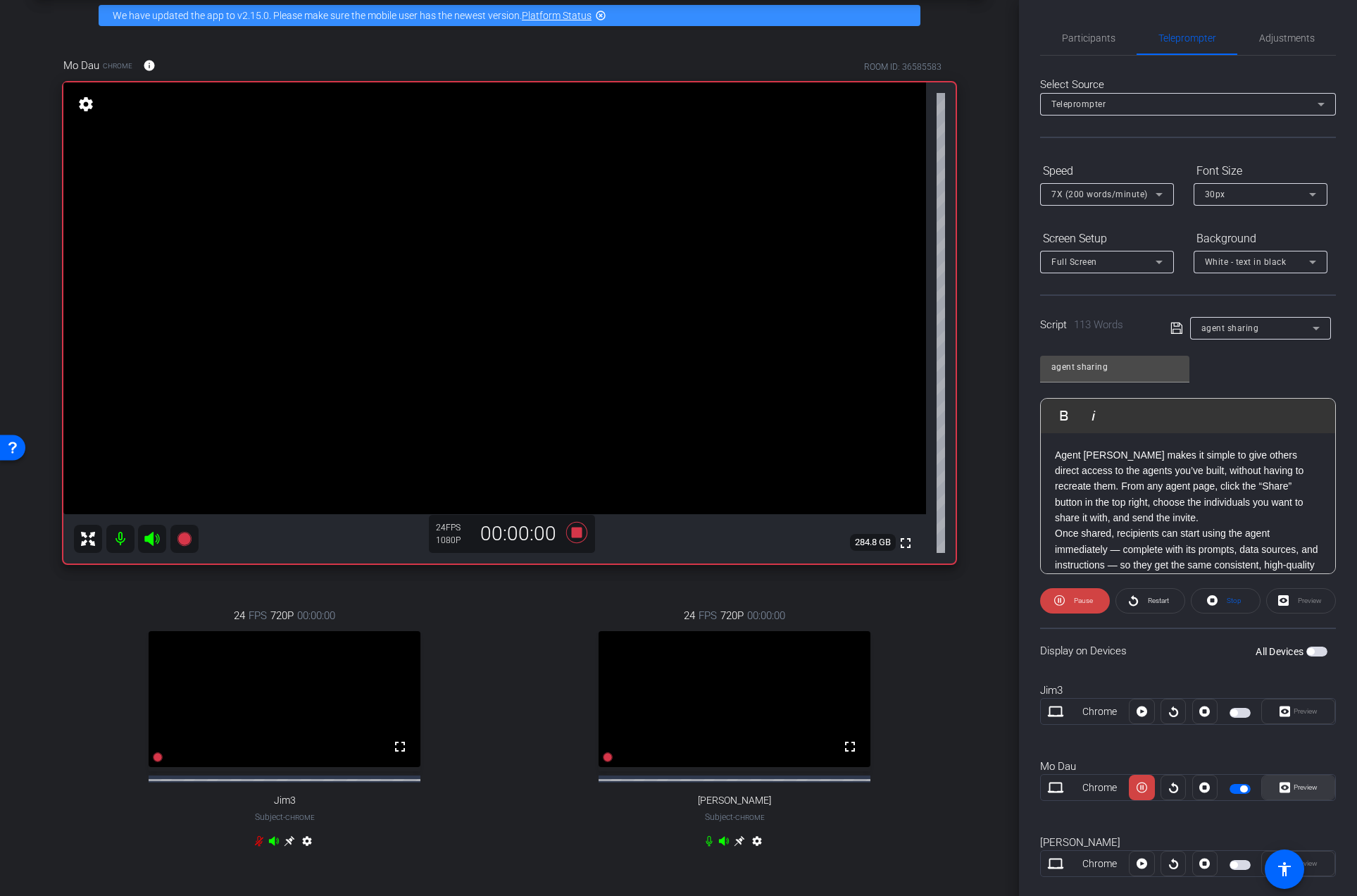
click at [1294, 790] on span "Preview" at bounding box center [1305, 786] width 24 height 8
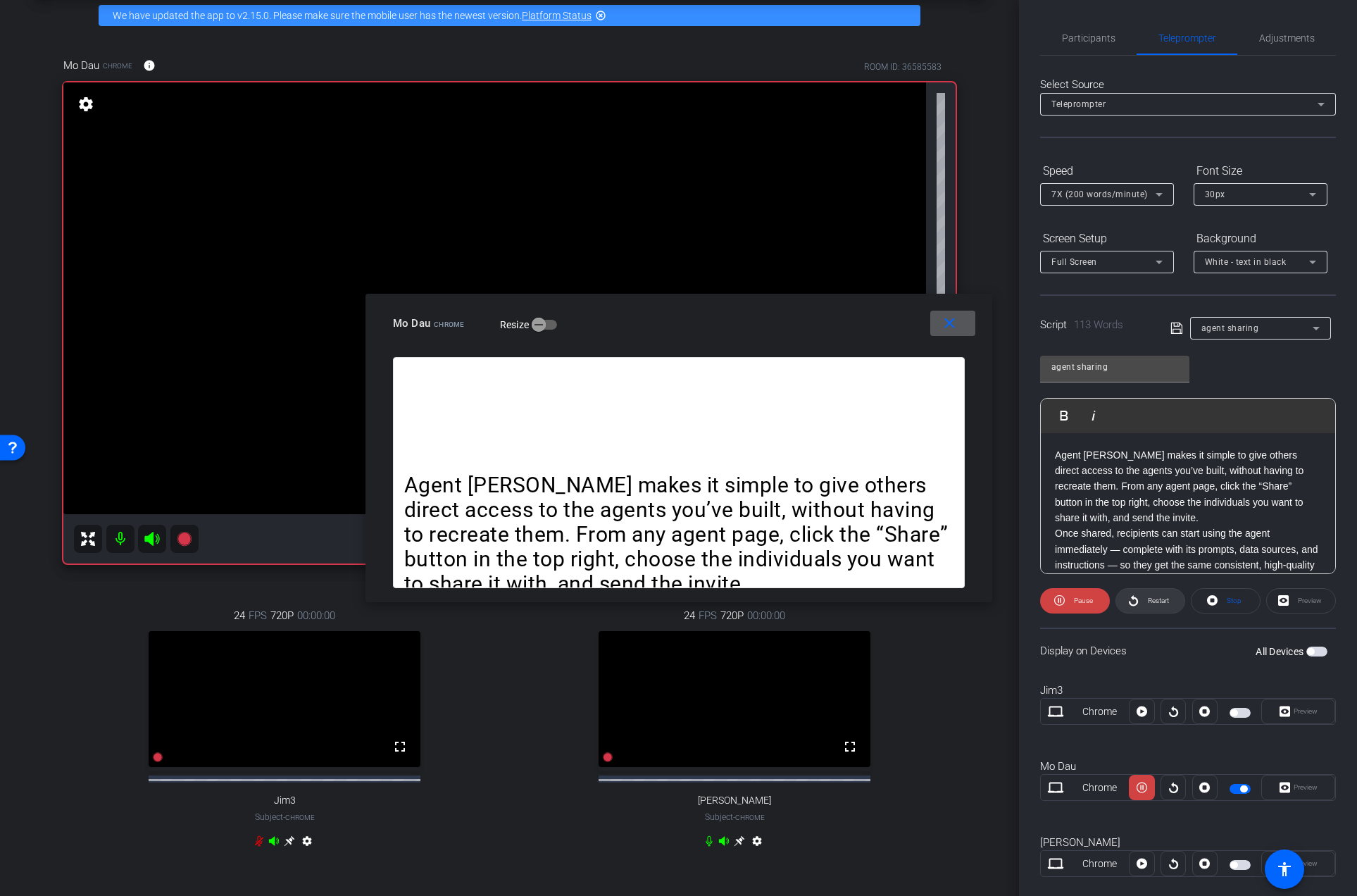
click at [1148, 601] on span "Restart" at bounding box center [1158, 600] width 21 height 8
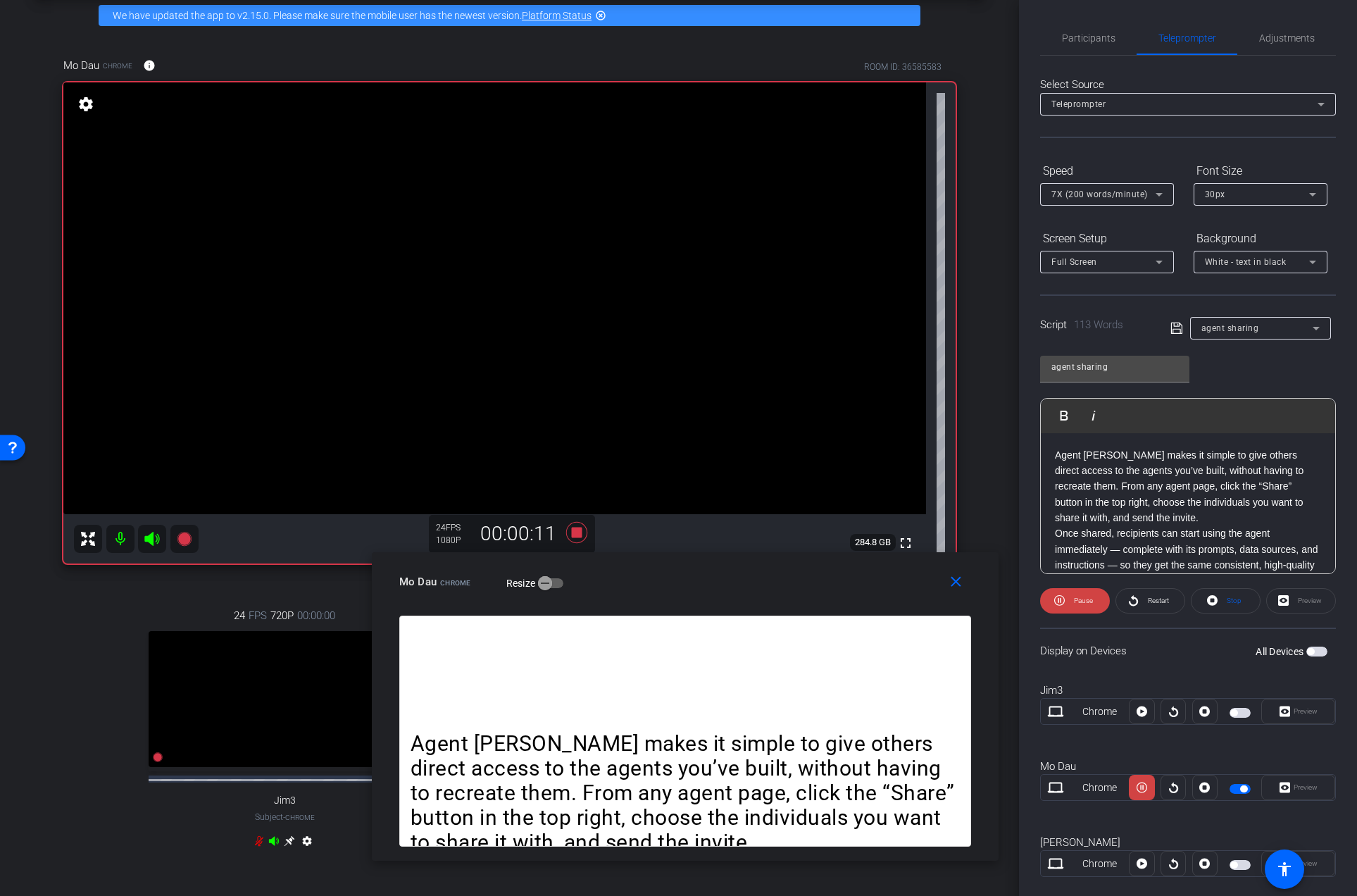
drag, startPoint x: 777, startPoint y: 311, endPoint x: 784, endPoint y: 569, distance: 258.1
click at [784, 569] on div "Mo Dau Chrome Resize" at bounding box center [690, 582] width 582 height 25
click at [1148, 602] on span "Restart" at bounding box center [1158, 600] width 21 height 8
click at [1069, 35] on span "Participants" at bounding box center [1088, 38] width 53 height 10
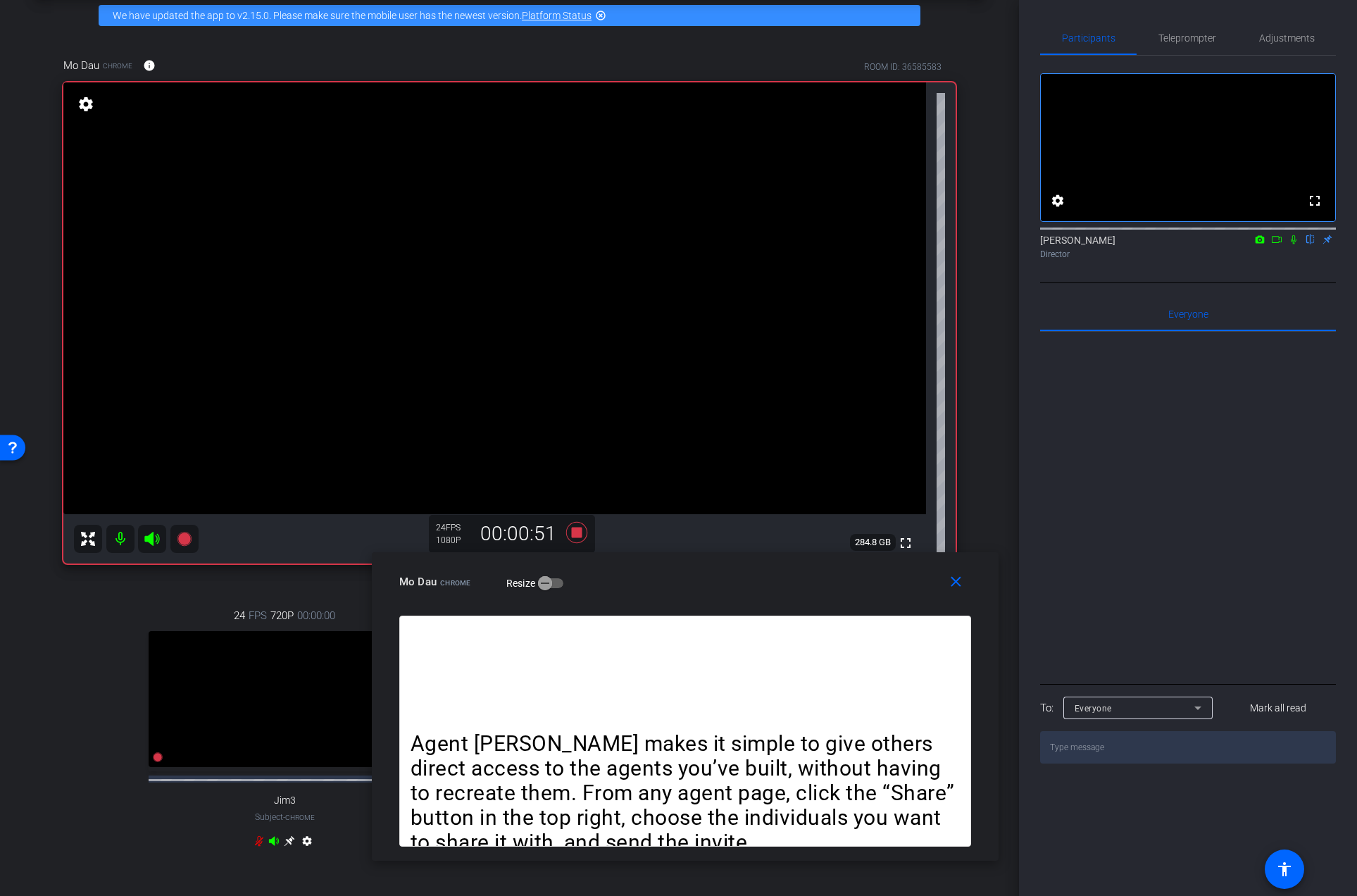
click at [1293, 245] on icon at bounding box center [1293, 239] width 11 height 10
click at [573, 535] on icon at bounding box center [575, 532] width 21 height 21
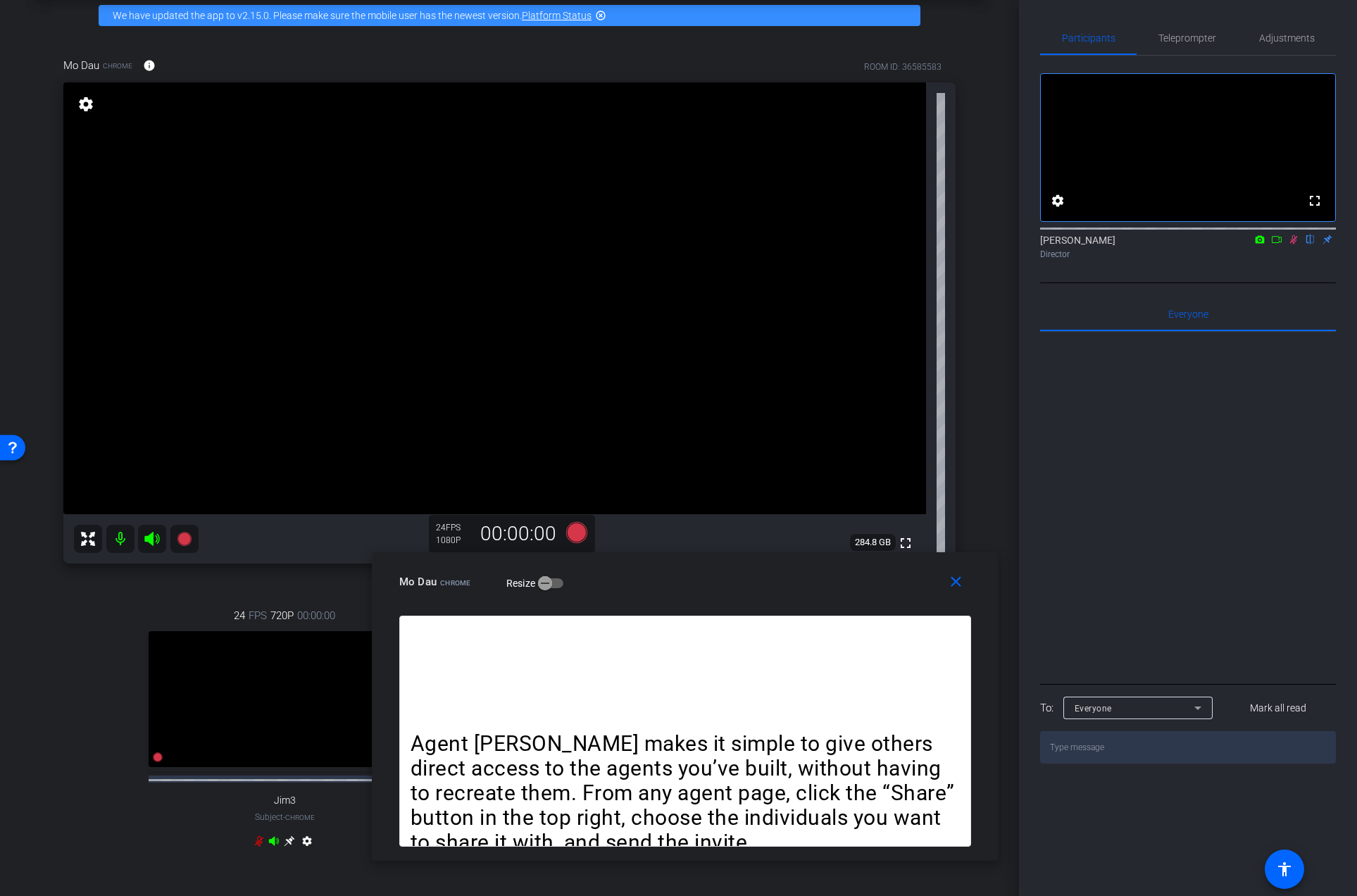
click at [1291, 245] on icon at bounding box center [1293, 239] width 11 height 10
click at [950, 581] on mat-icon "close" at bounding box center [955, 582] width 17 height 17
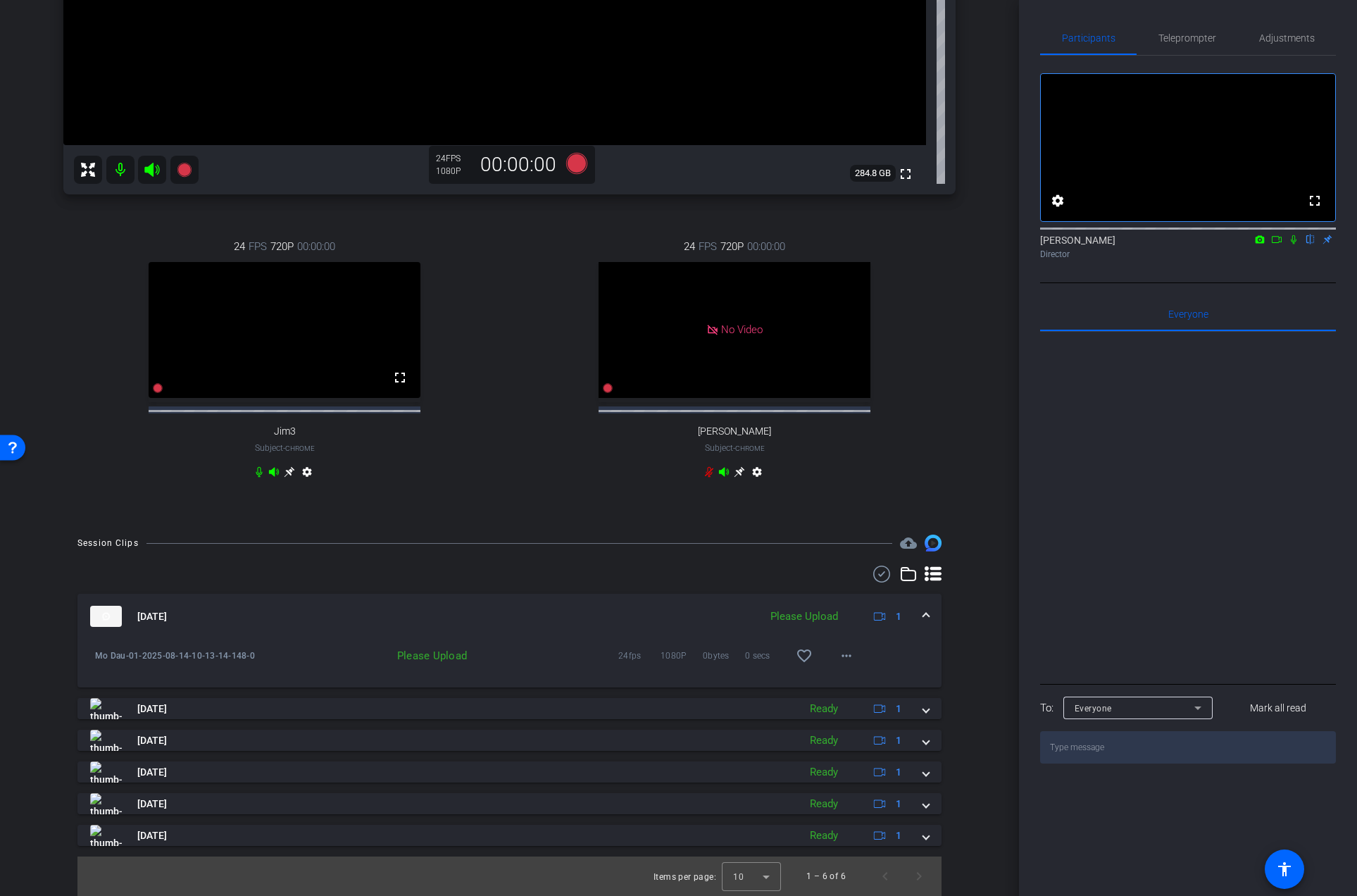
scroll to position [446, 0]
click at [844, 666] on span at bounding box center [845, 655] width 34 height 34
click at [960, 631] on div at bounding box center [678, 448] width 1357 height 896
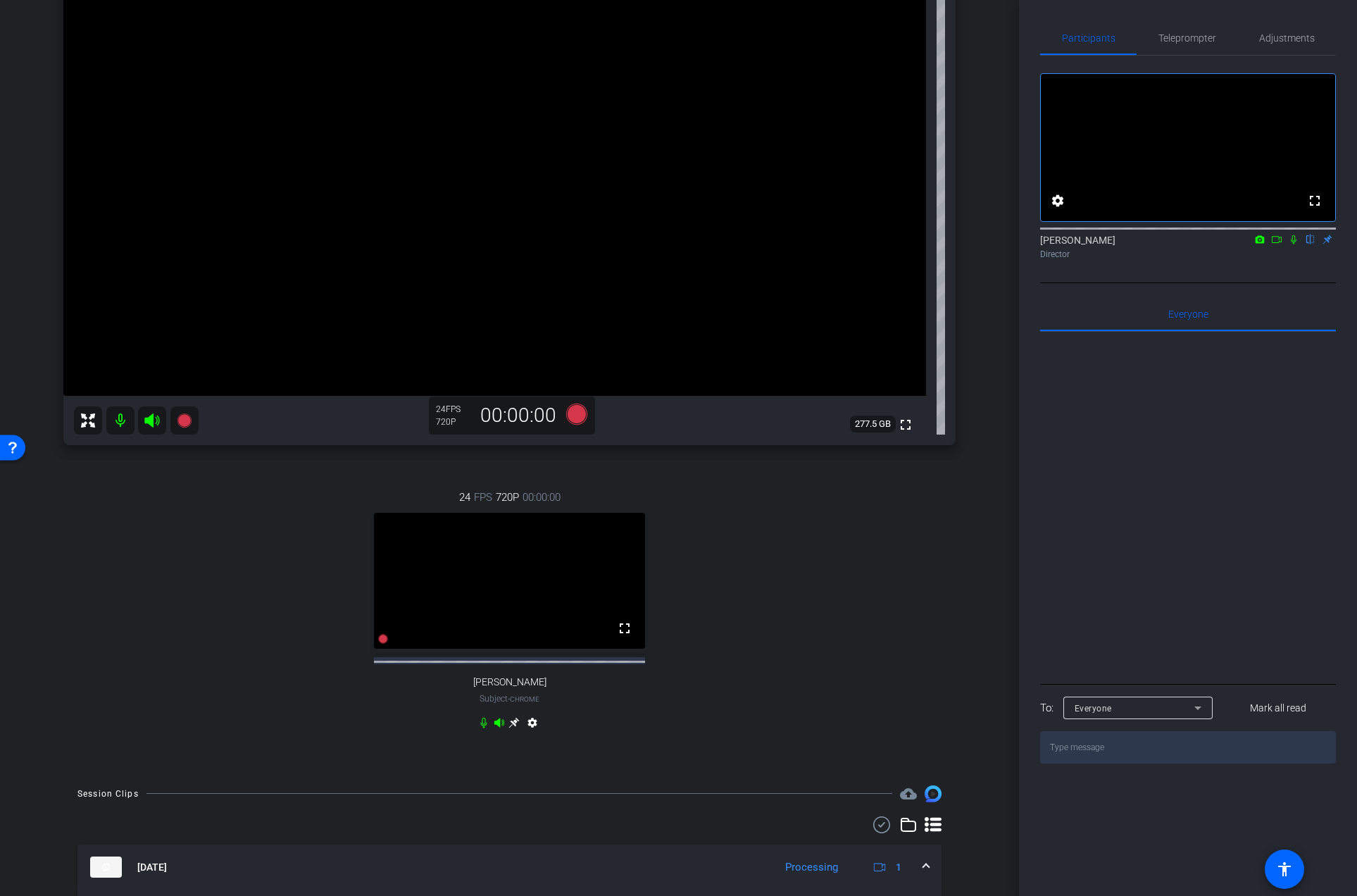
scroll to position [188, 0]
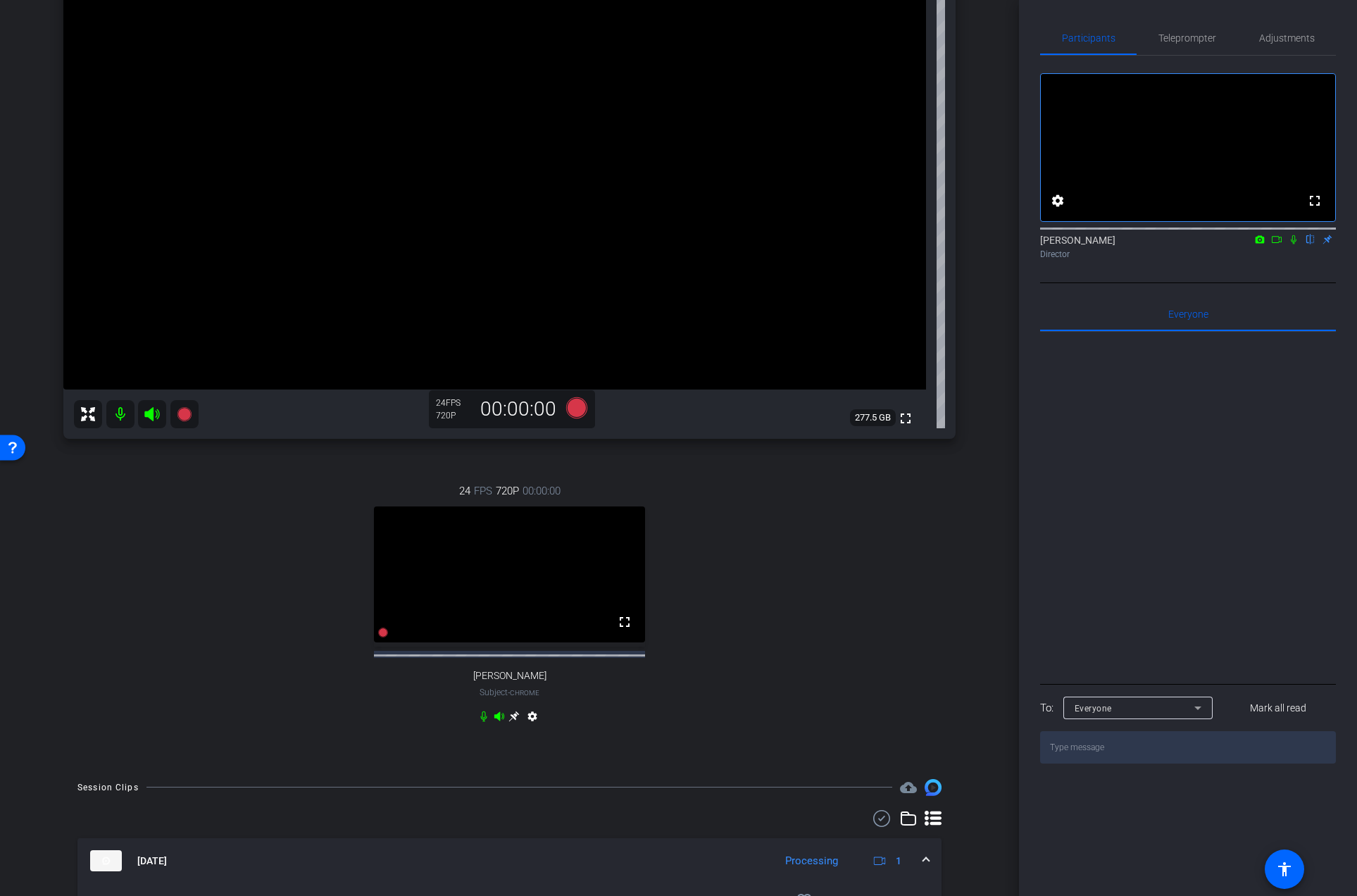
click at [510, 722] on icon at bounding box center [514, 716] width 11 height 11
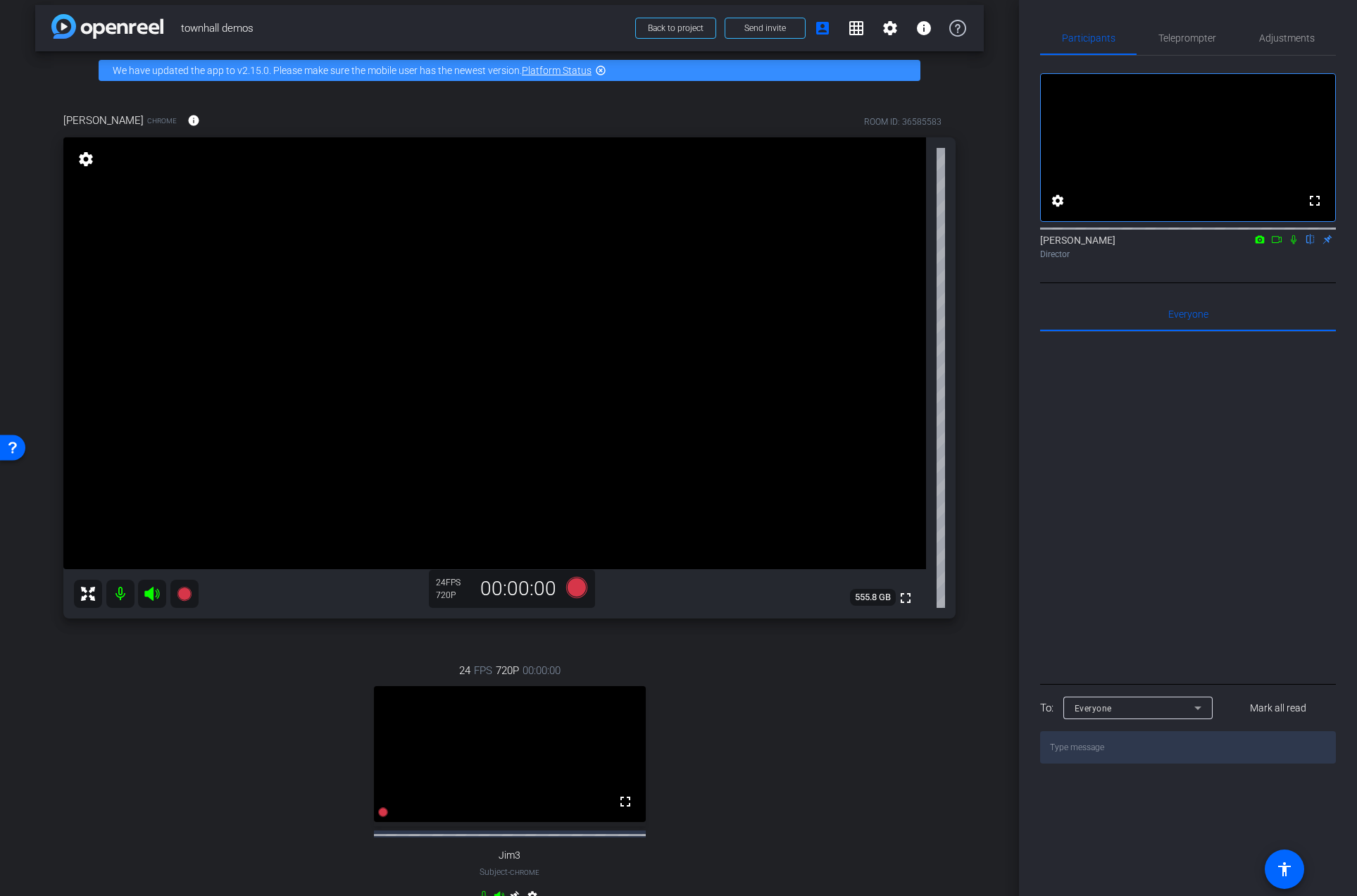
scroll to position [0, 0]
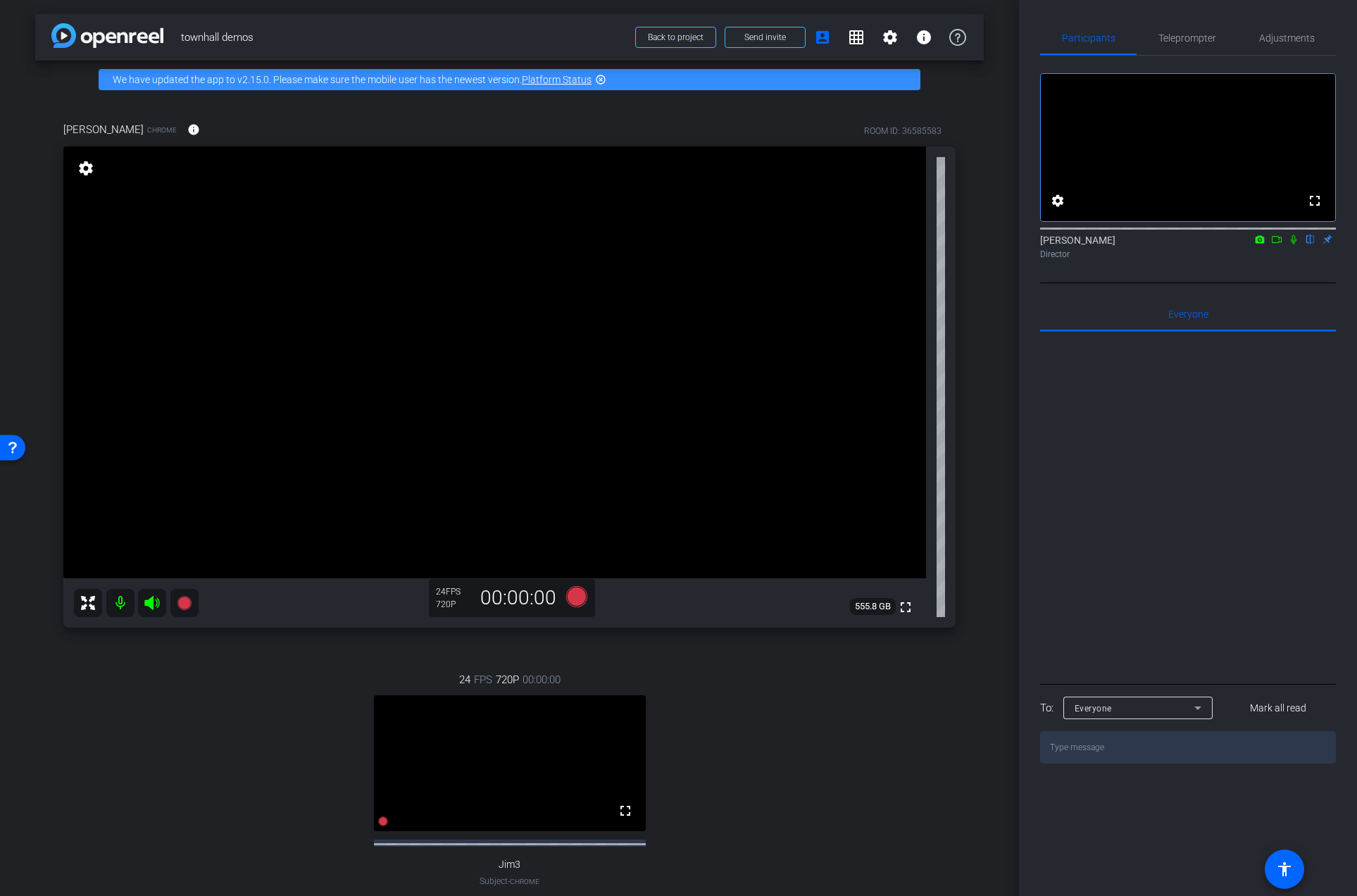
click at [83, 172] on mat-icon "settings" at bounding box center [86, 168] width 20 height 17
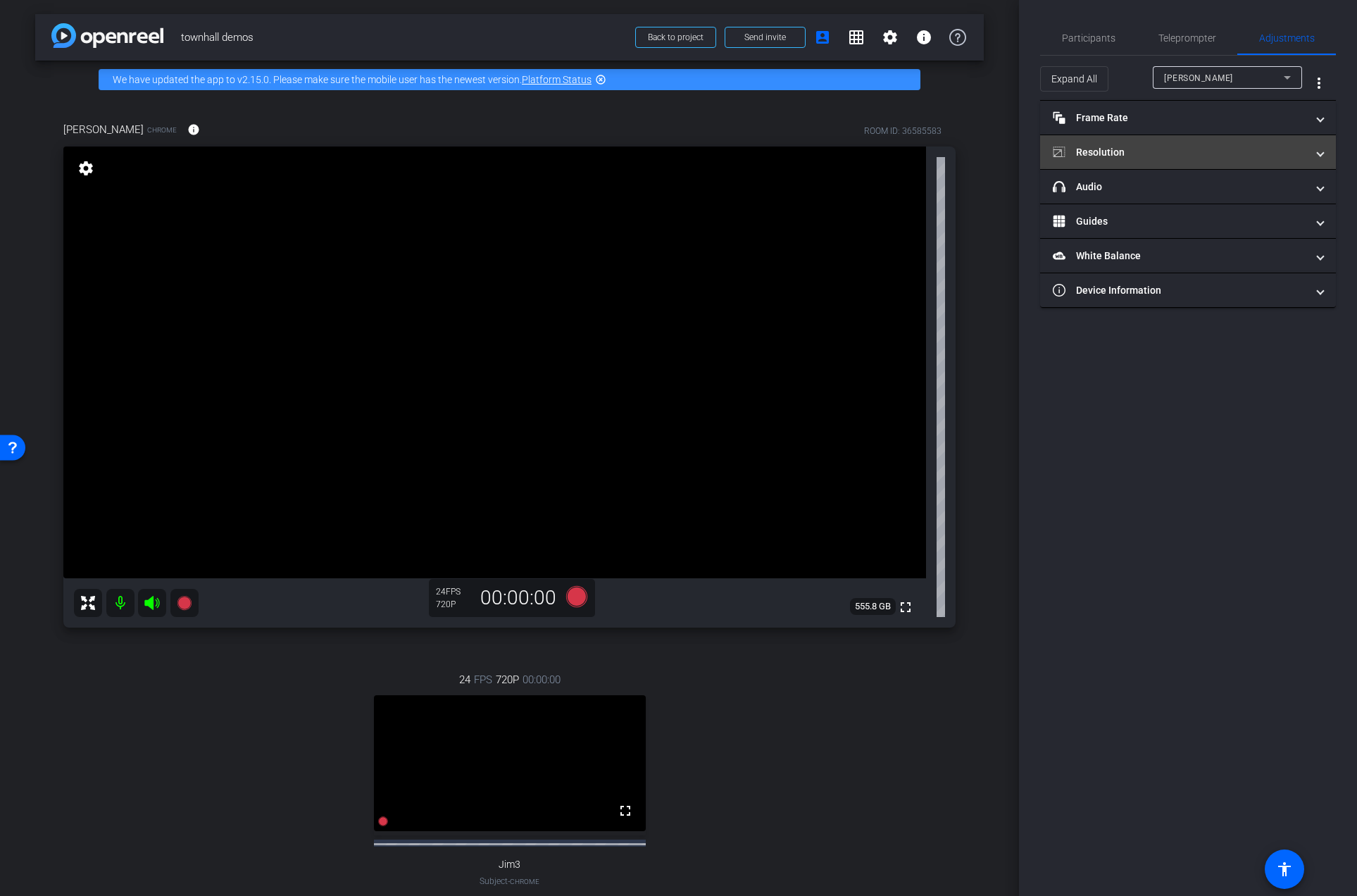
click at [1142, 147] on mat-panel-title "Resolution" at bounding box center [1179, 152] width 254 height 14
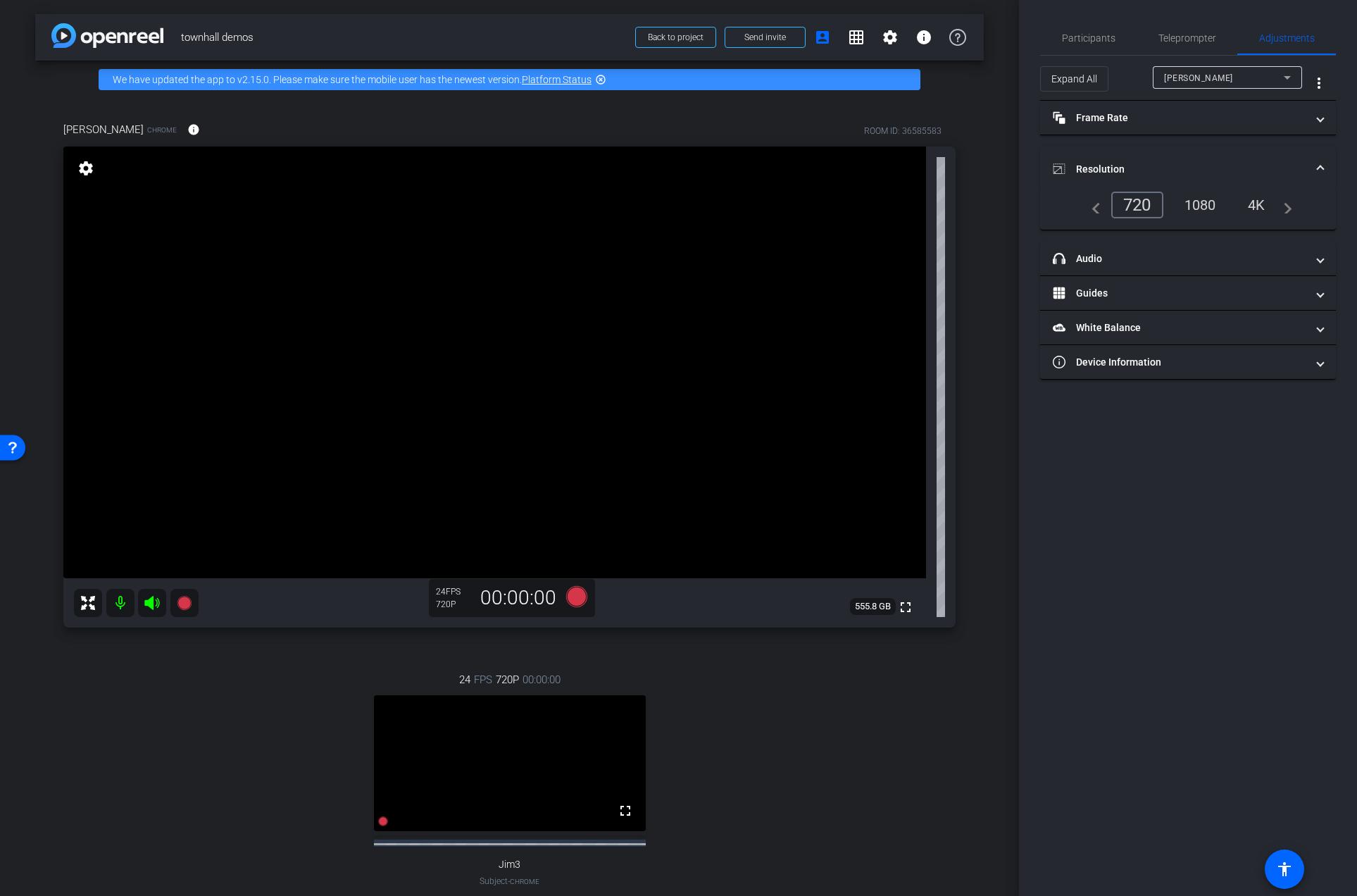
click at [1205, 201] on div "1080" at bounding box center [1200, 205] width 53 height 24
click at [1174, 166] on mat-panel-title "Resolution" at bounding box center [1179, 169] width 254 height 14
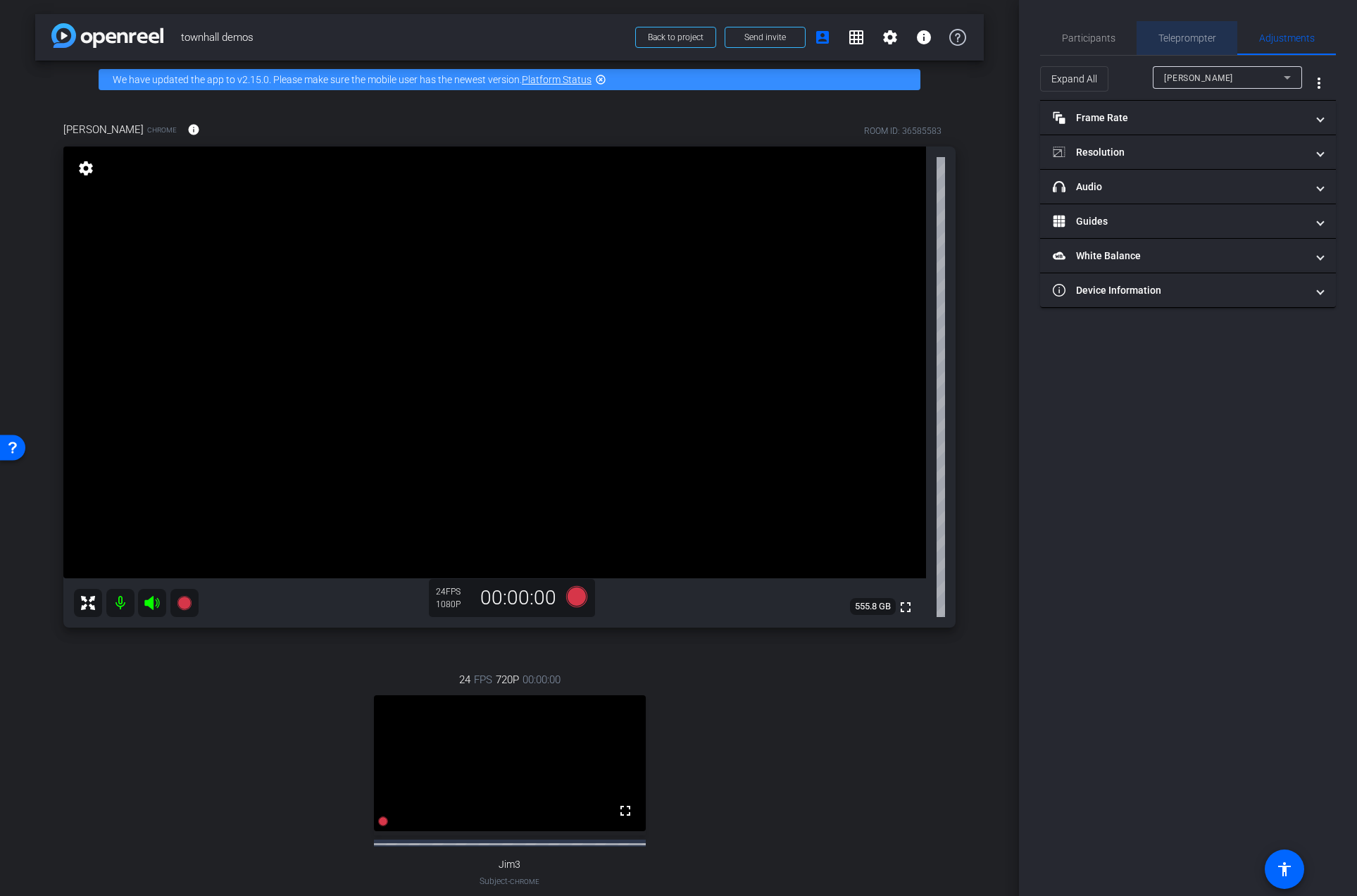
click at [1191, 37] on span "Teleprompter" at bounding box center [1187, 38] width 58 height 10
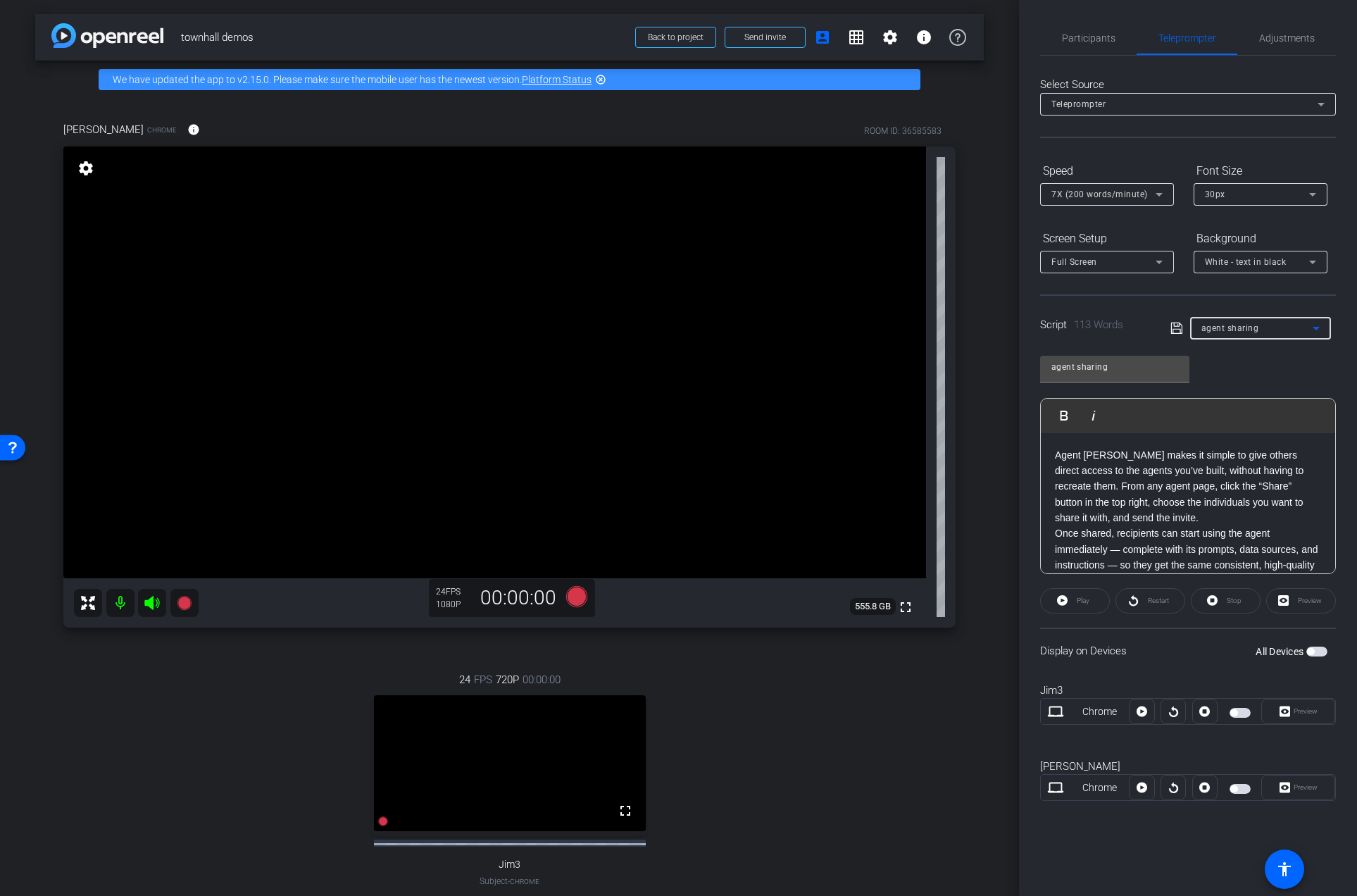
click at [1249, 333] on span "agent sharing" at bounding box center [1230, 328] width 58 height 10
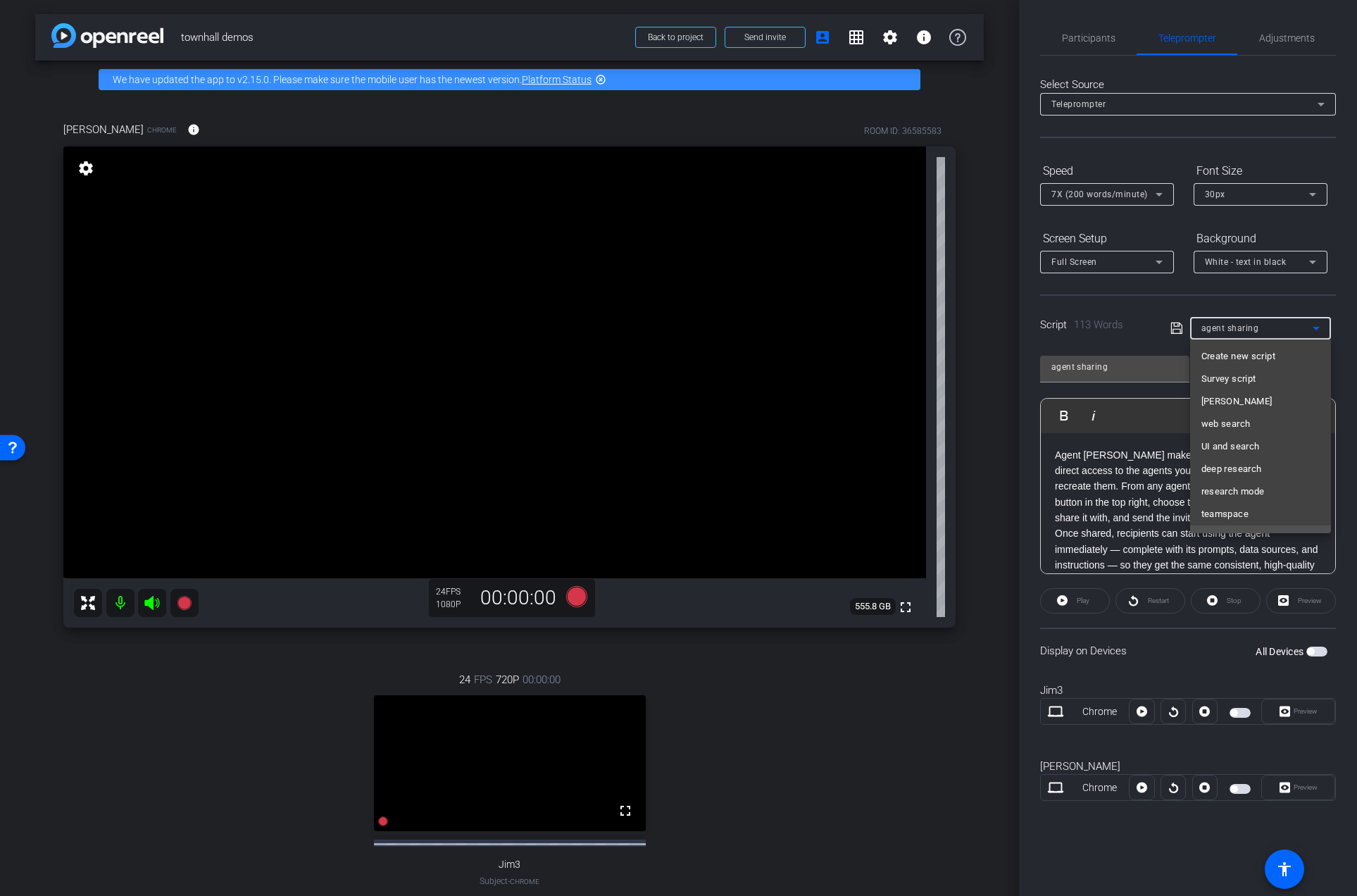
scroll to position [14, 0]
click at [1229, 498] on span "teamspace" at bounding box center [1225, 499] width 47 height 17
type input "teamspace"
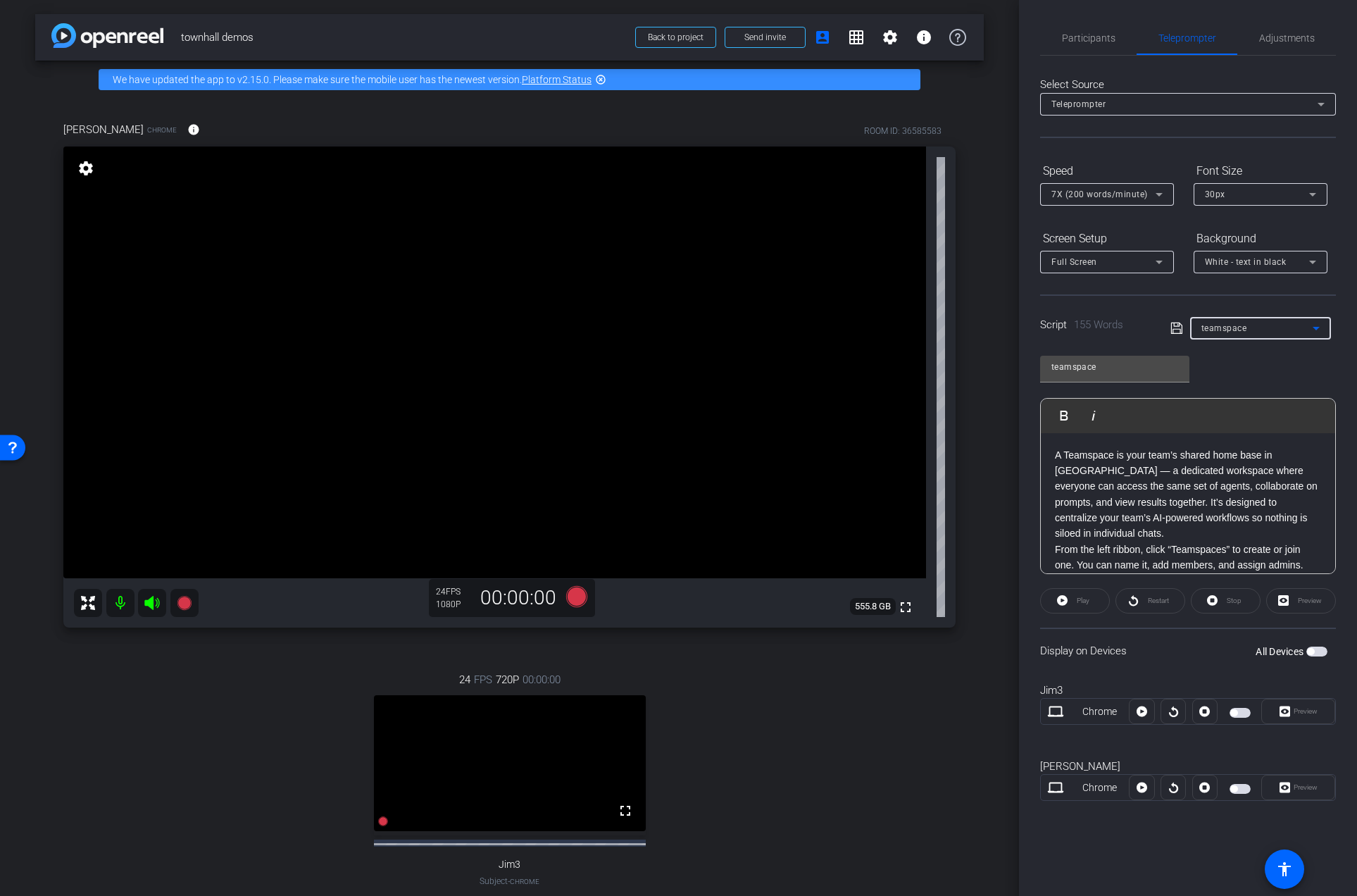
click at [1237, 786] on span "button" at bounding box center [1239, 788] width 21 height 10
click at [1300, 783] on span "Preview" at bounding box center [1305, 786] width 24 height 8
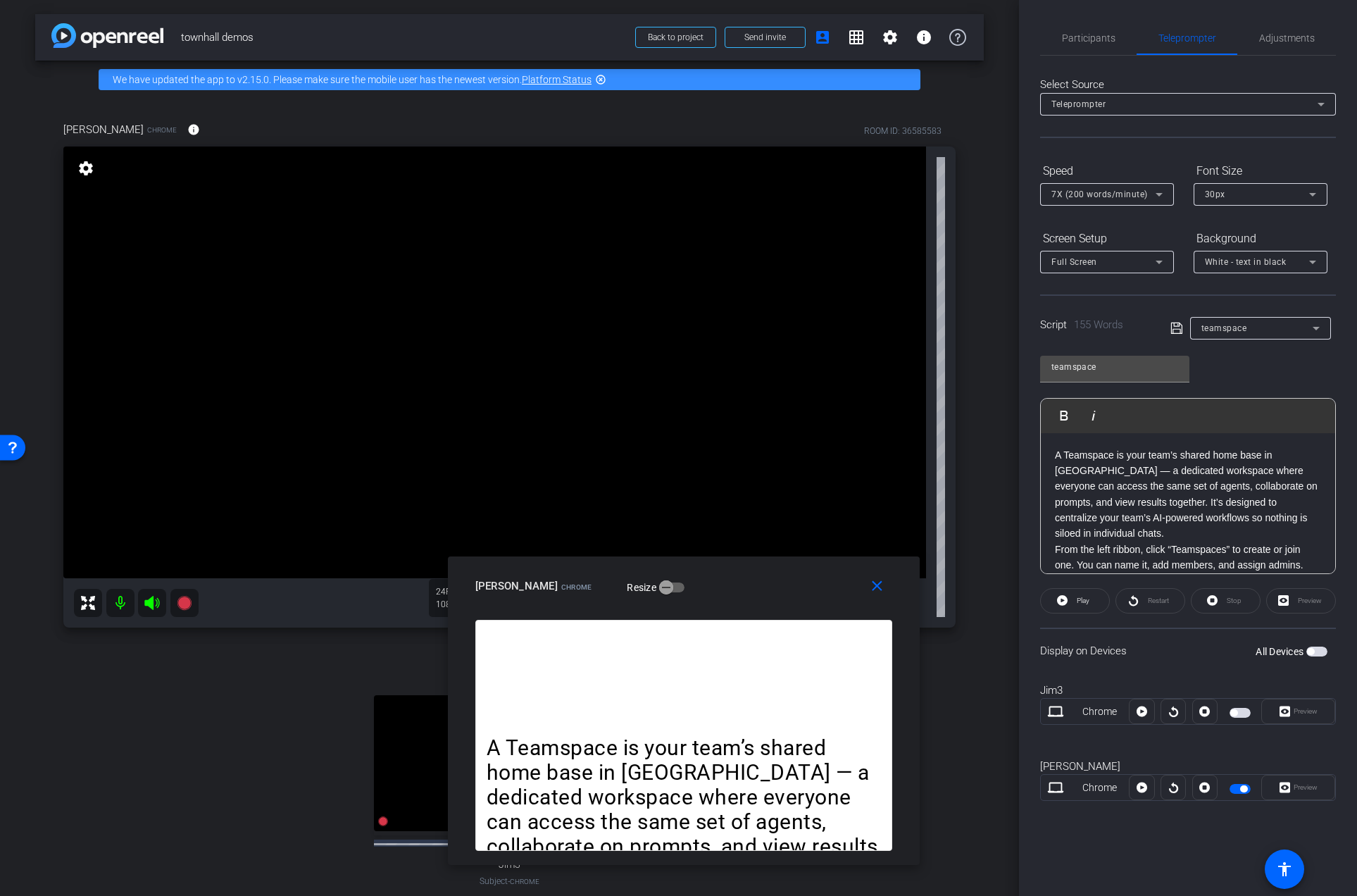
drag, startPoint x: 793, startPoint y: 333, endPoint x: 798, endPoint y: 596, distance: 263.0
click at [798, 596] on div "[PERSON_NAME] Chrome Resize" at bounding box center [689, 586] width 428 height 25
click at [1083, 602] on span "Play" at bounding box center [1083, 600] width 13 height 8
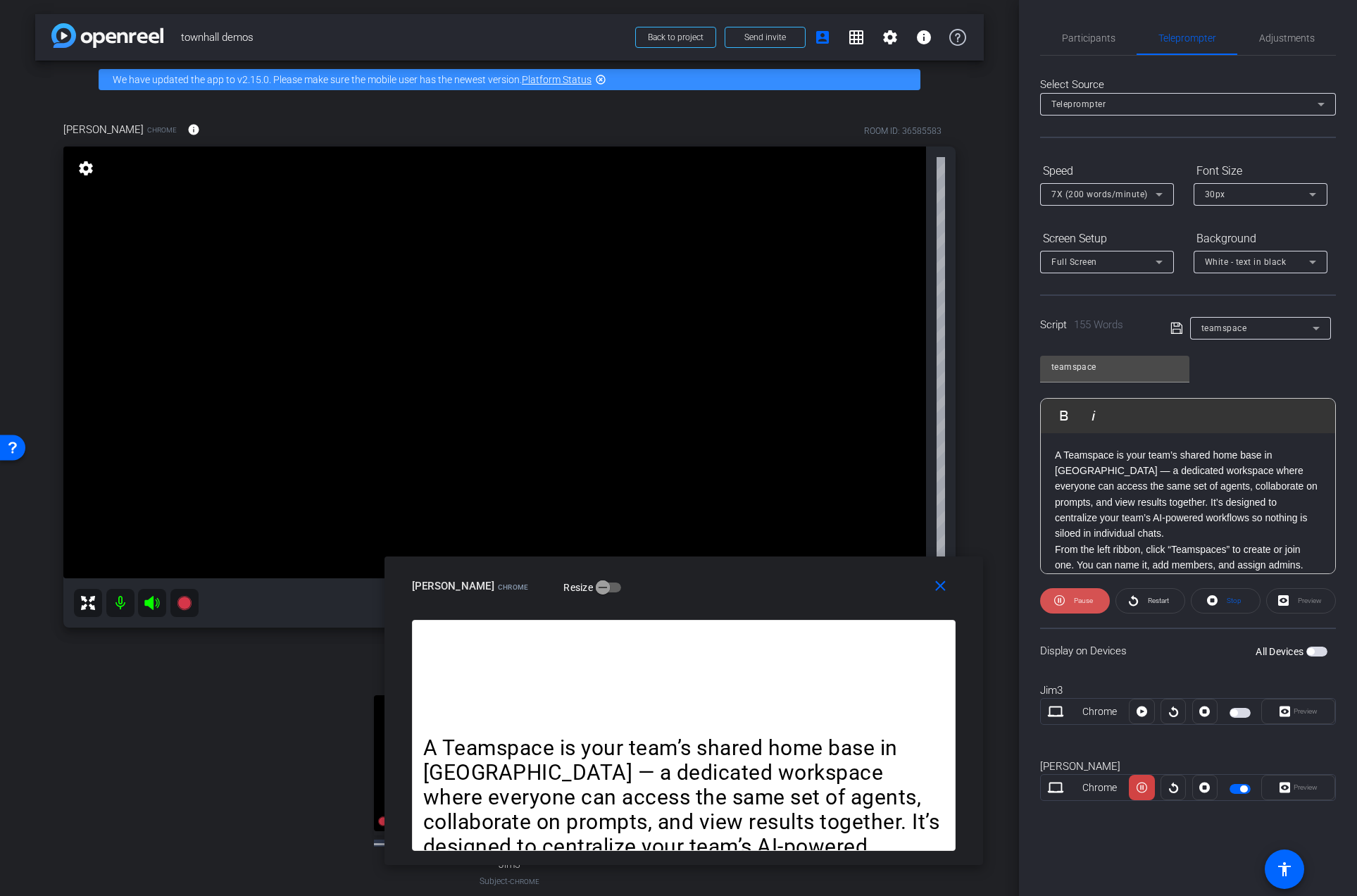
click at [1075, 600] on span "Pause" at bounding box center [1083, 600] width 19 height 8
click at [1117, 189] on span "7X (200 words/minute)" at bounding box center [1099, 194] width 96 height 10
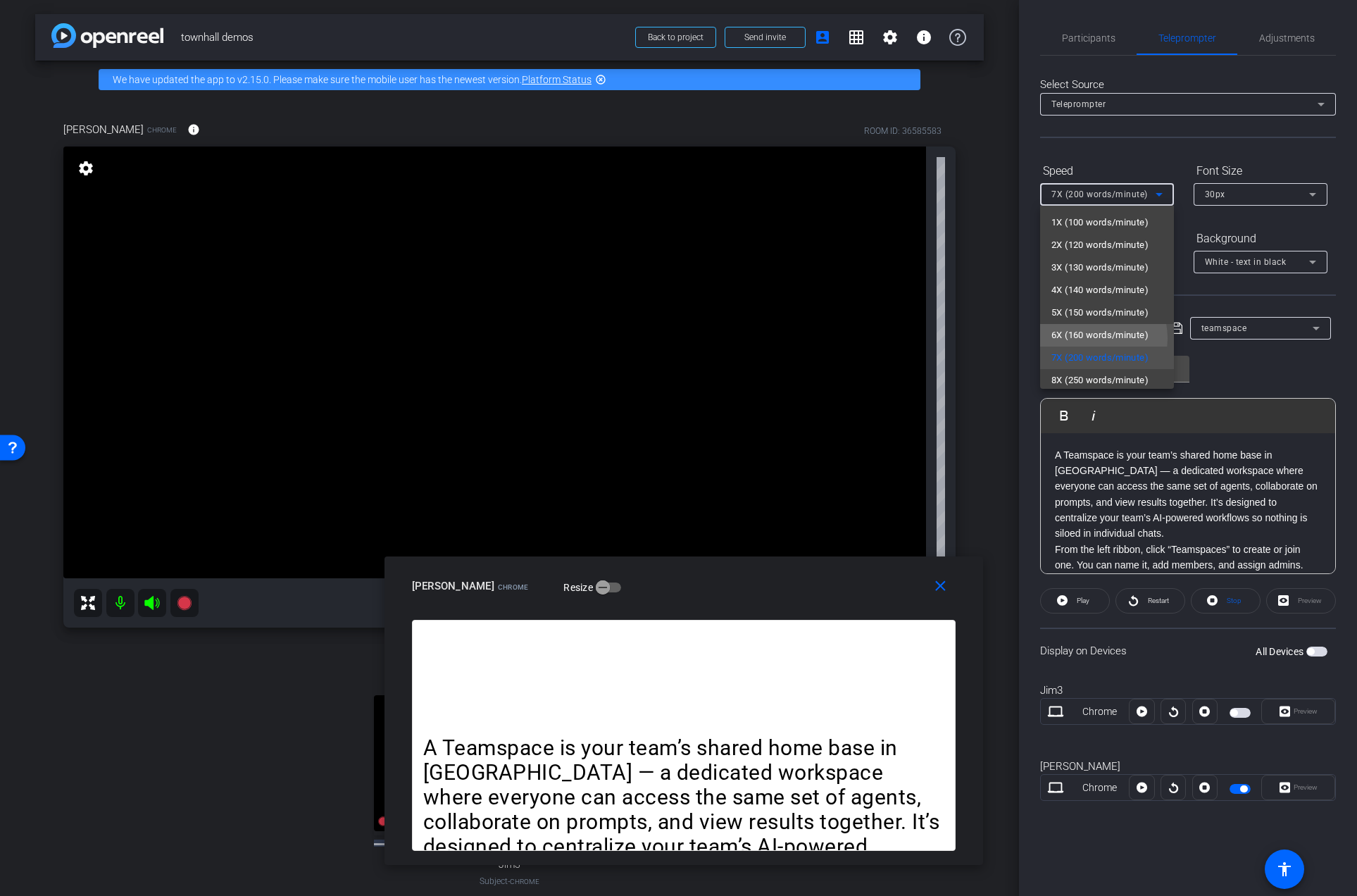
click at [1091, 338] on span "6X (160 words/minute)" at bounding box center [1099, 335] width 97 height 17
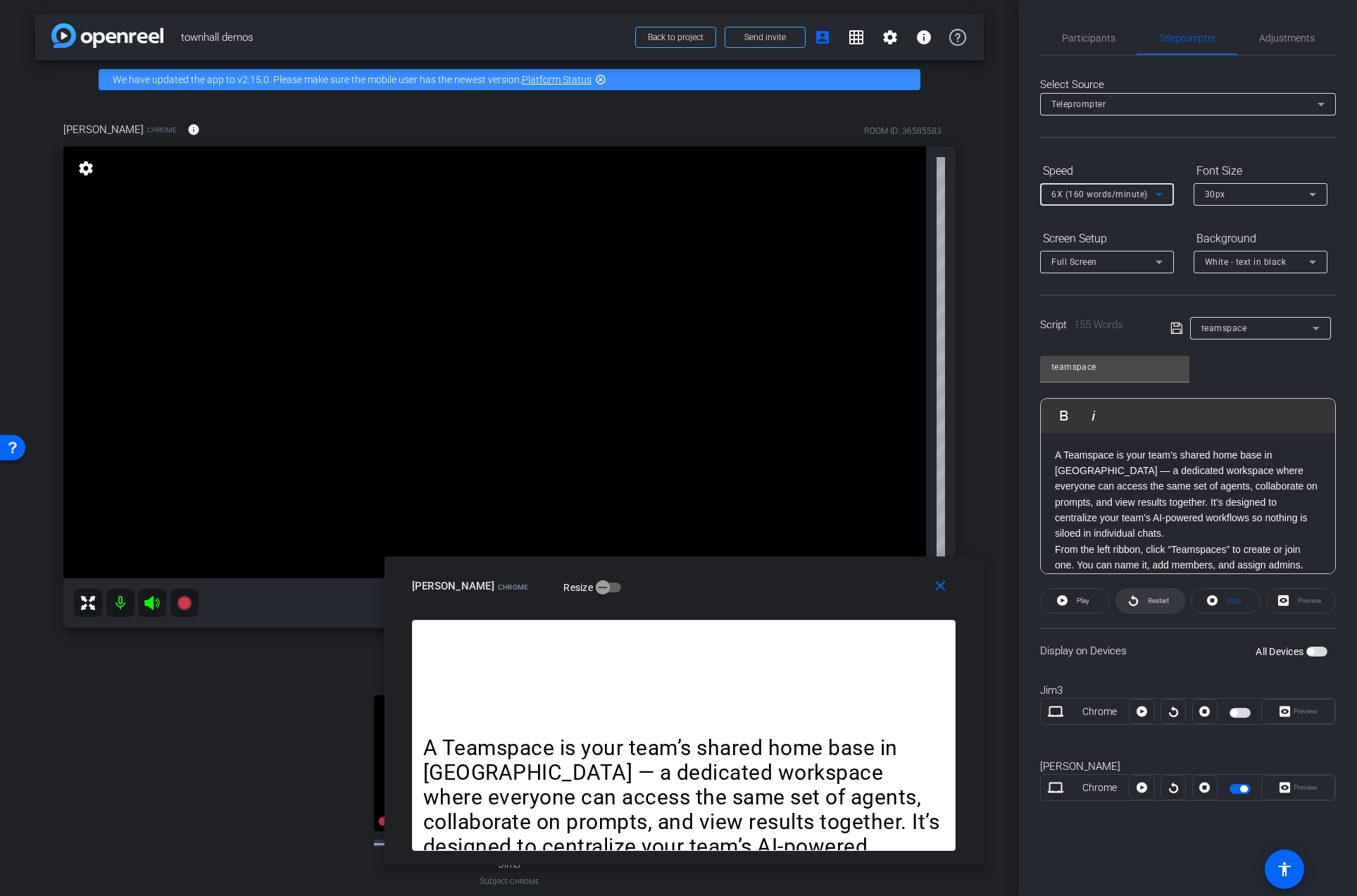
click at [1158, 603] on span "Restart" at bounding box center [1158, 600] width 21 height 8
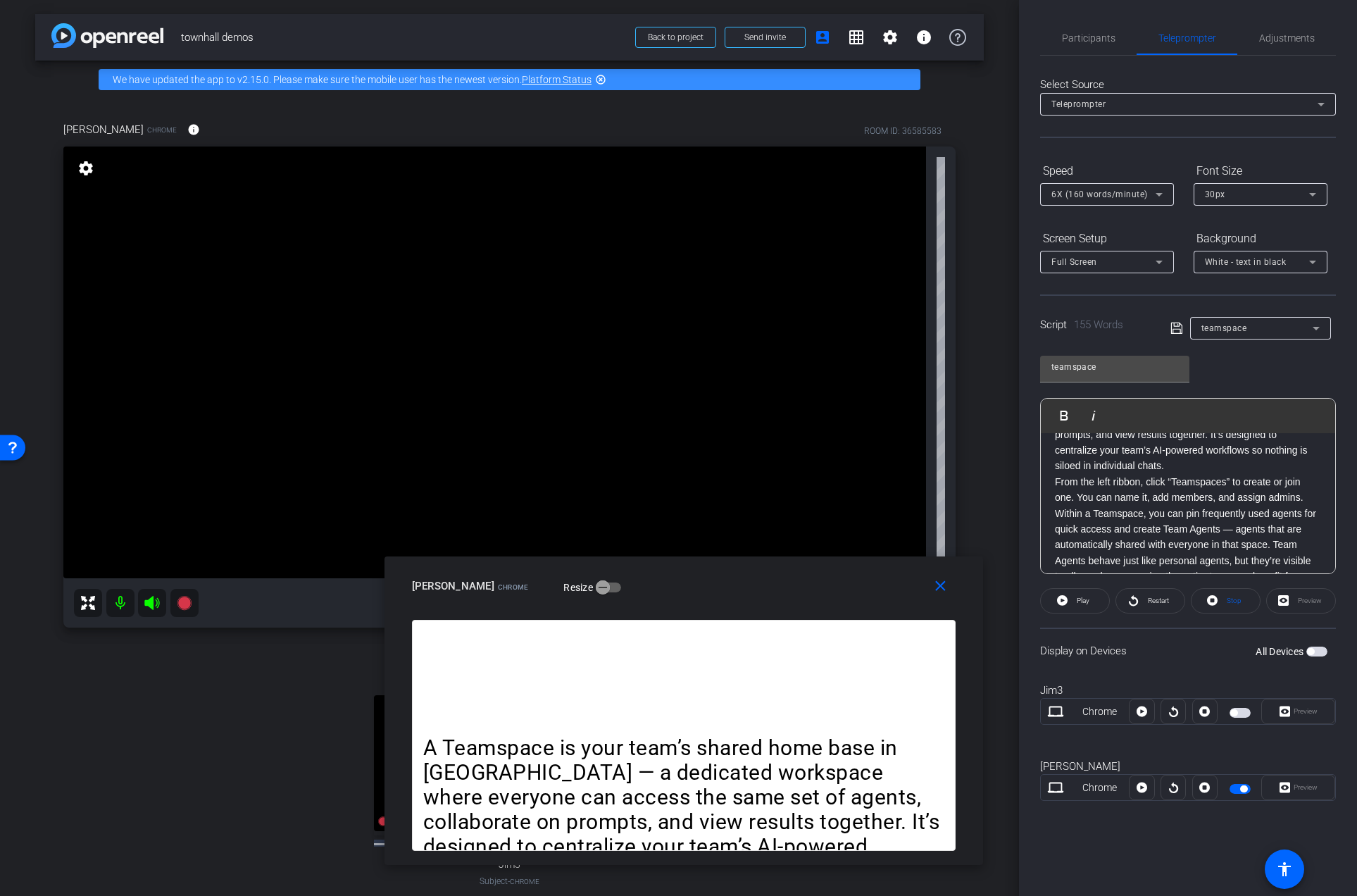
scroll to position [82, 0]
click at [1098, 264] on div "Full Screen" at bounding box center [1102, 261] width 104 height 17
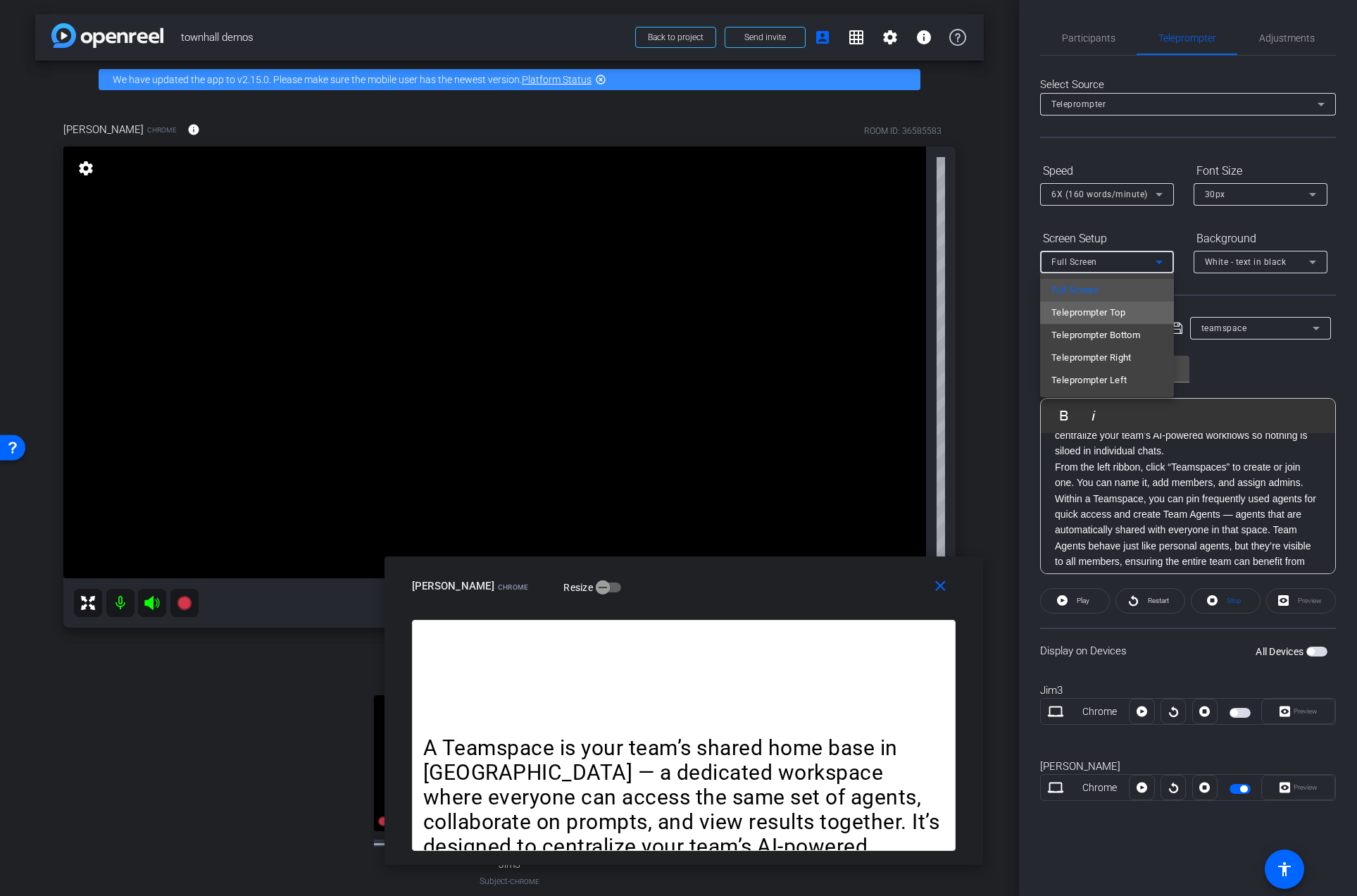
click at [1098, 317] on span "Teleprompter Top" at bounding box center [1088, 313] width 74 height 17
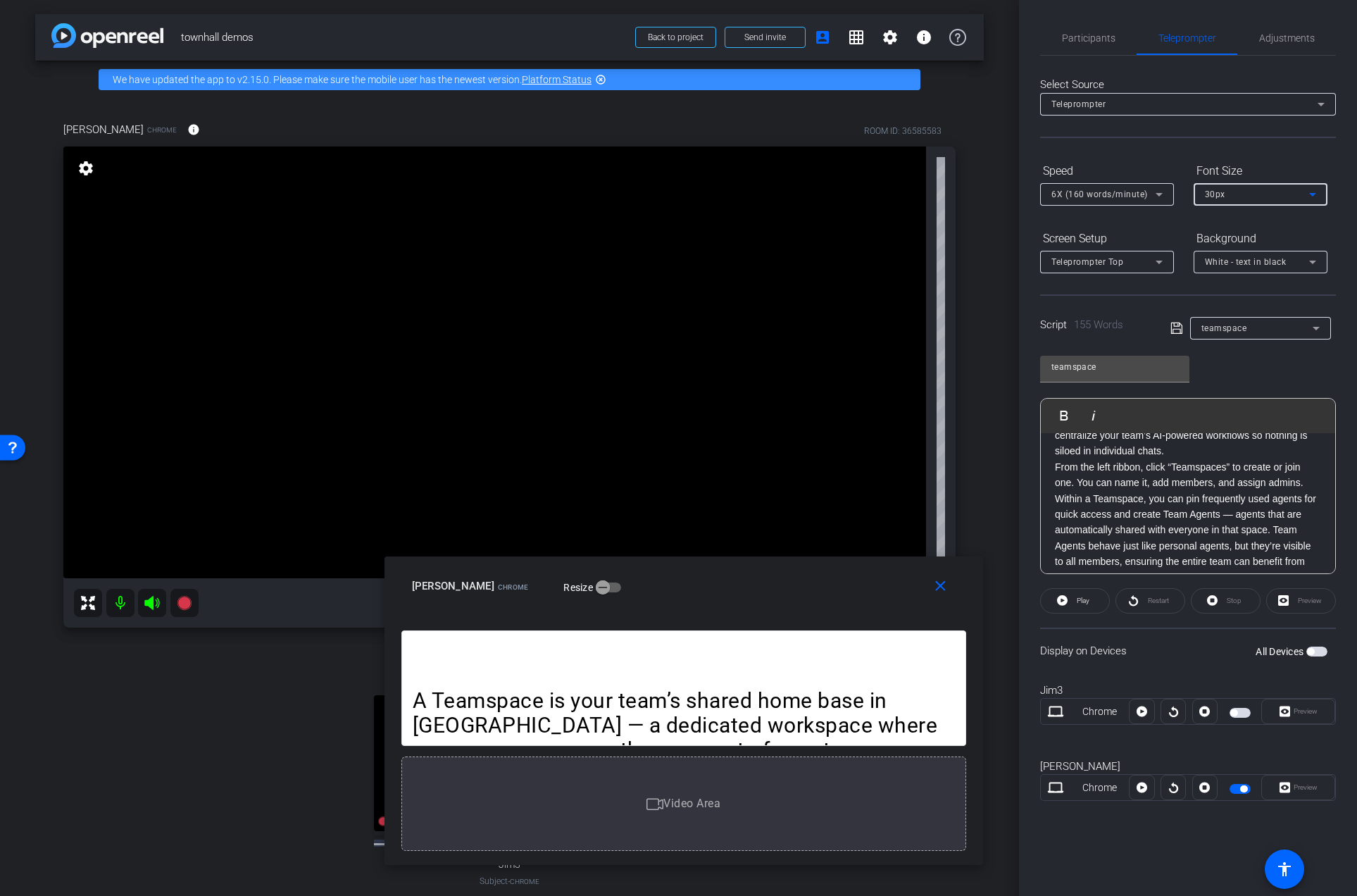
click at [1240, 189] on div "30px" at bounding box center [1256, 193] width 104 height 17
click at [1228, 266] on mat-option "40px" at bounding box center [1260, 267] width 134 height 23
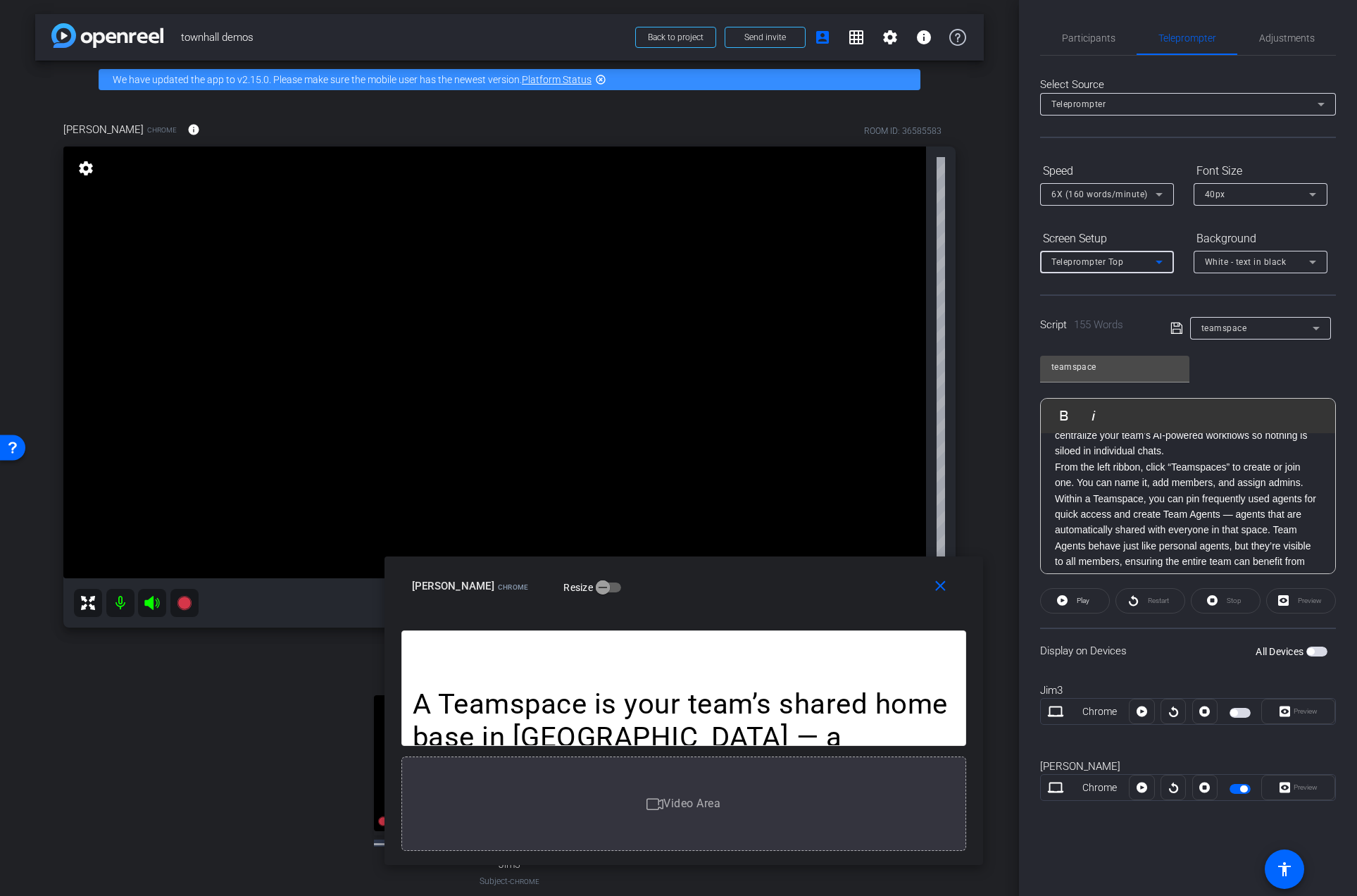
click at [1142, 265] on div "Teleprompter Top" at bounding box center [1102, 261] width 104 height 17
click at [1124, 295] on mat-option "Full Screen" at bounding box center [1107, 290] width 134 height 23
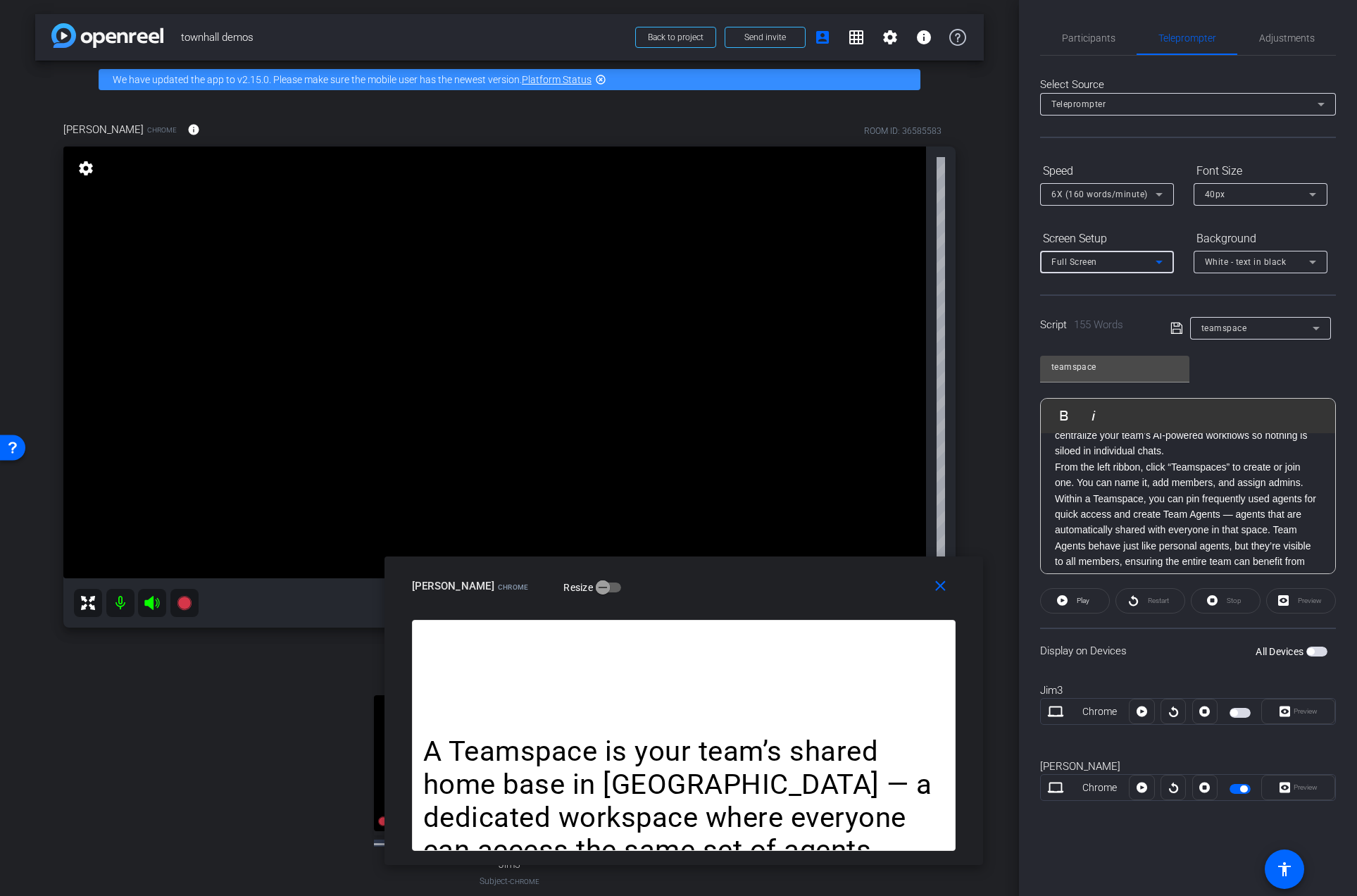
click at [1151, 602] on div "Restart" at bounding box center [1150, 601] width 70 height 25
click at [1092, 602] on span at bounding box center [1074, 600] width 68 height 34
click at [1092, 602] on span "Pause" at bounding box center [1083, 600] width 19 height 8
click at [1229, 602] on span "Stop" at bounding box center [1234, 600] width 14 height 8
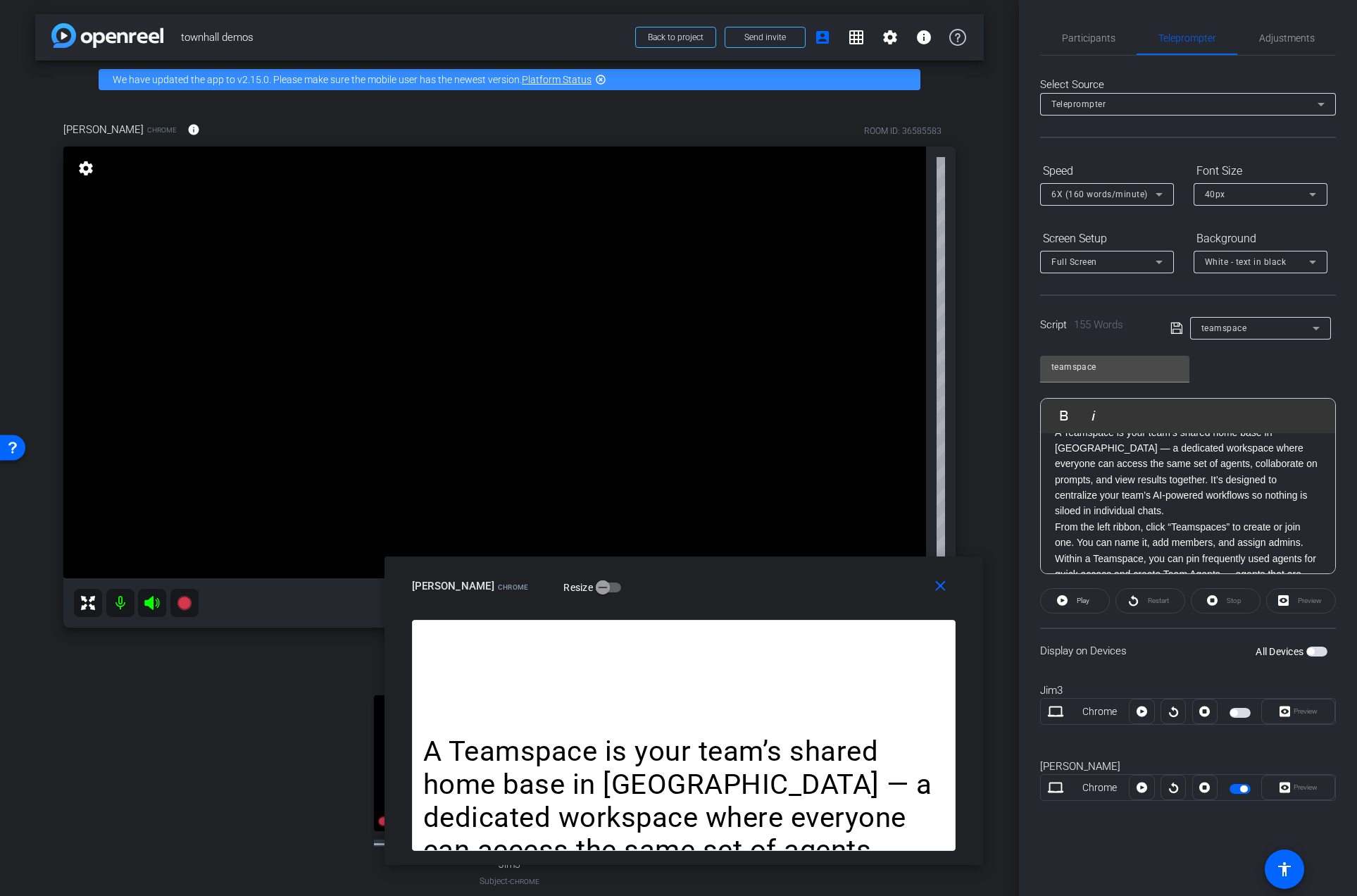
click at [1291, 495] on p "A Teamspace is your team’s shared home base in [GEOGRAPHIC_DATA] — a dedicated …" at bounding box center [1188, 472] width 266 height 94
click at [1189, 535] on p "A Teamspace is your team’s shared home base in [GEOGRAPHIC_DATA] — a dedicated …" at bounding box center [1188, 494] width 266 height 94
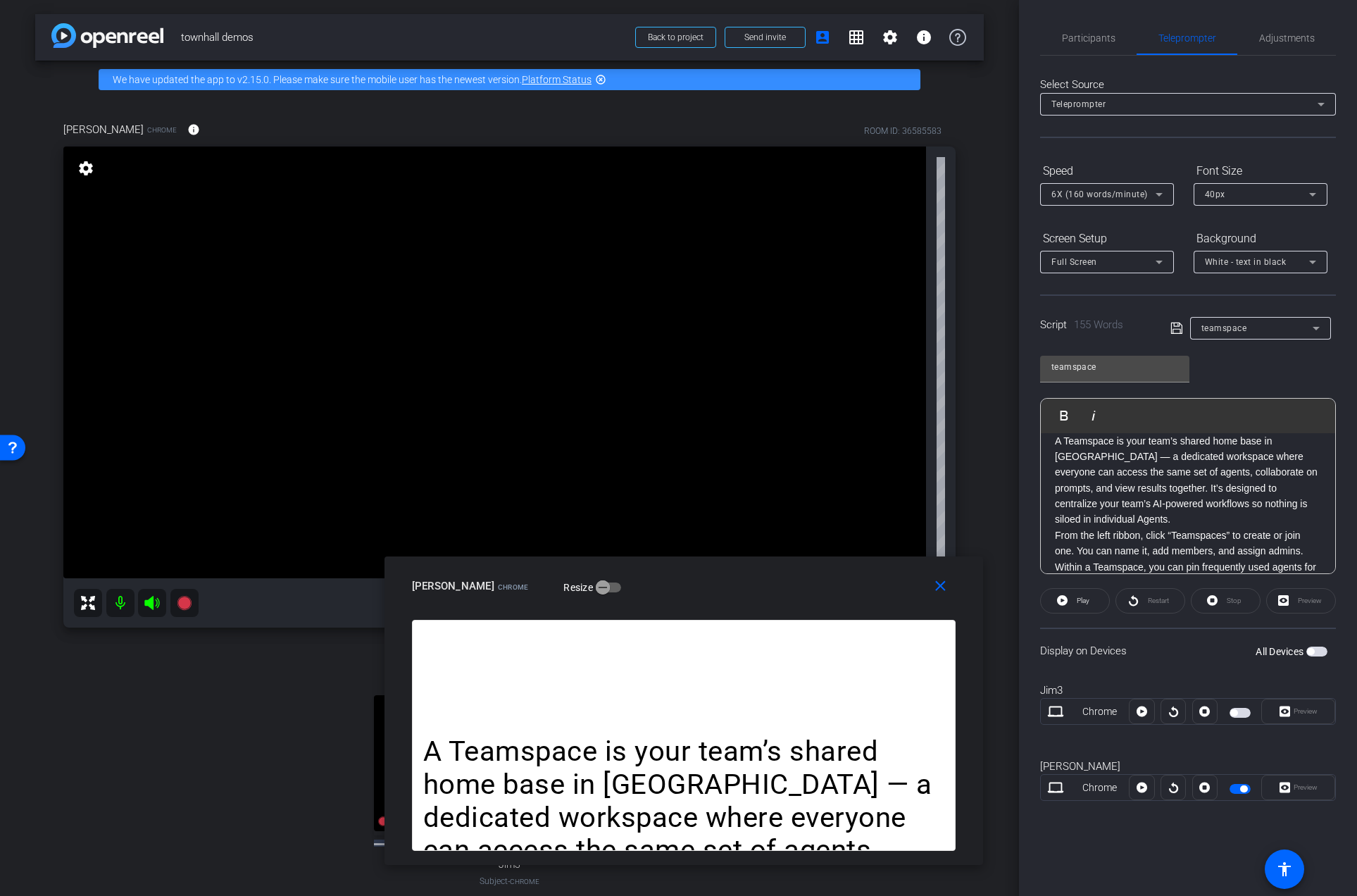
scroll to position [17, 0]
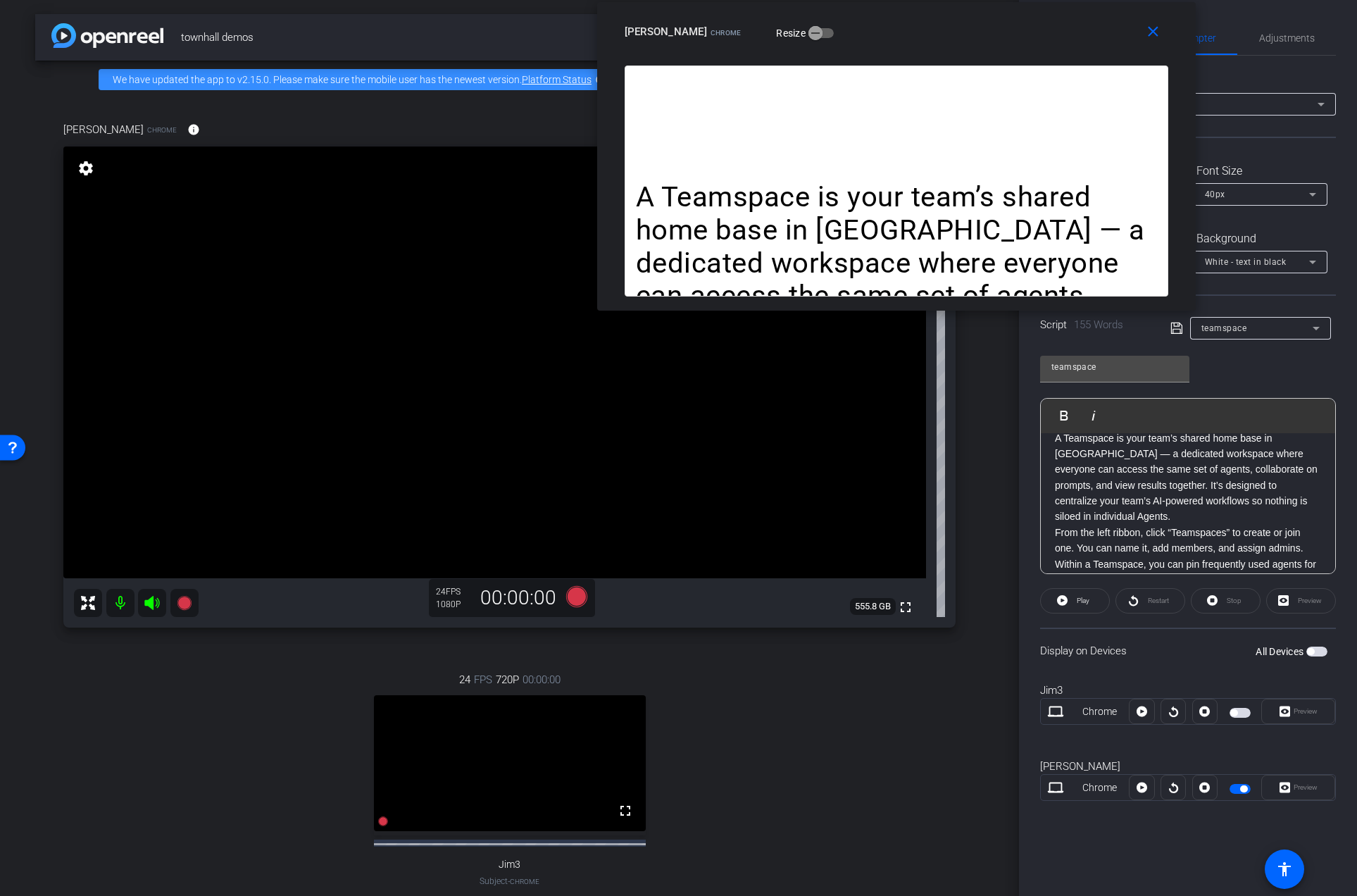
drag, startPoint x: 621, startPoint y: 573, endPoint x: 833, endPoint y: 20, distance: 592.2
click at [833, 20] on div "[PERSON_NAME] Chrome Resize" at bounding box center [901, 32] width 554 height 25
click at [179, 602] on icon at bounding box center [184, 602] width 14 height 14
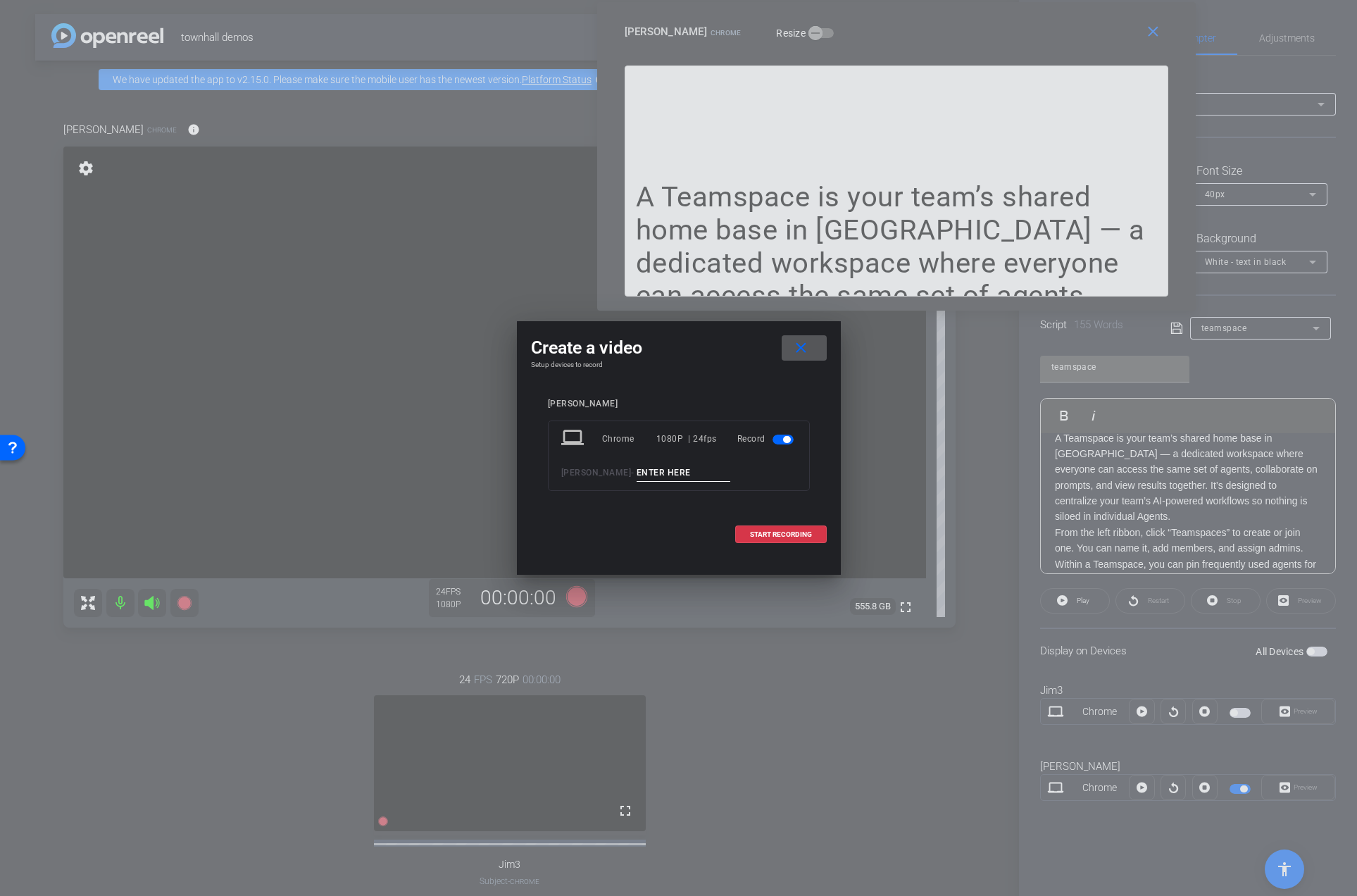
click at [637, 471] on input at bounding box center [684, 472] width 94 height 17
type input "01"
click at [782, 536] on span "START RECORDING" at bounding box center [781, 535] width 62 height 7
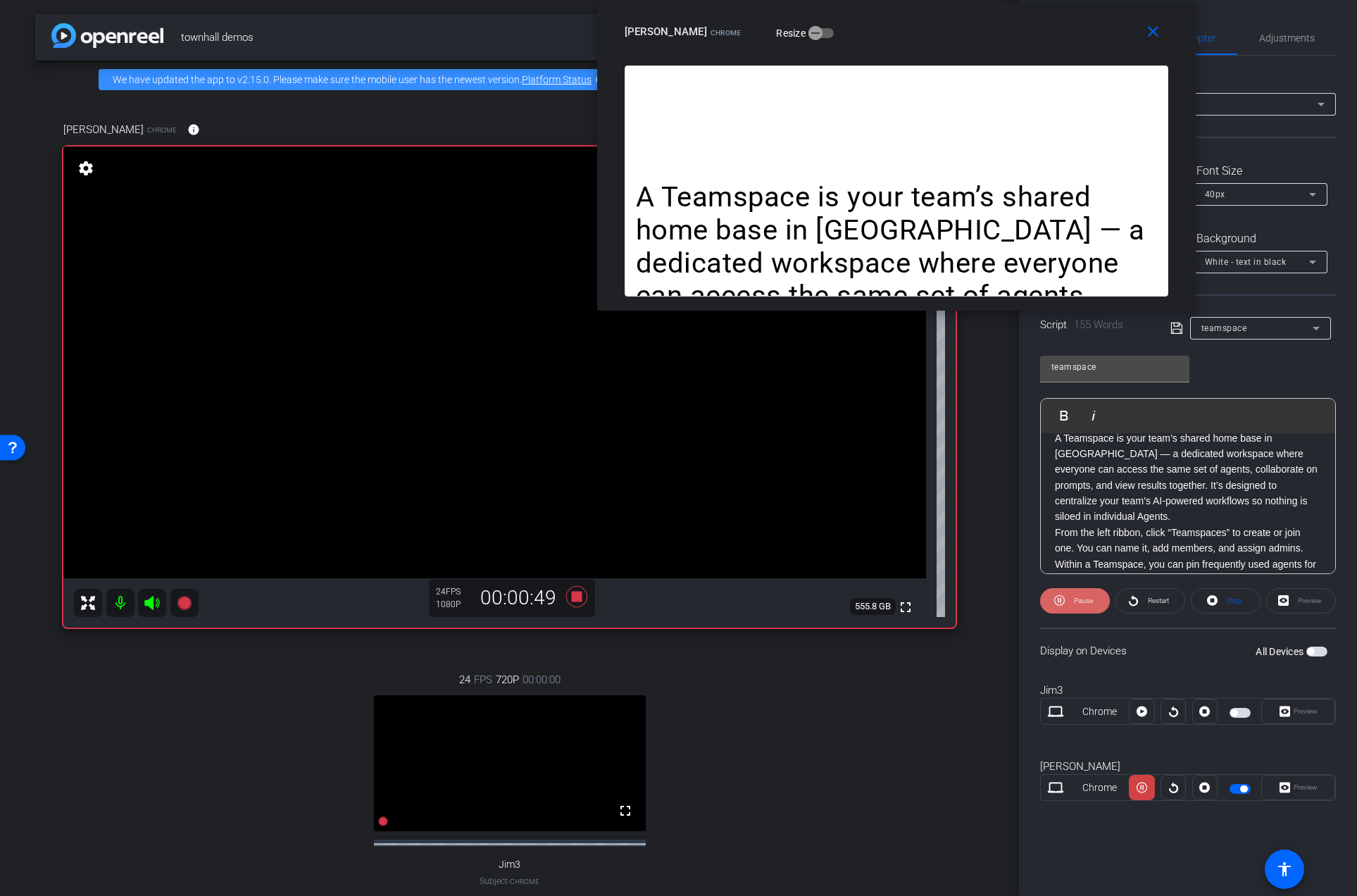
click at [1070, 602] on span "Pause" at bounding box center [1081, 601] width 23 height 20
click at [568, 595] on icon at bounding box center [575, 596] width 21 height 21
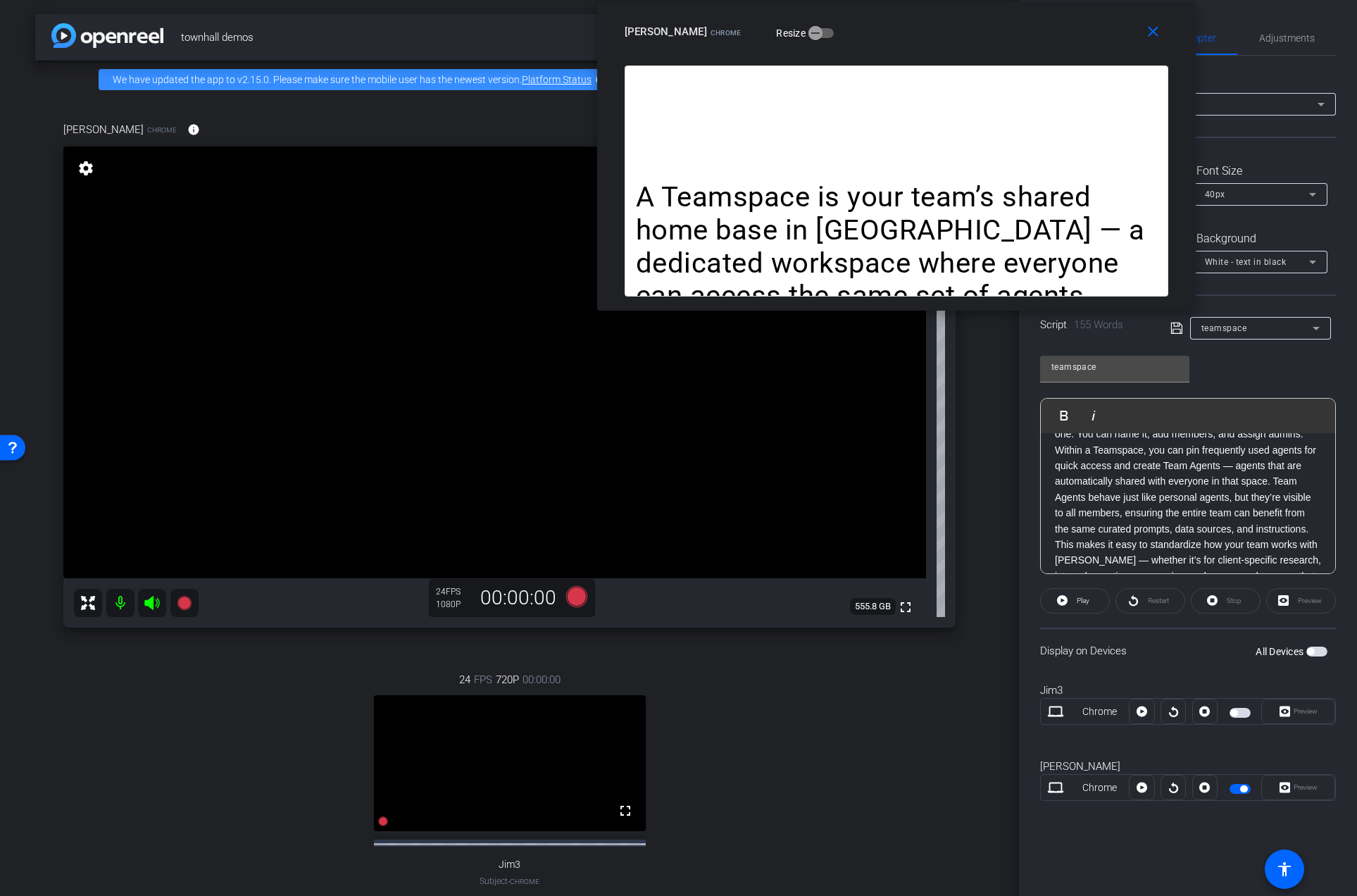
scroll to position [133, 0]
click at [1152, 527] on p "From the left ribbon, click “Teamspaces” to create or join one. You can name it…" at bounding box center [1188, 471] width 266 height 126
drag, startPoint x: 1225, startPoint y: 513, endPoint x: 1158, endPoint y: 516, distance: 67.1
click at [1158, 516] on p "From the left ribbon, click “Teamspaces” to create or join one. You can name it…" at bounding box center [1188, 456] width 266 height 126
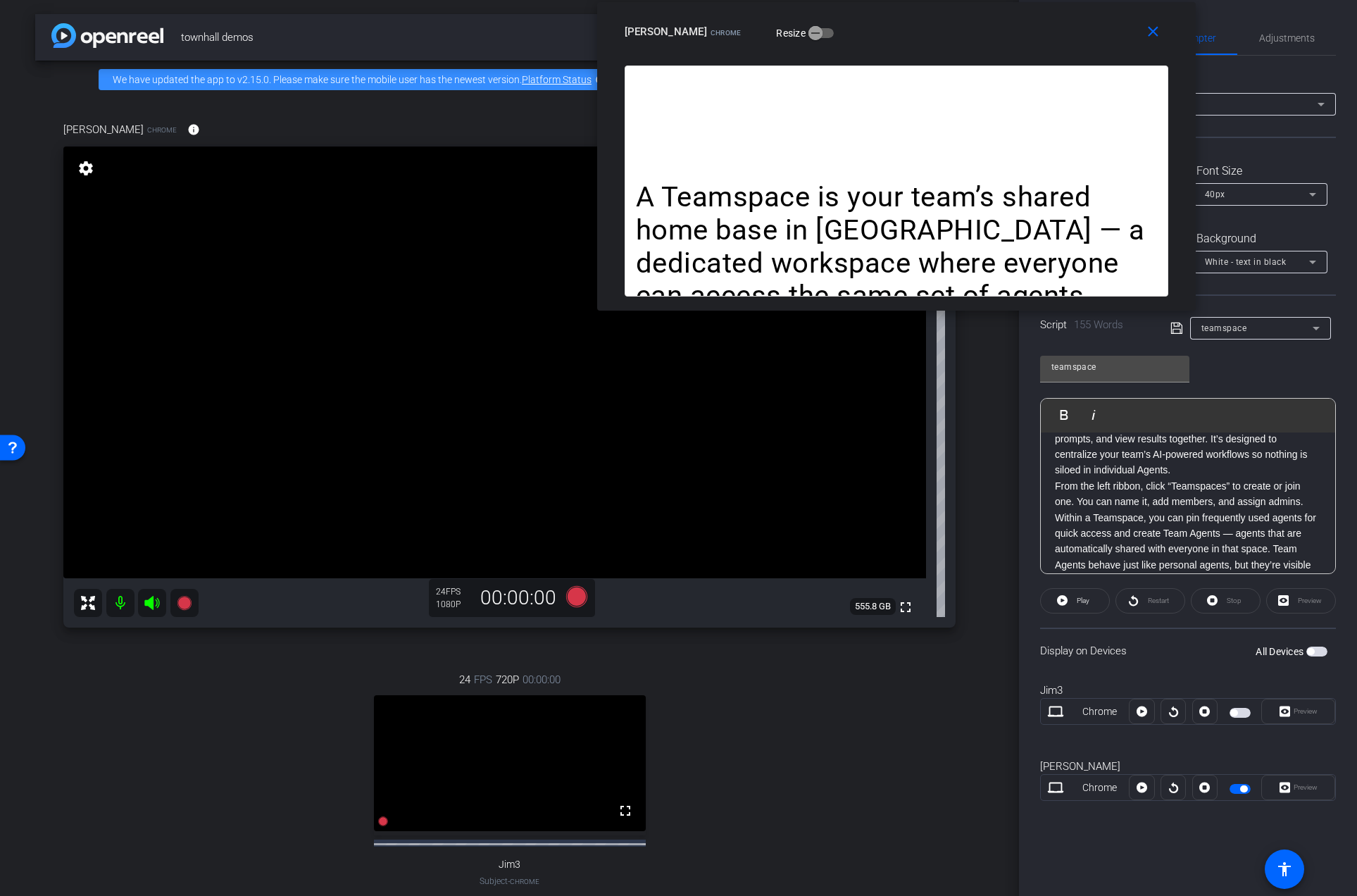
scroll to position [0, 0]
click at [1221, 485] on p "A Teamspace is your team’s shared home base in [GEOGRAPHIC_DATA] — a dedicated …" at bounding box center [1188, 494] width 266 height 94
click at [1234, 485] on p "A Teamspace is your team’s shared home base in [GEOGRAPHIC_DATA] — a dedicated …" at bounding box center [1188, 494] width 266 height 94
drag, startPoint x: 1248, startPoint y: 487, endPoint x: 1145, endPoint y: 491, distance: 103.1
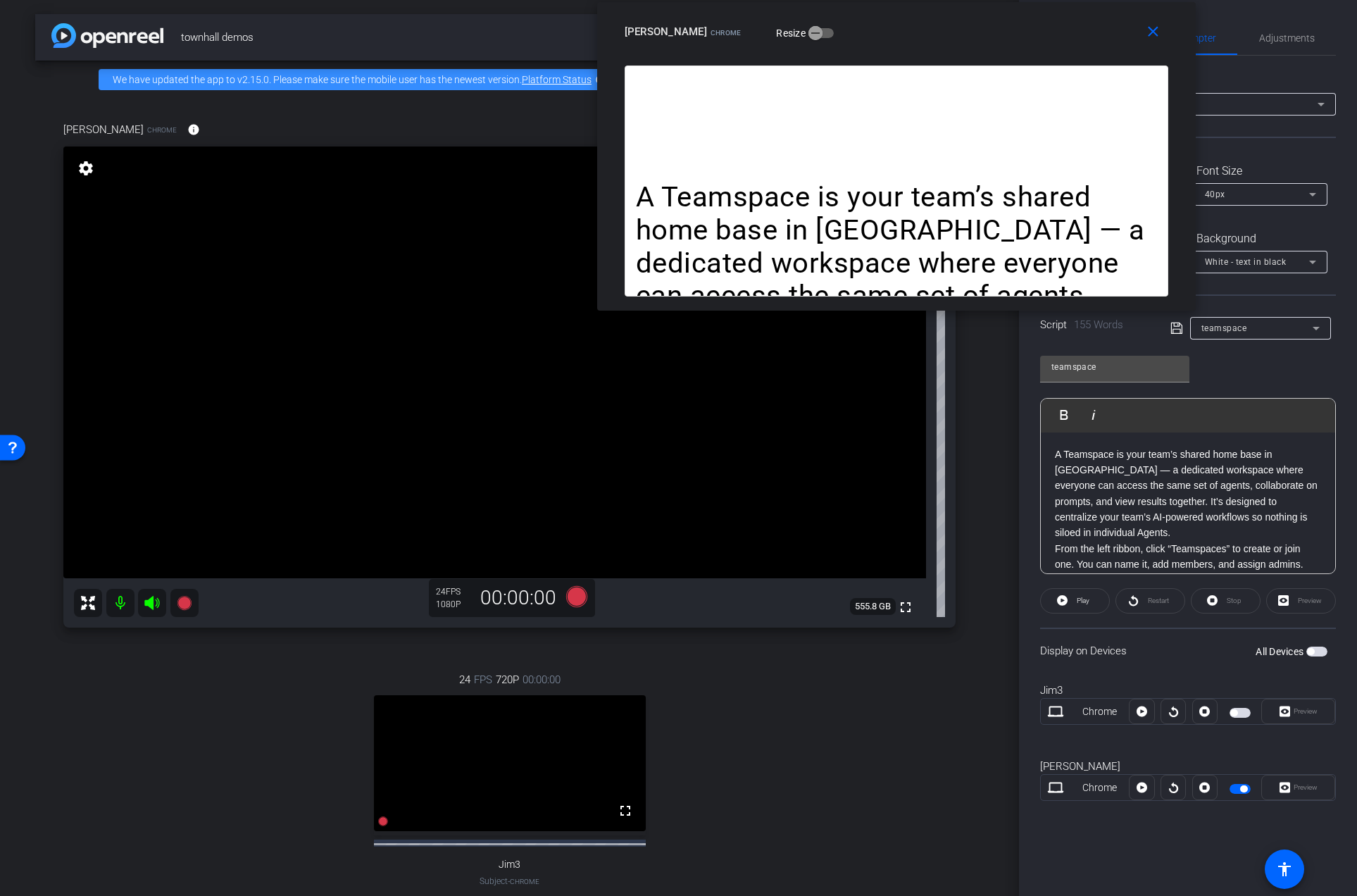
click at [1145, 491] on p "A Teamspace is your team’s shared home base in [GEOGRAPHIC_DATA] — a dedicated …" at bounding box center [1188, 494] width 266 height 94
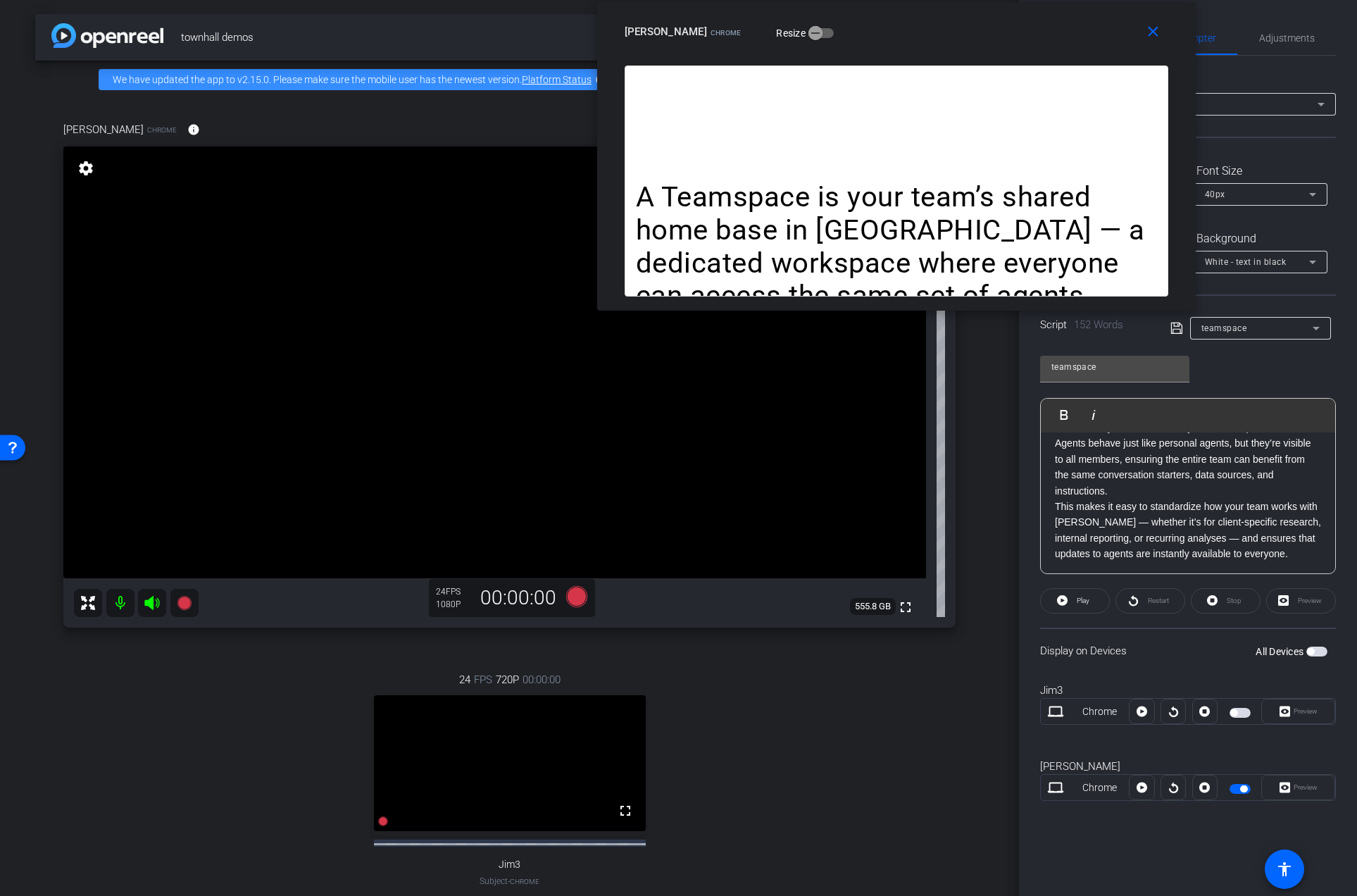
scroll to position [171, 0]
click at [250, 685] on div "24 FPS 720P 00:00:00 fullscreen Jim3 Subject - Chrome settings" at bounding box center [509, 794] width 892 height 291
click at [187, 605] on icon at bounding box center [184, 602] width 14 height 14
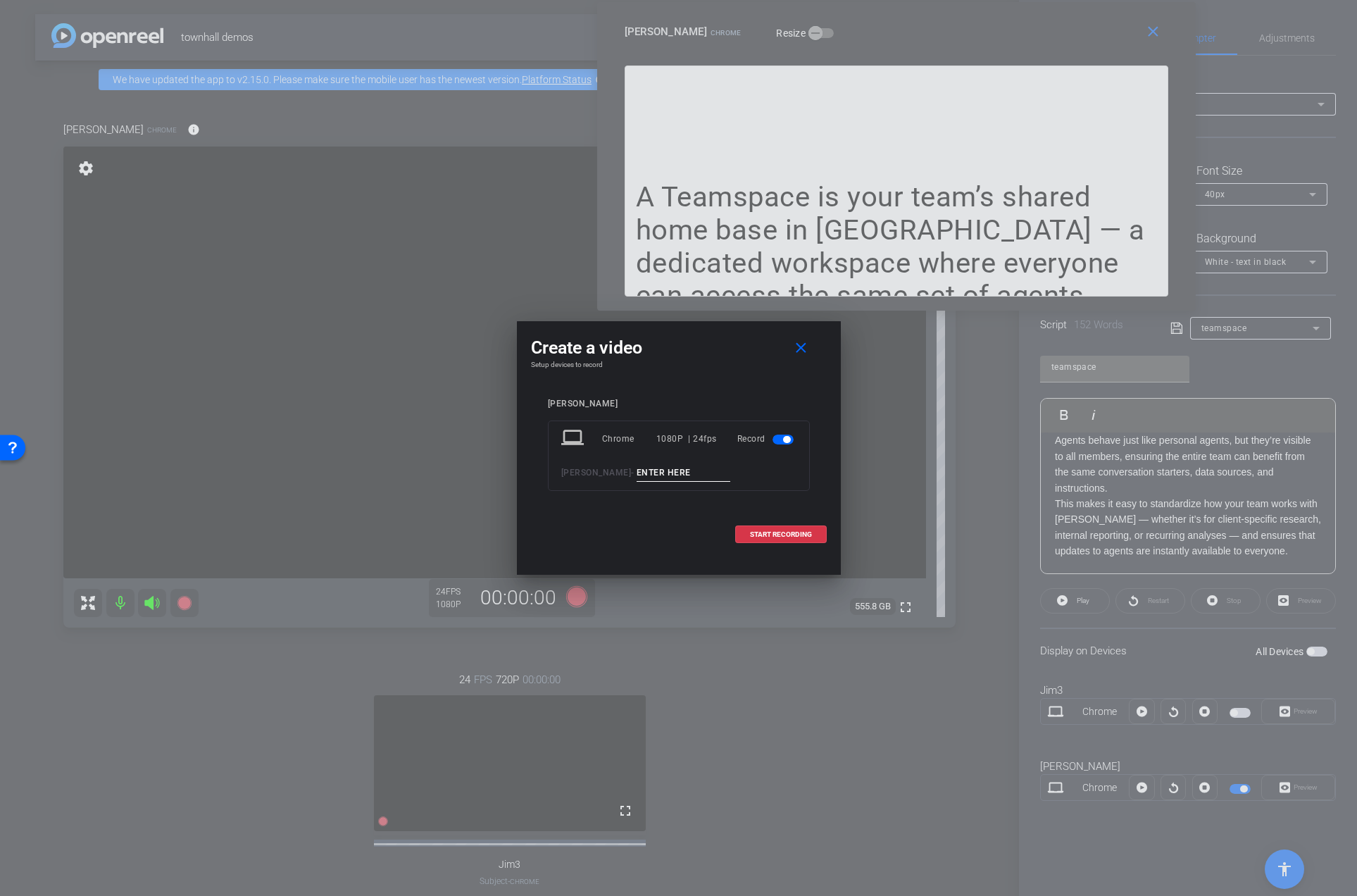
click at [637, 471] on input at bounding box center [684, 472] width 94 height 17
type input "02"
click at [784, 535] on span "START RECORDING" at bounding box center [781, 535] width 62 height 7
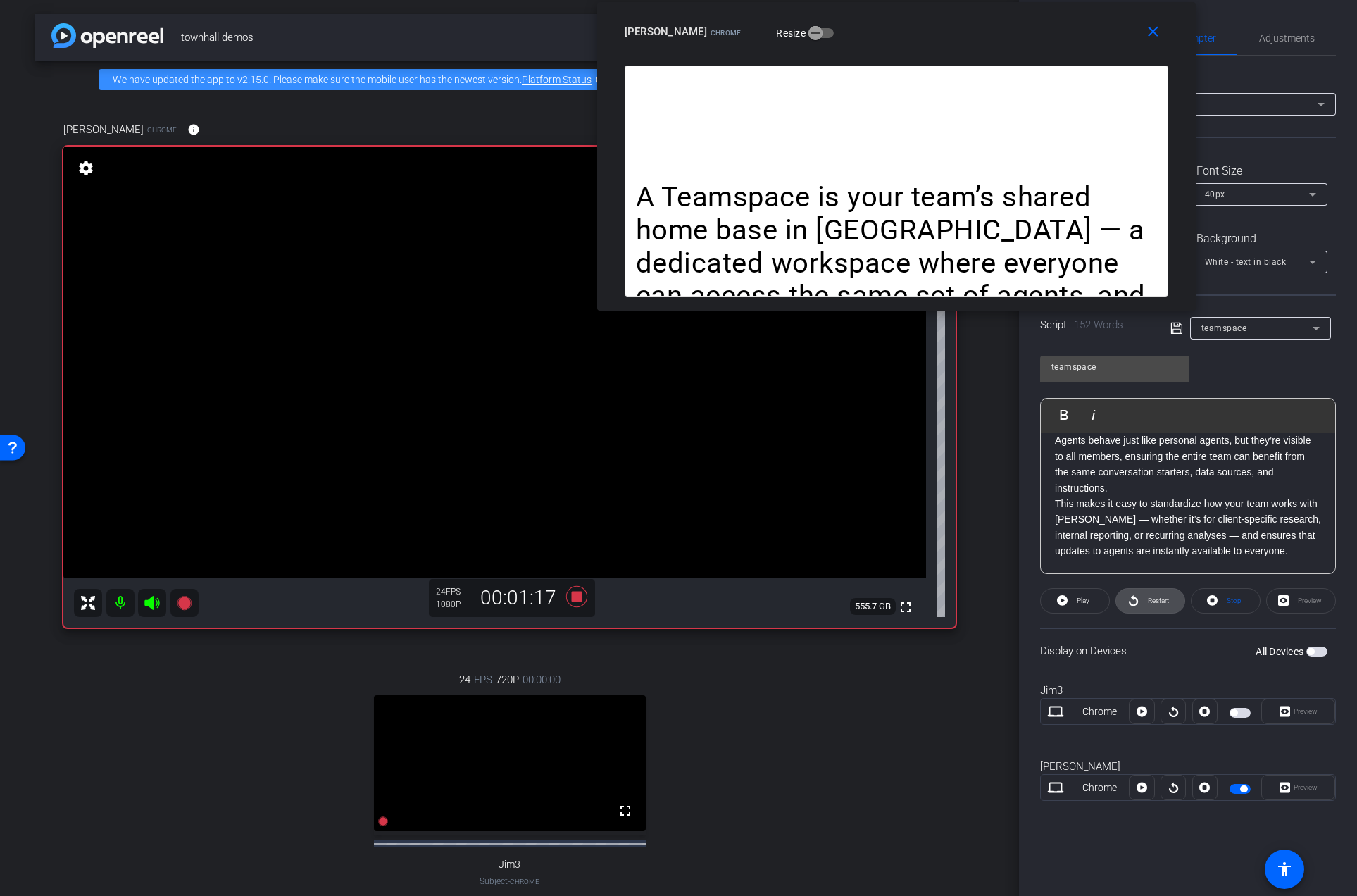
click at [1154, 606] on span "Restart" at bounding box center [1156, 601] width 24 height 20
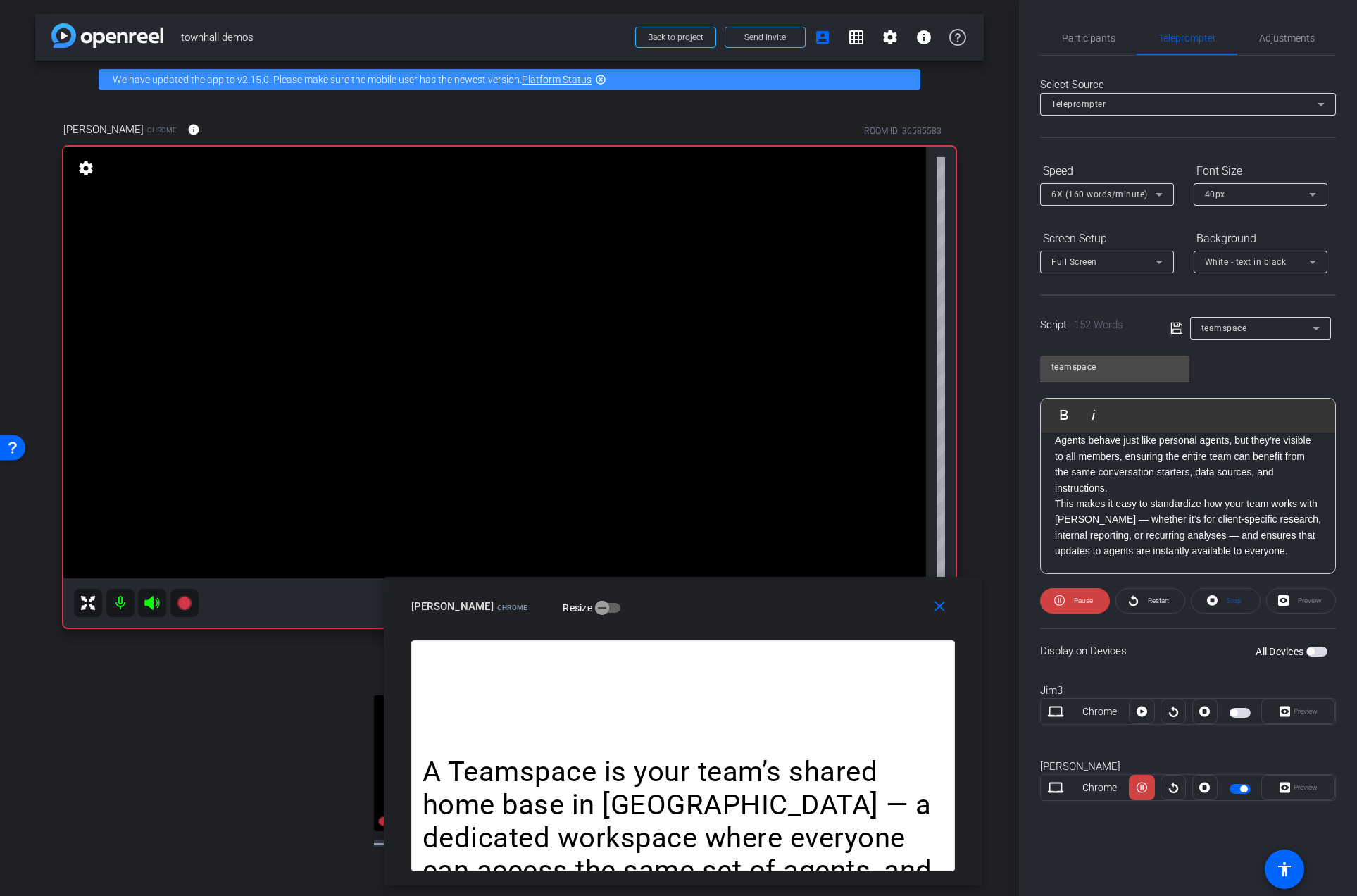
drag, startPoint x: 1092, startPoint y: 32, endPoint x: 877, endPoint y: 605, distance: 612.0
click at [877, 605] on div "[PERSON_NAME] Chrome Resize" at bounding box center [688, 606] width 554 height 25
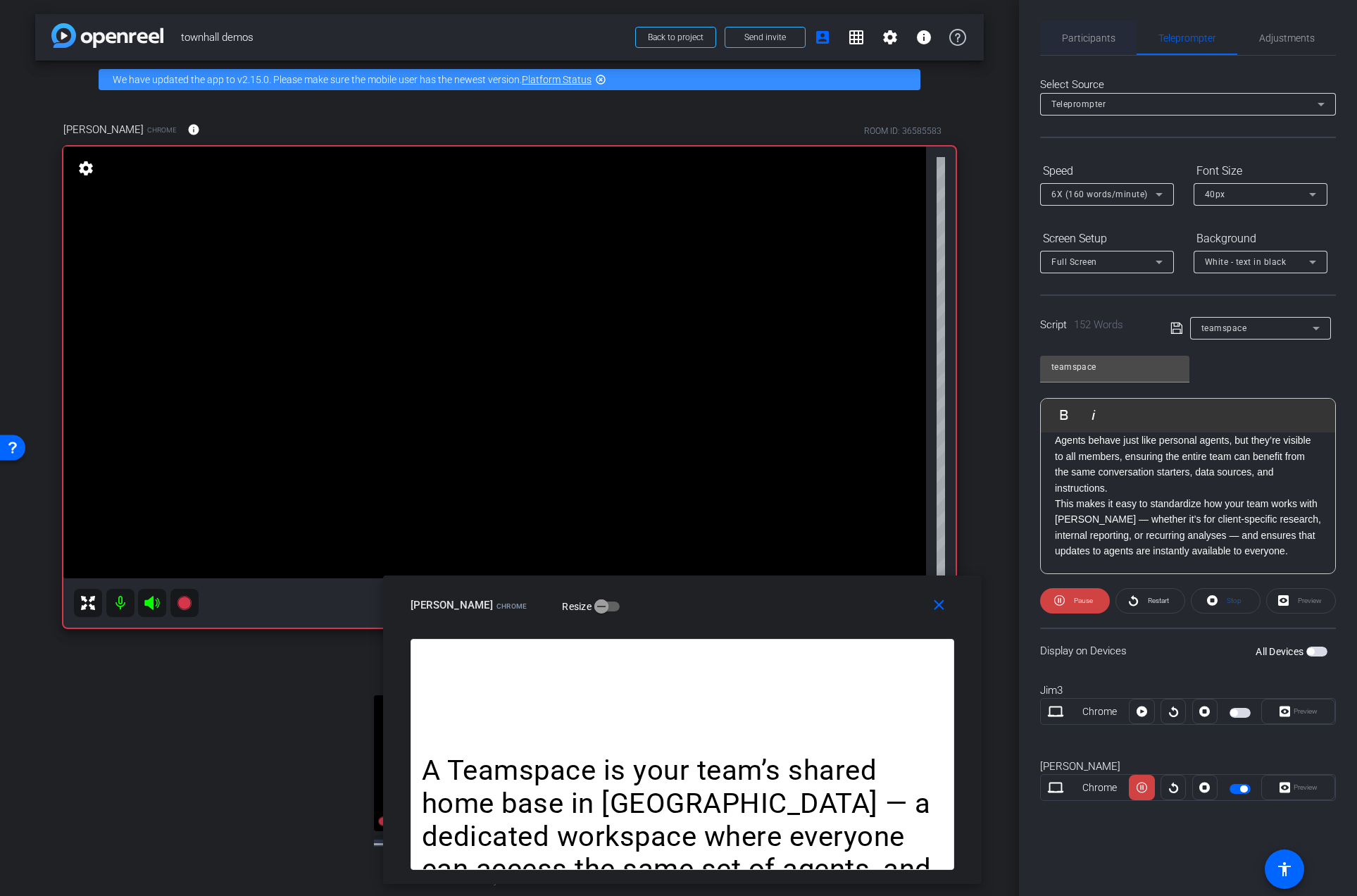
click at [1102, 40] on span "Participants" at bounding box center [1088, 38] width 53 height 10
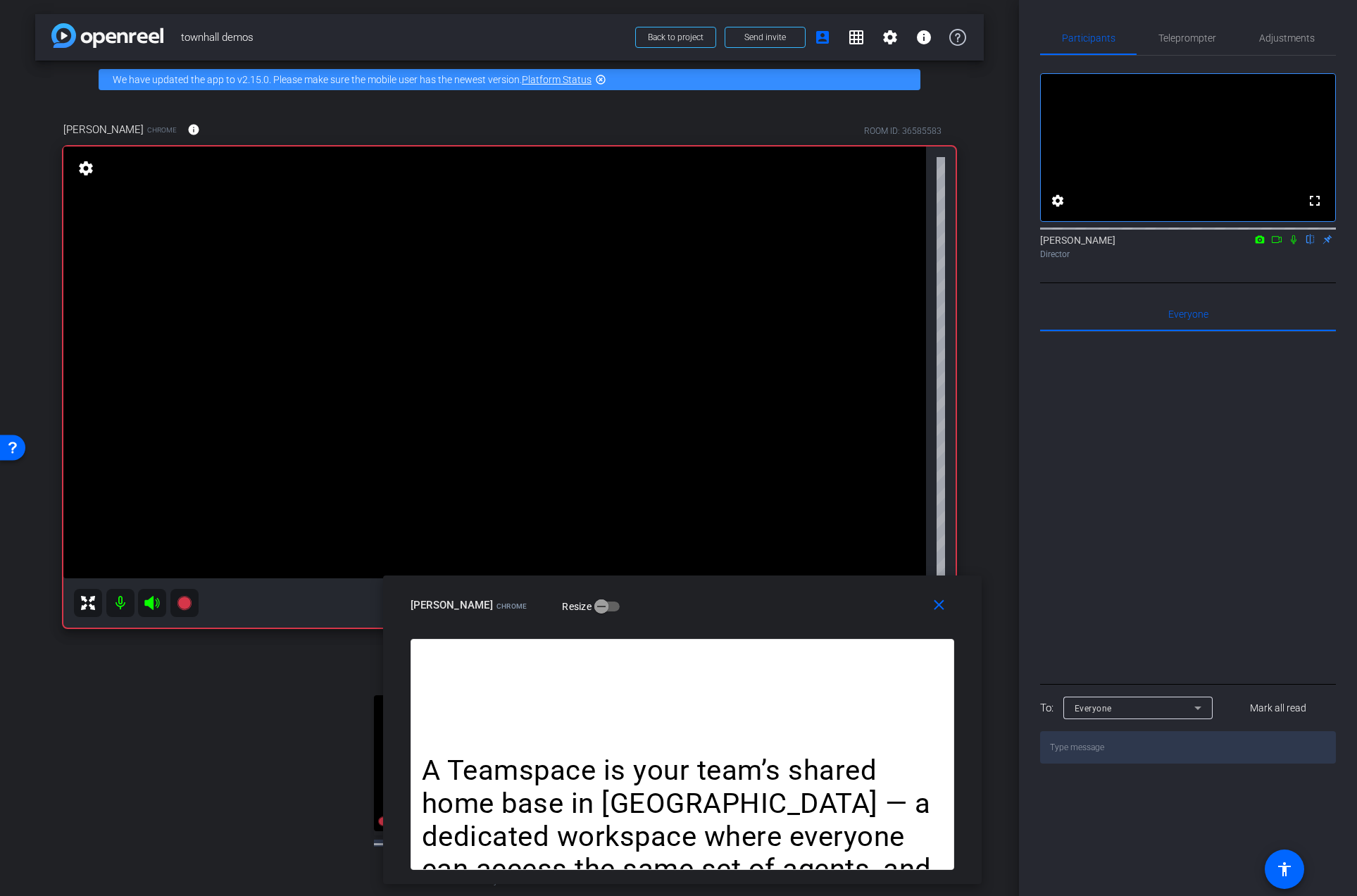
click at [1295, 245] on icon at bounding box center [1293, 239] width 11 height 10
click at [945, 600] on mat-icon "close" at bounding box center [938, 604] width 17 height 17
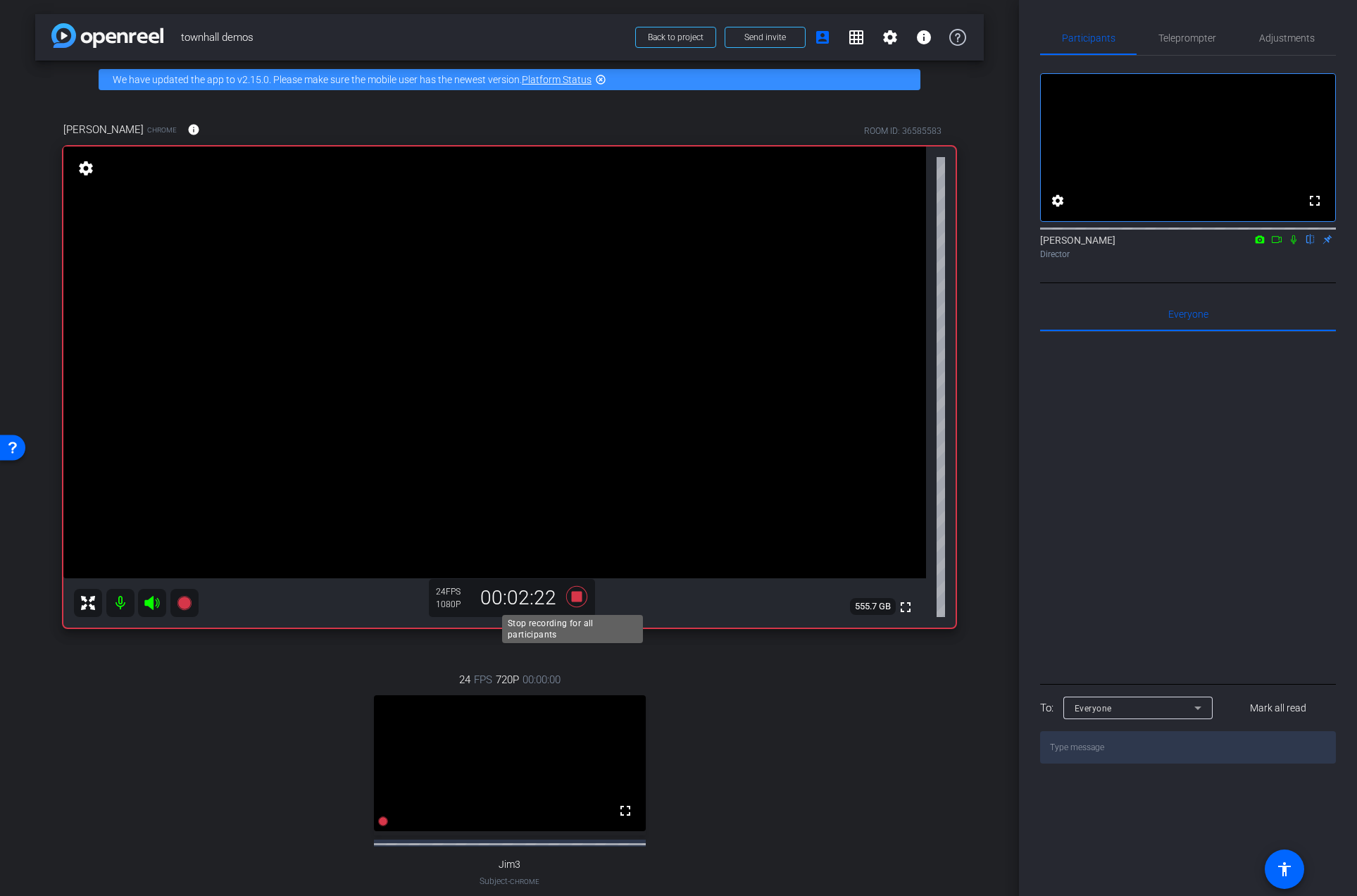
click at [568, 596] on icon at bounding box center [575, 596] width 21 height 21
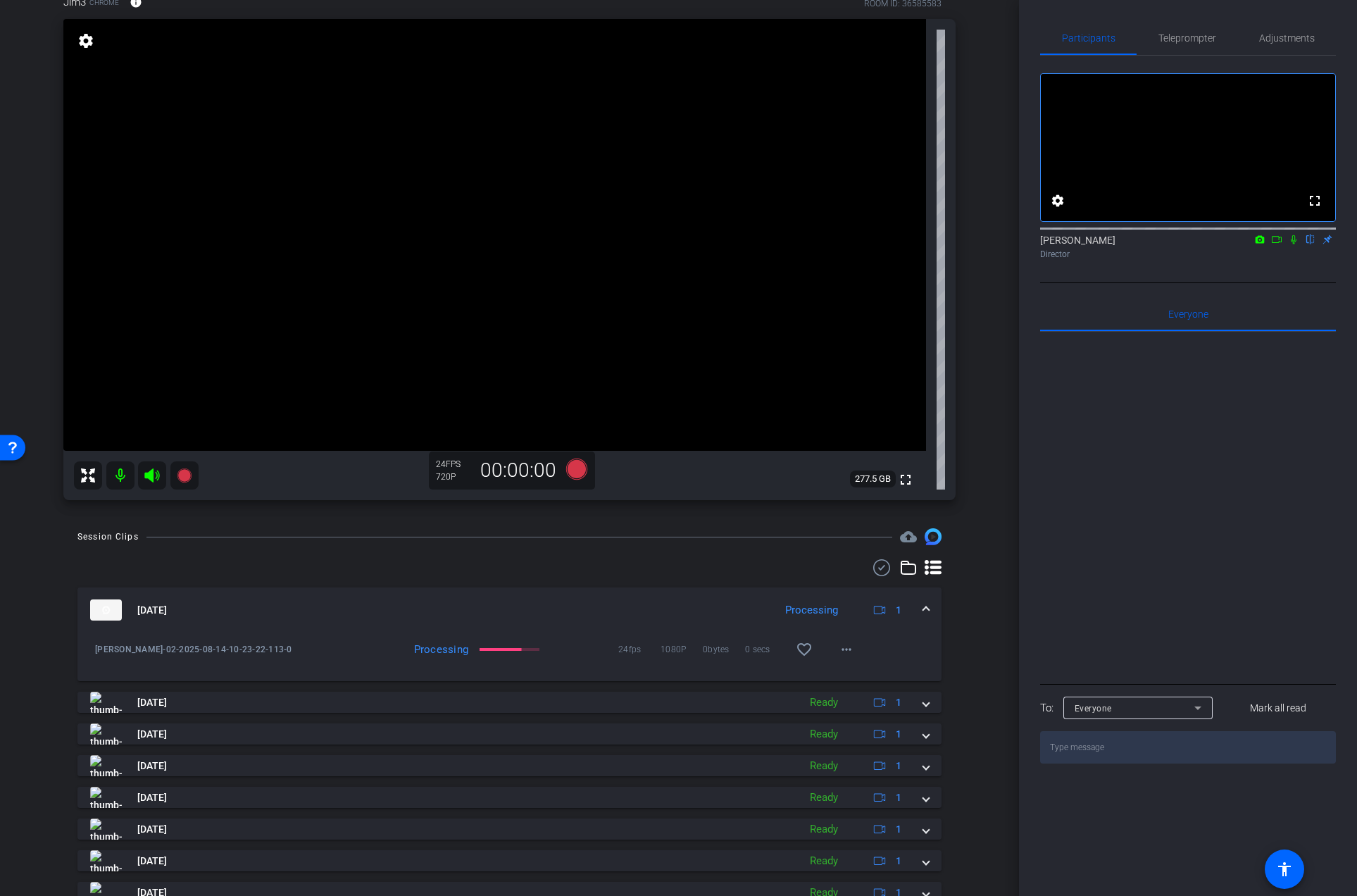
scroll to position [185, 0]
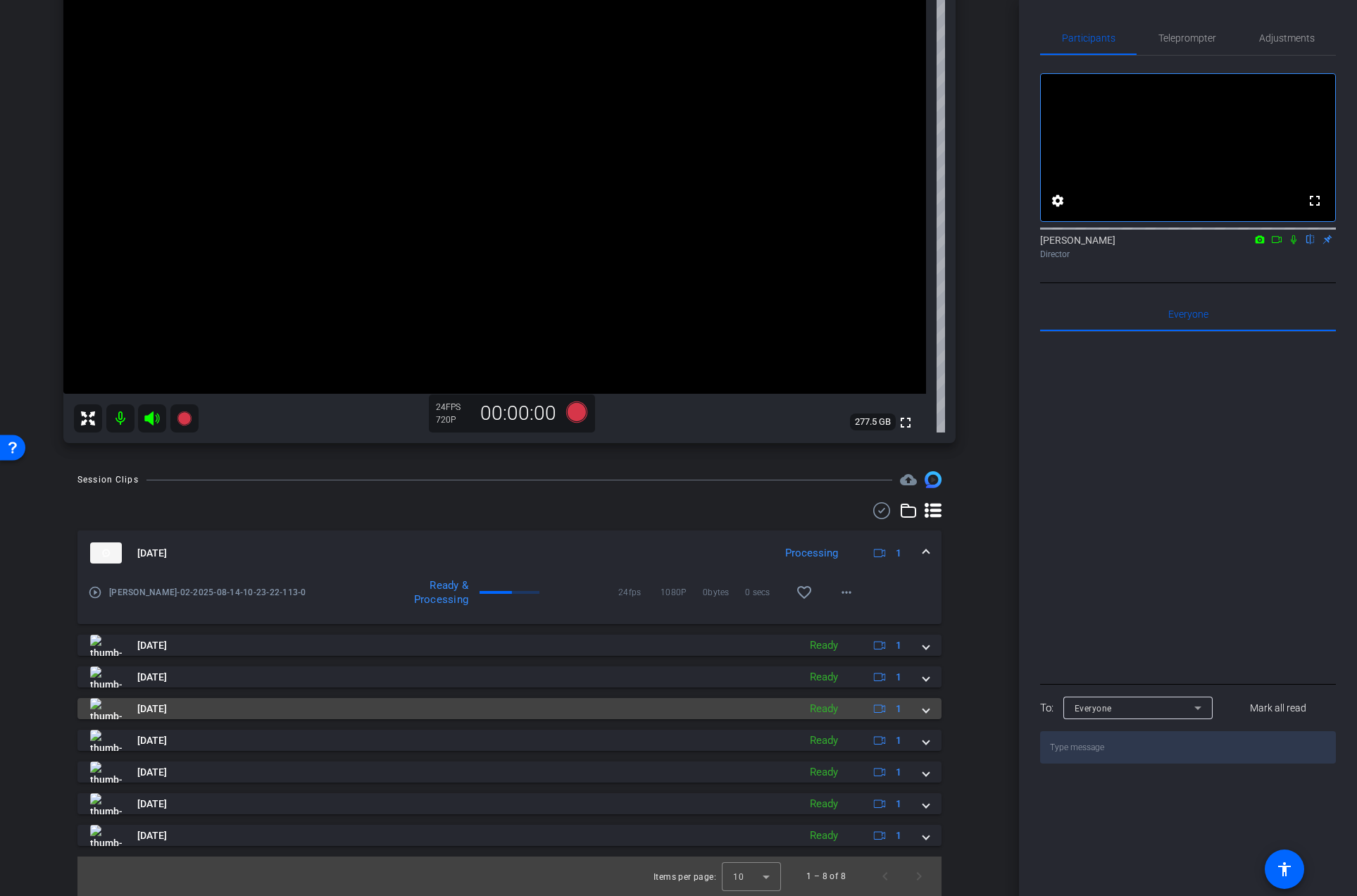
click at [923, 708] on span at bounding box center [926, 708] width 5 height 14
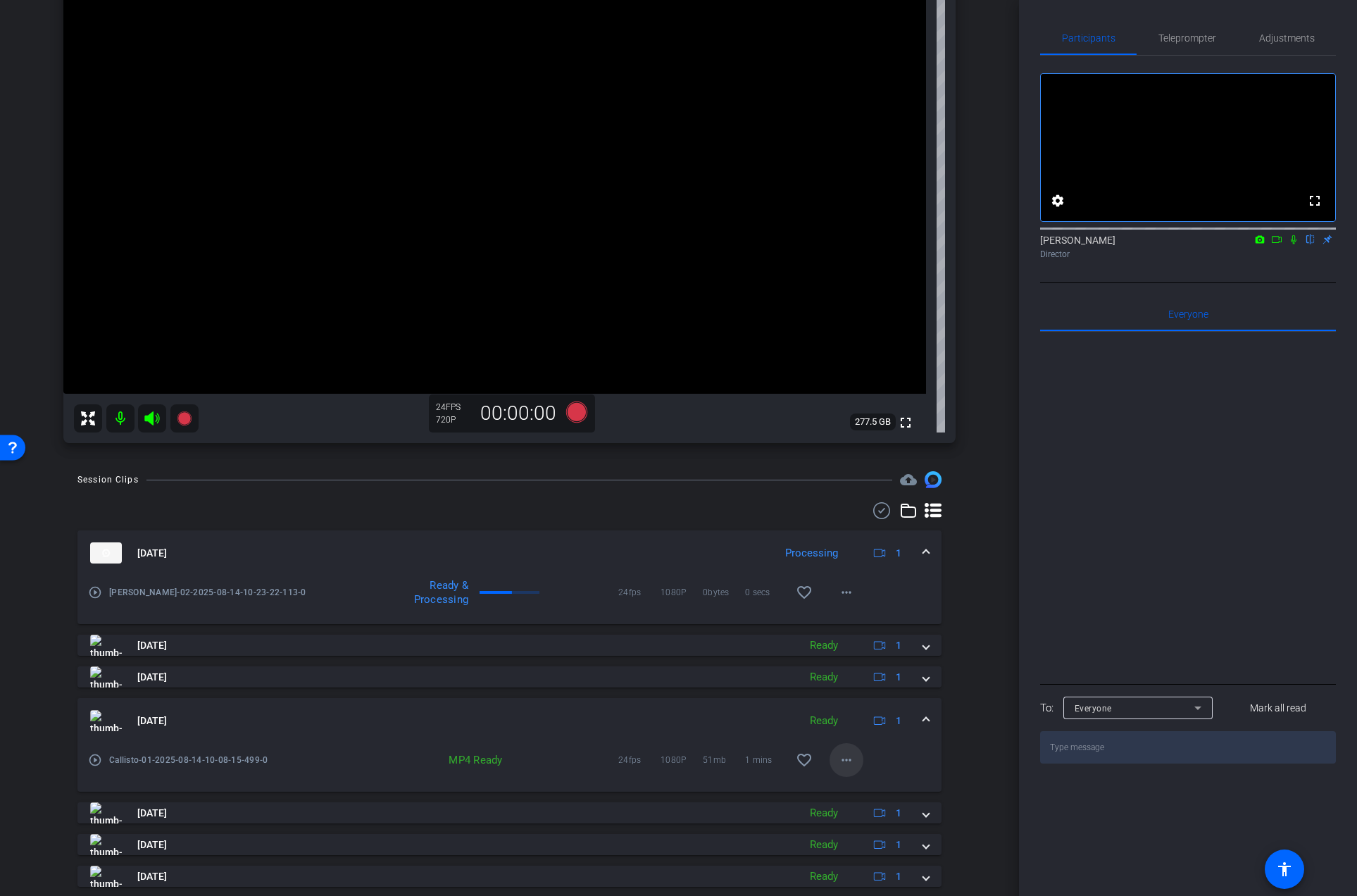
click at [838, 760] on mat-icon "more_horiz" at bounding box center [846, 759] width 17 height 17
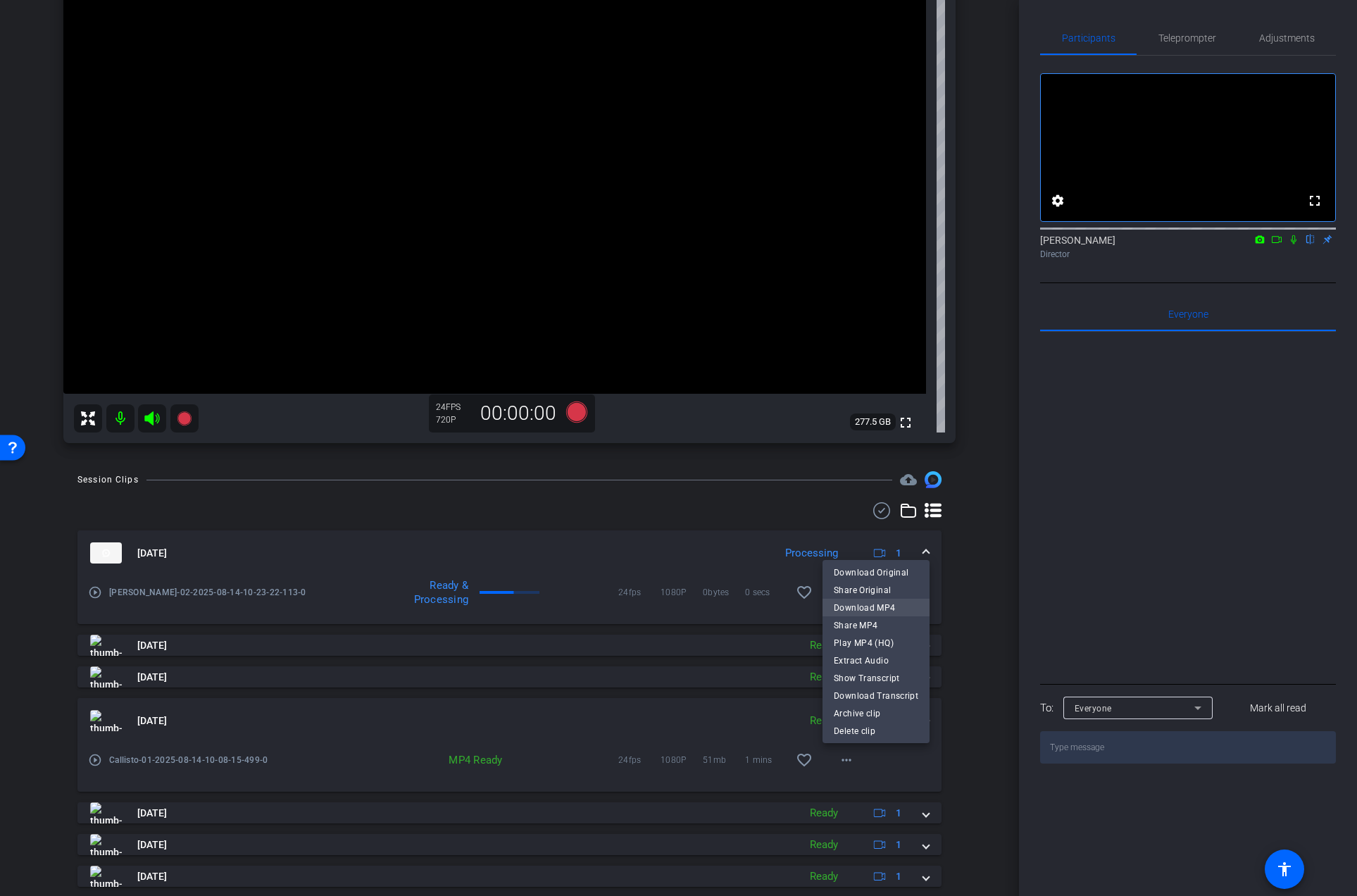
click at [868, 605] on span "Download MP4" at bounding box center [875, 607] width 84 height 17
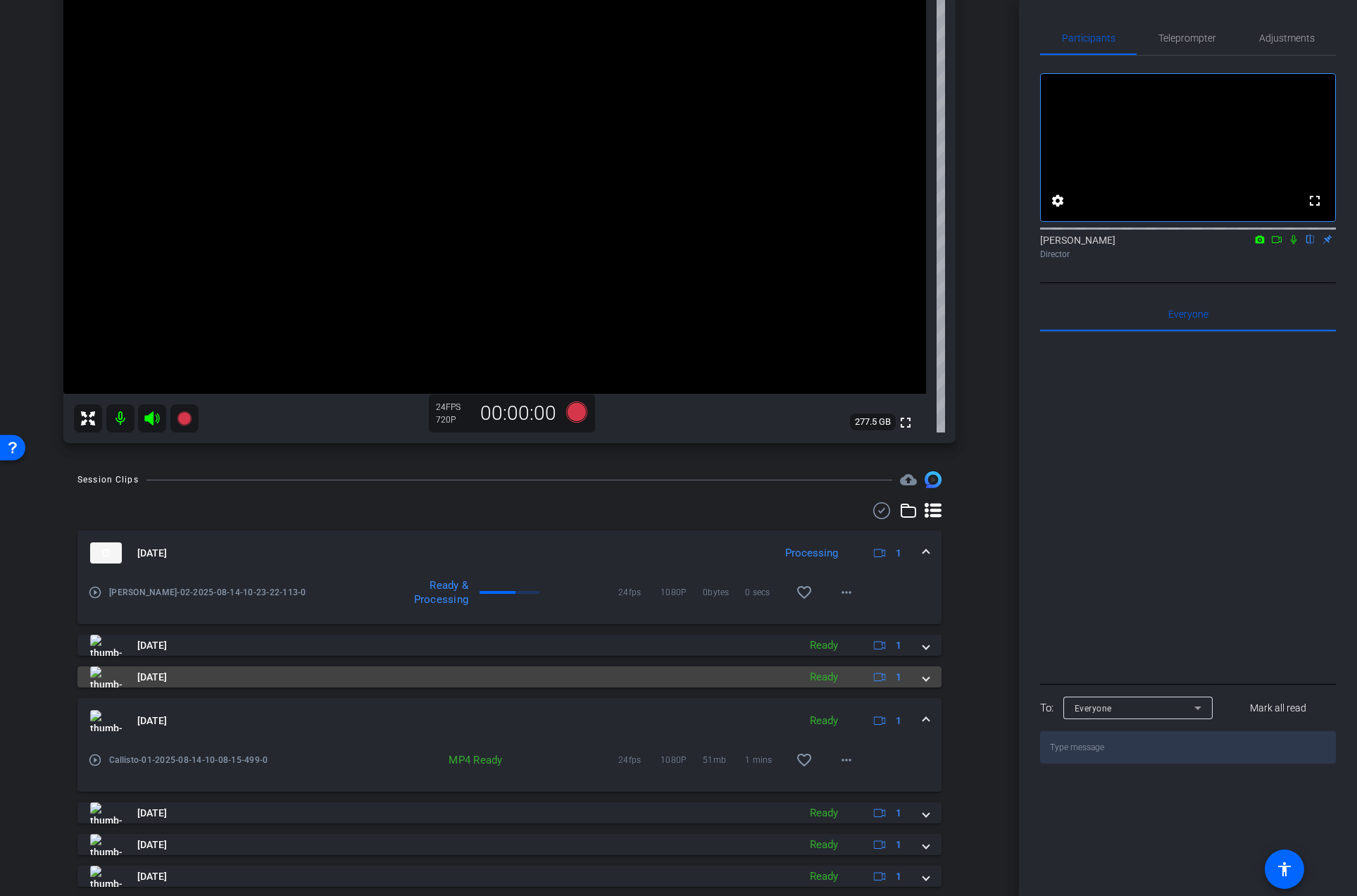
click at [922, 679] on mat-expansion-panel-header "[DATE] Ready 1" at bounding box center [509, 676] width 864 height 21
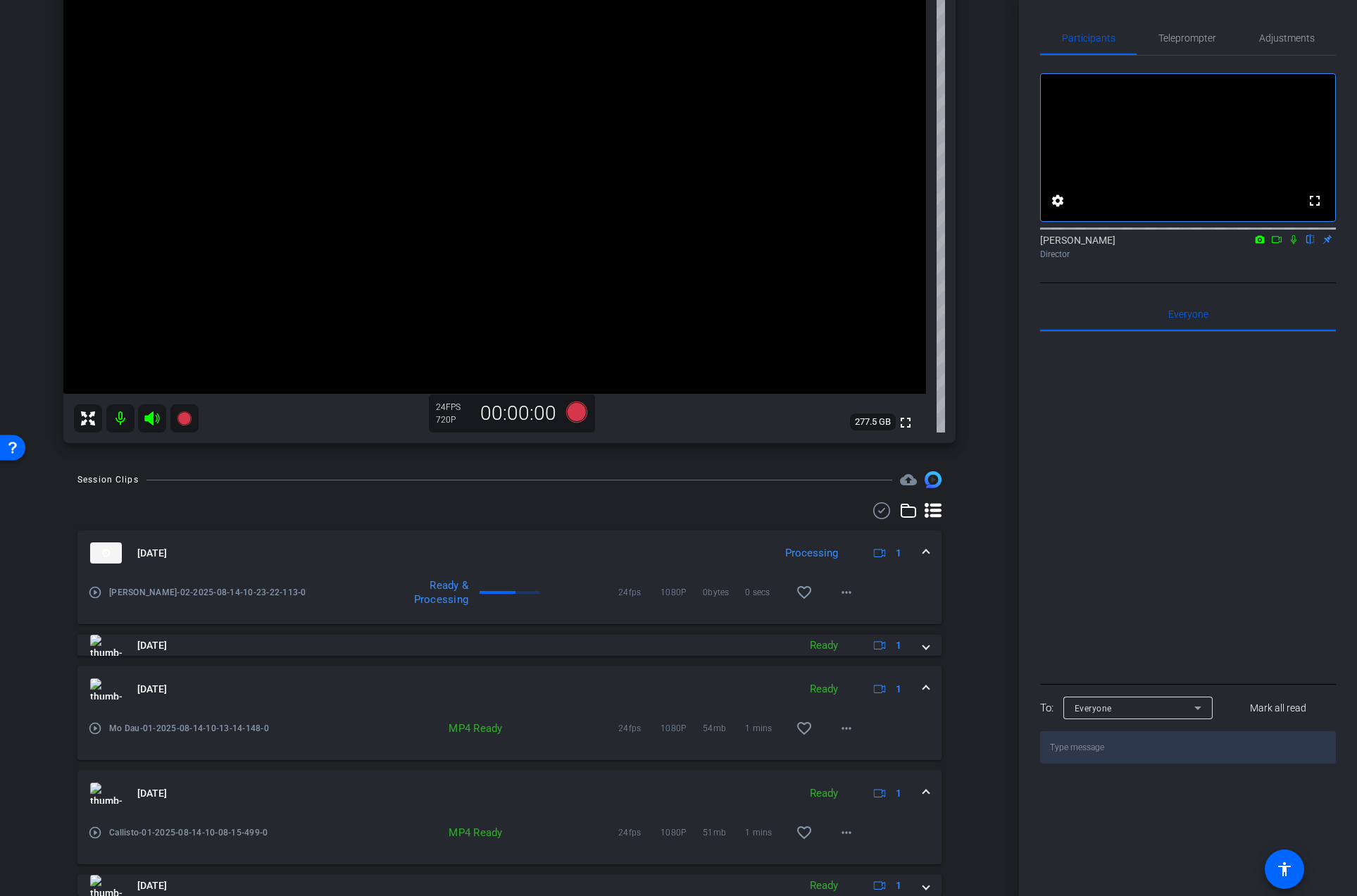
click at [923, 681] on span at bounding box center [926, 689] width 5 height 14
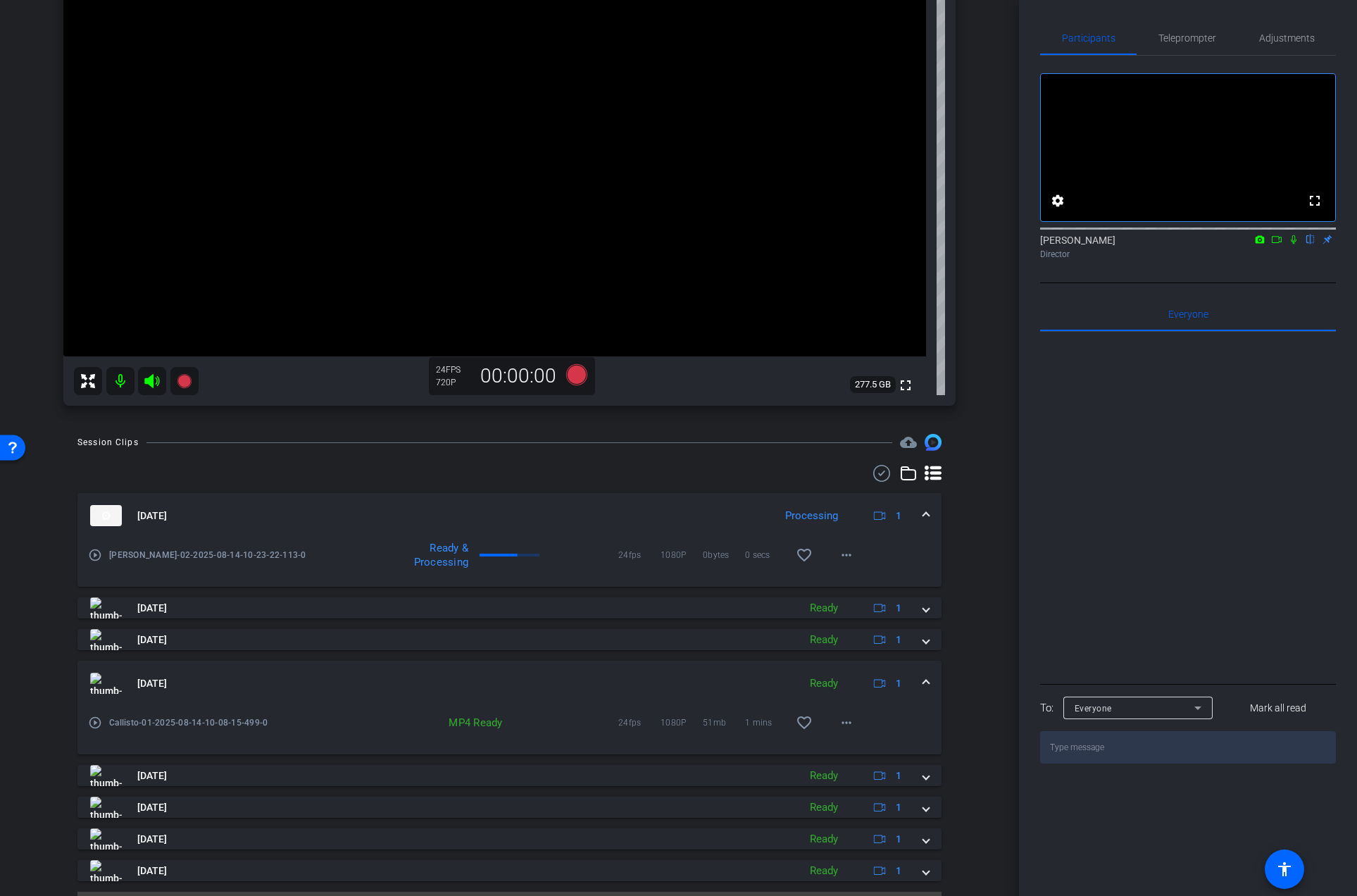
scroll to position [225, 0]
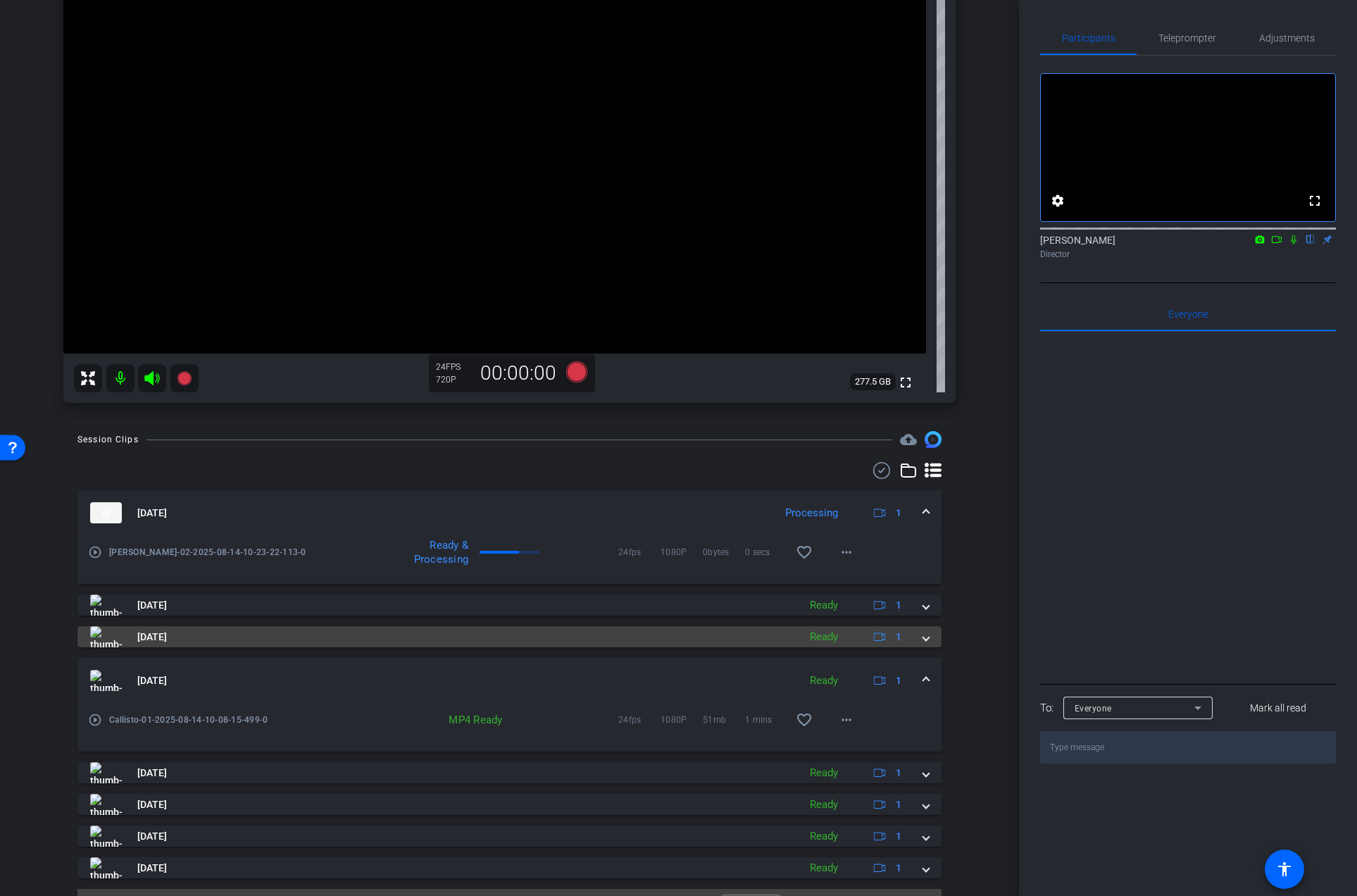
click at [923, 637] on span at bounding box center [926, 637] width 5 height 14
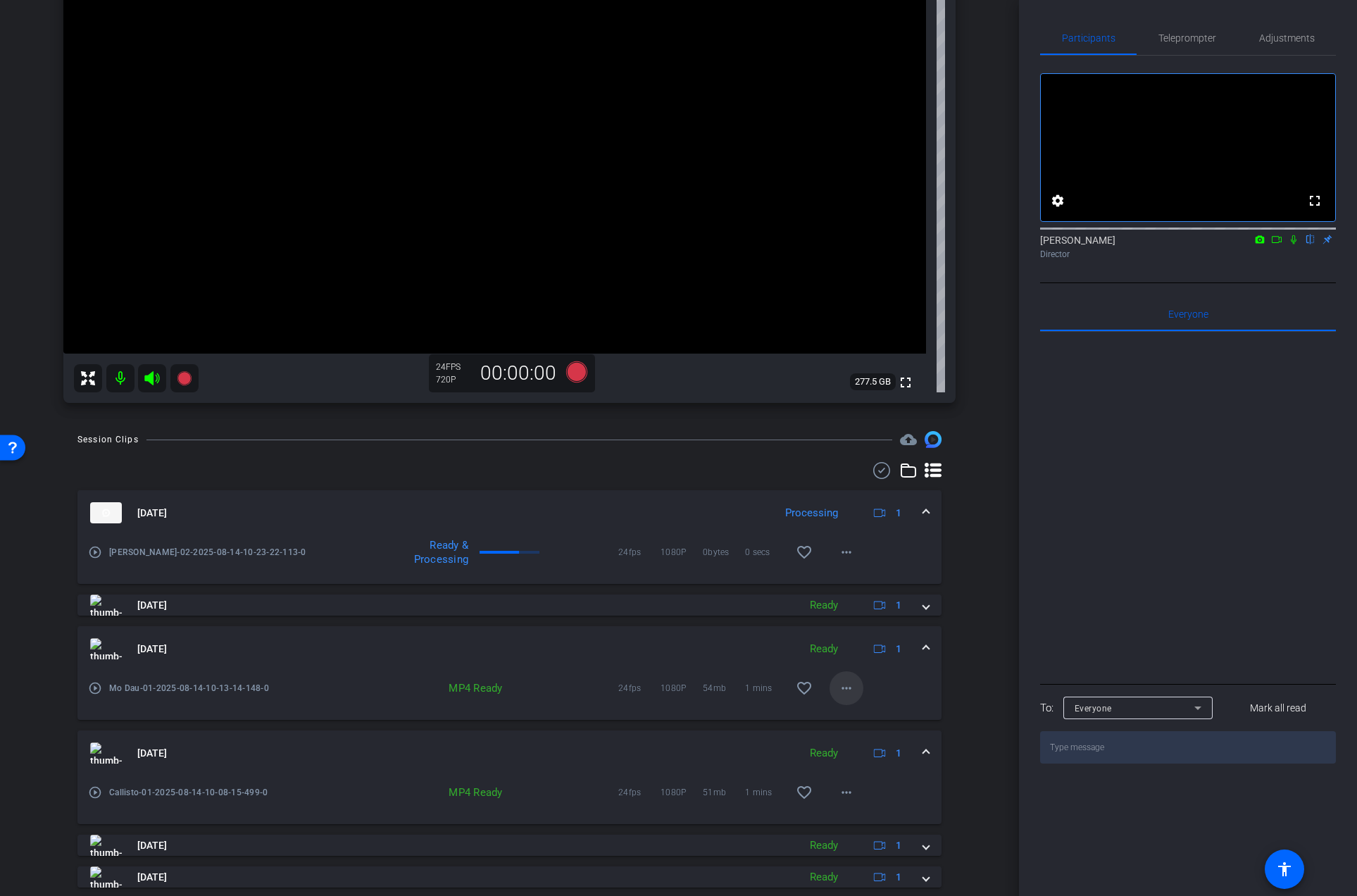
click at [842, 687] on mat-icon "more_horiz" at bounding box center [846, 688] width 17 height 17
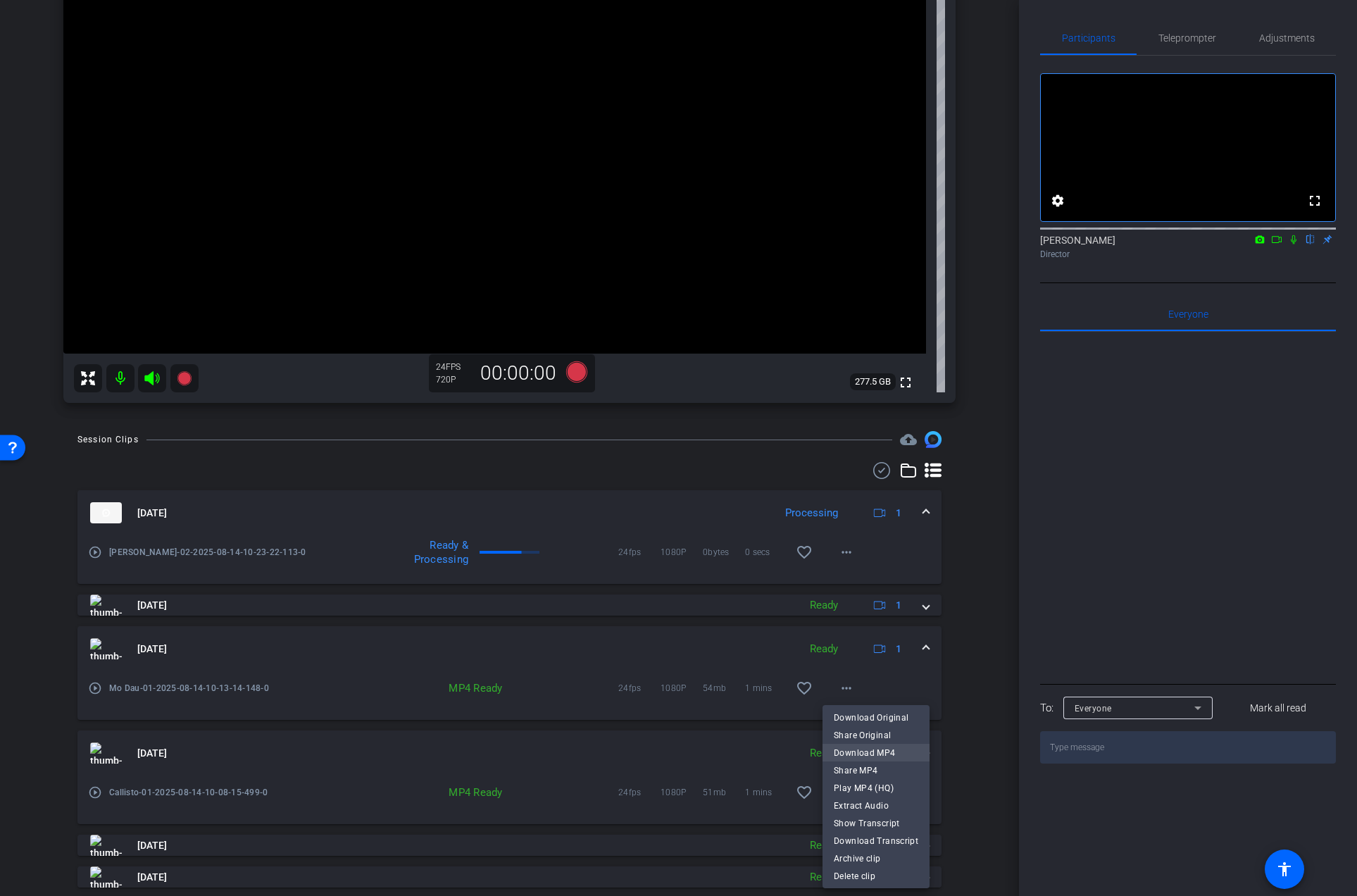
click at [848, 751] on span "Download MP4" at bounding box center [875, 752] width 84 height 17
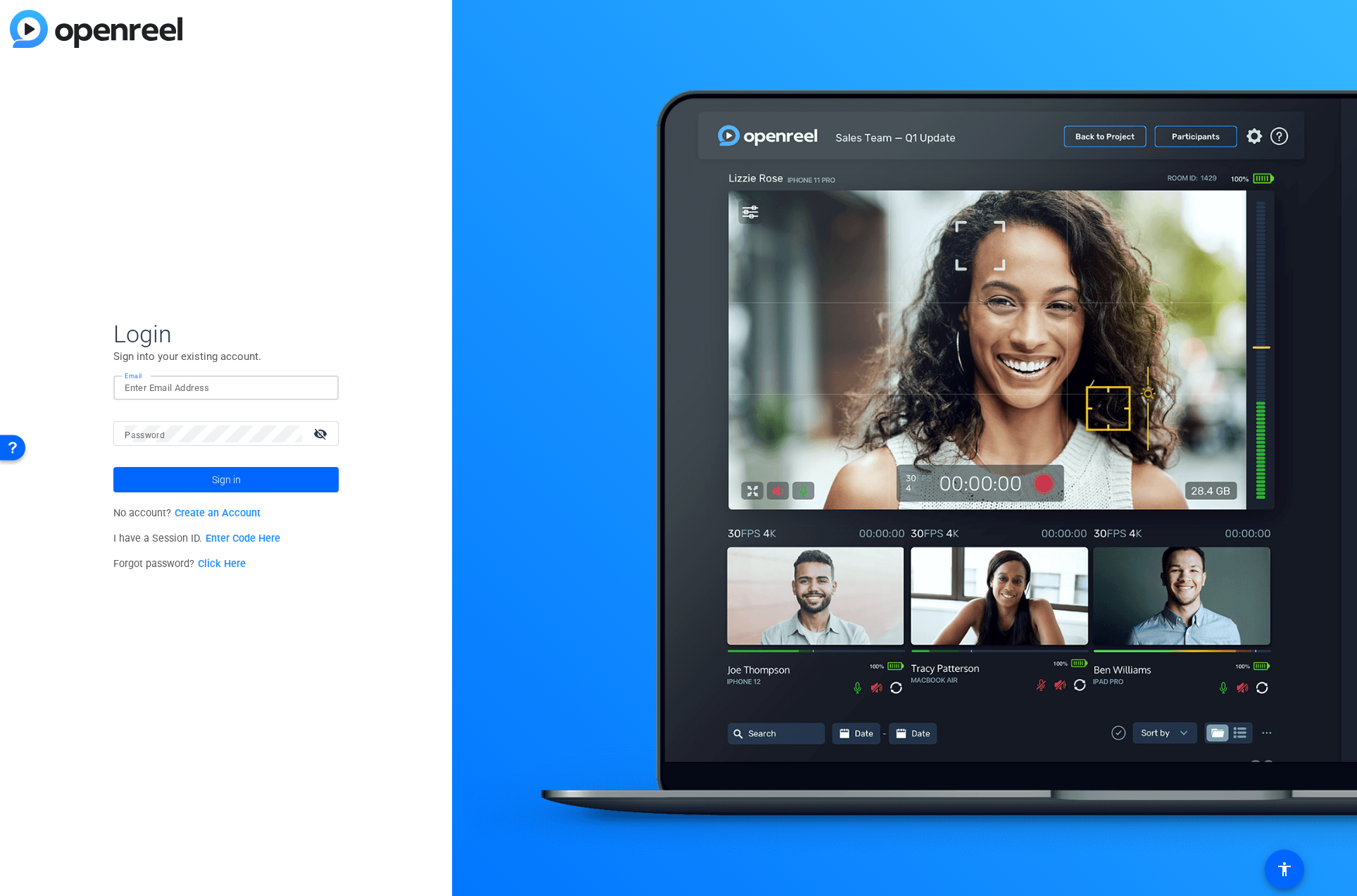
click at [169, 390] on input "Email" at bounding box center [226, 388] width 203 height 17
type input "[EMAIL_ADDRESS][DOMAIN_NAME]"
click at [113, 467] on button "Sign in" at bounding box center [226, 479] width 226 height 25
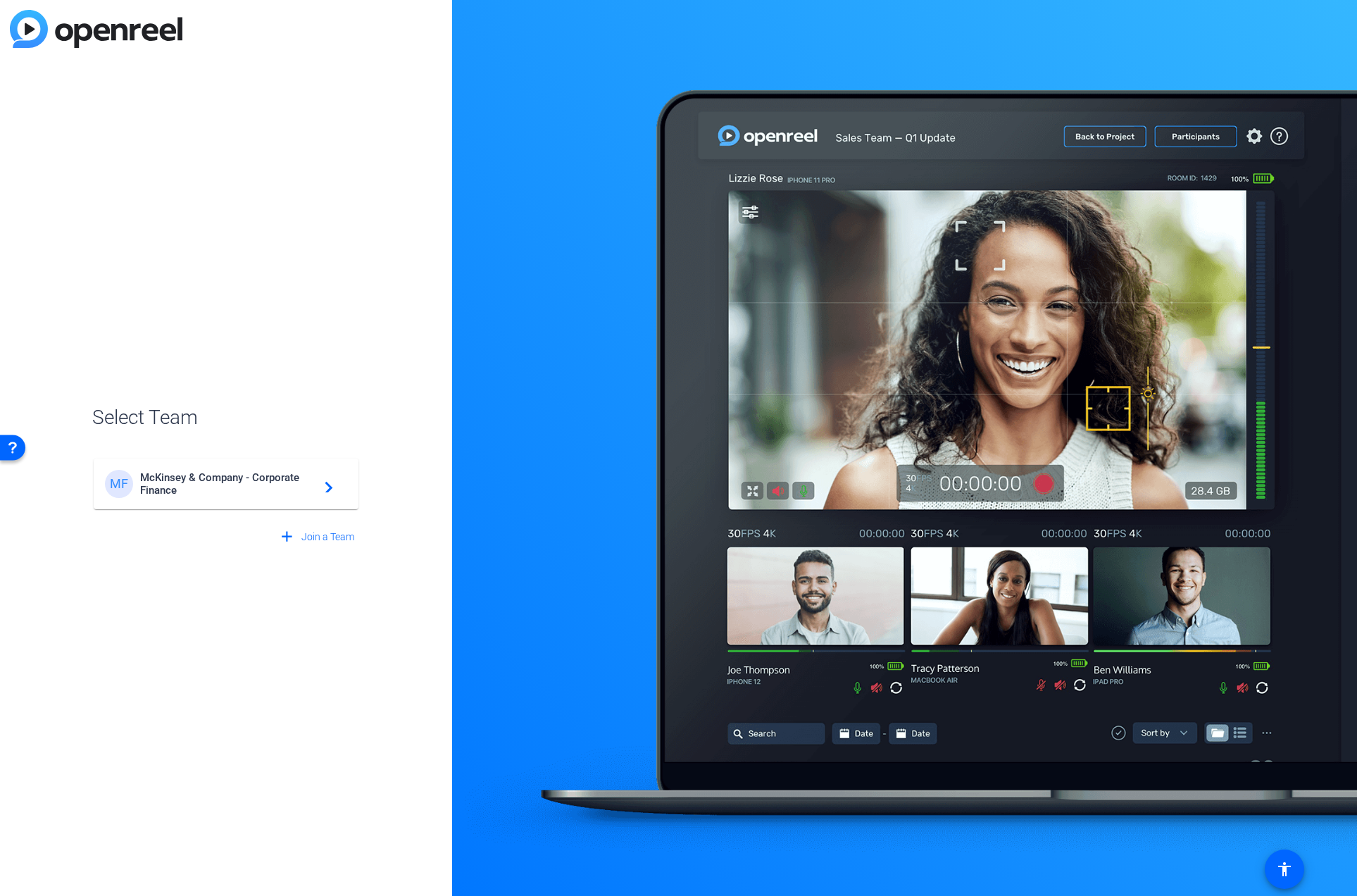
click at [252, 492] on span "McKinsey & Company - Corporate Finance" at bounding box center [228, 484] width 176 height 25
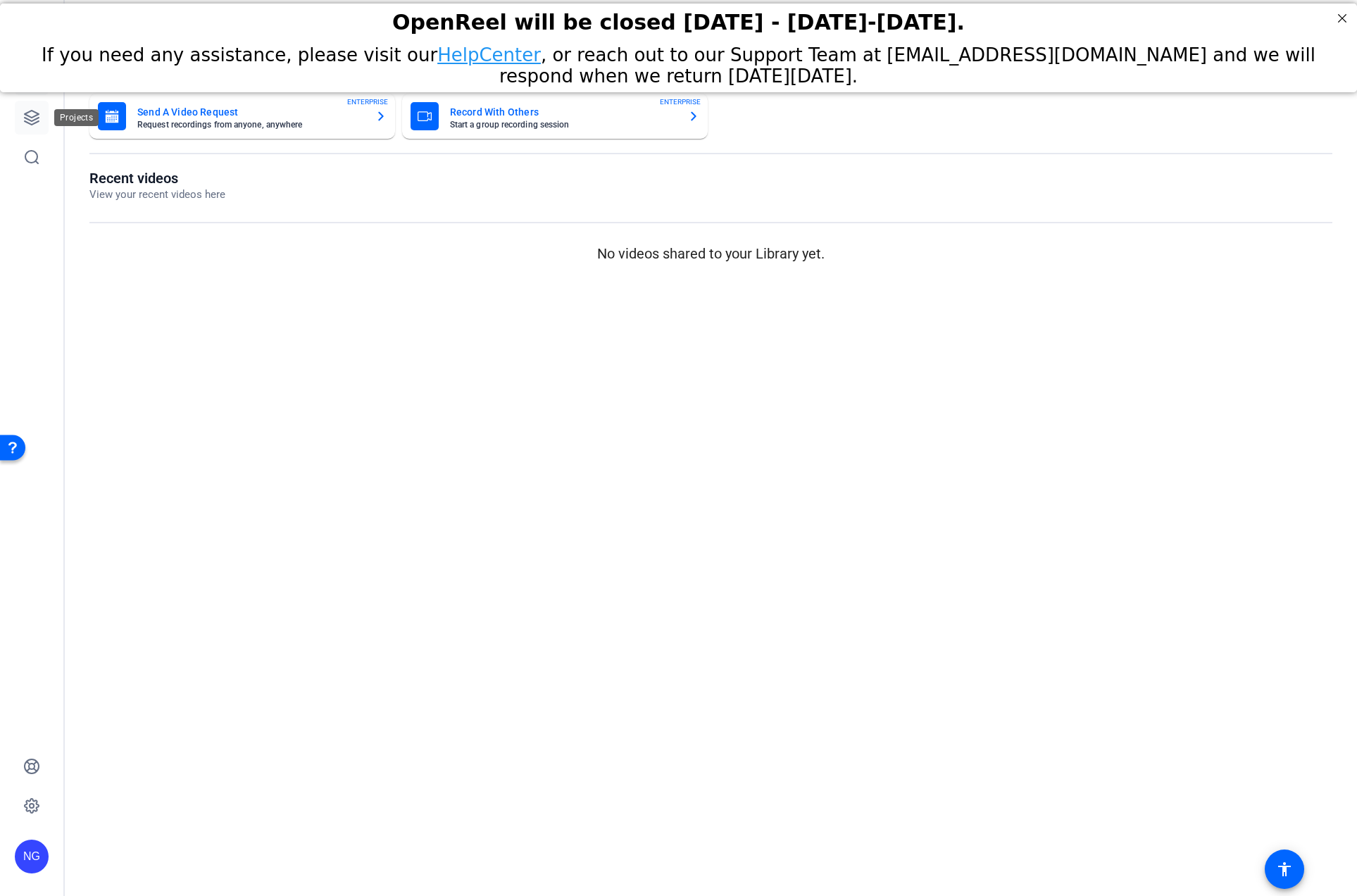
click at [34, 116] on icon at bounding box center [32, 118] width 14 height 14
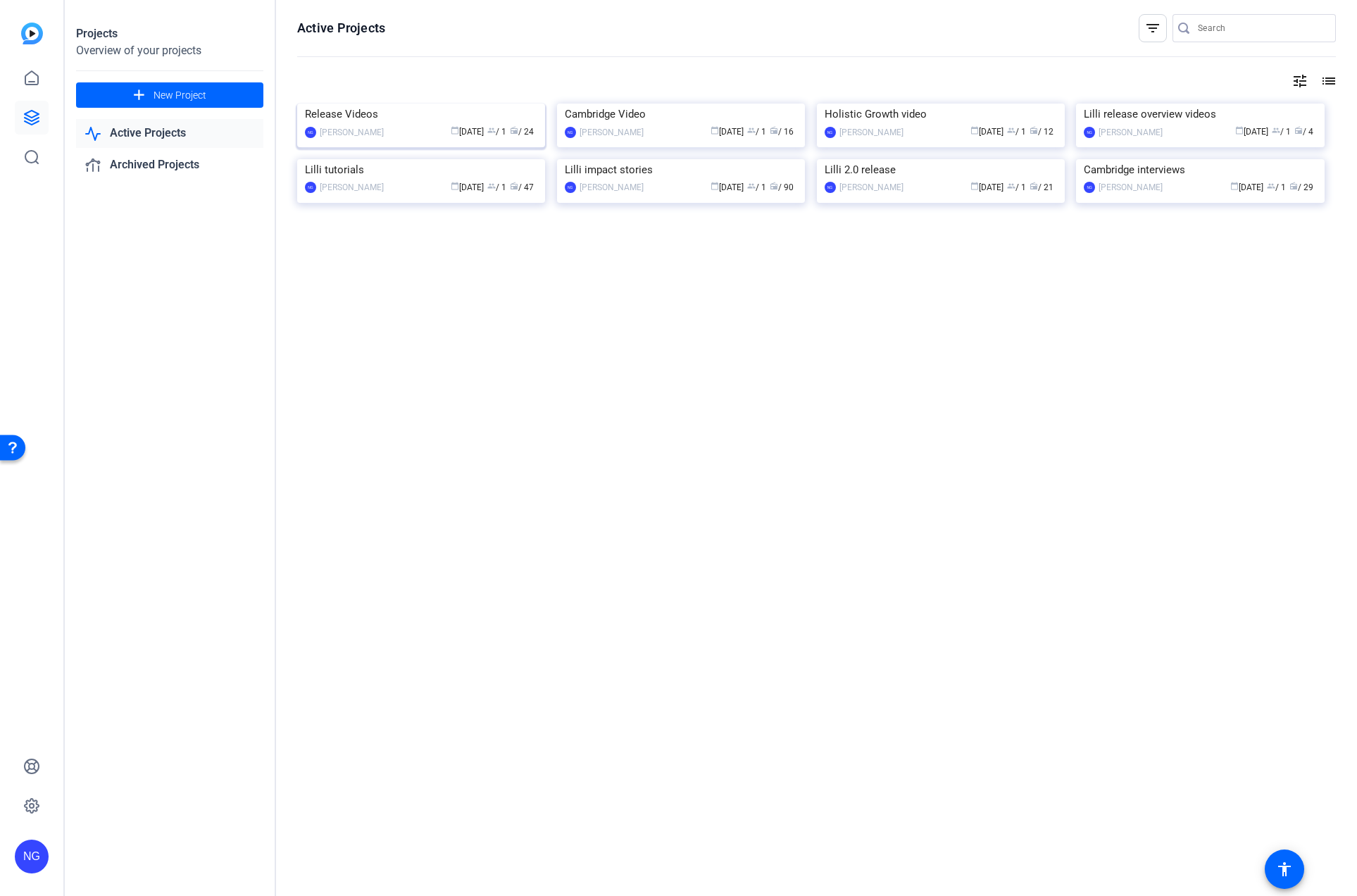
click at [420, 103] on img at bounding box center [421, 103] width 248 height 0
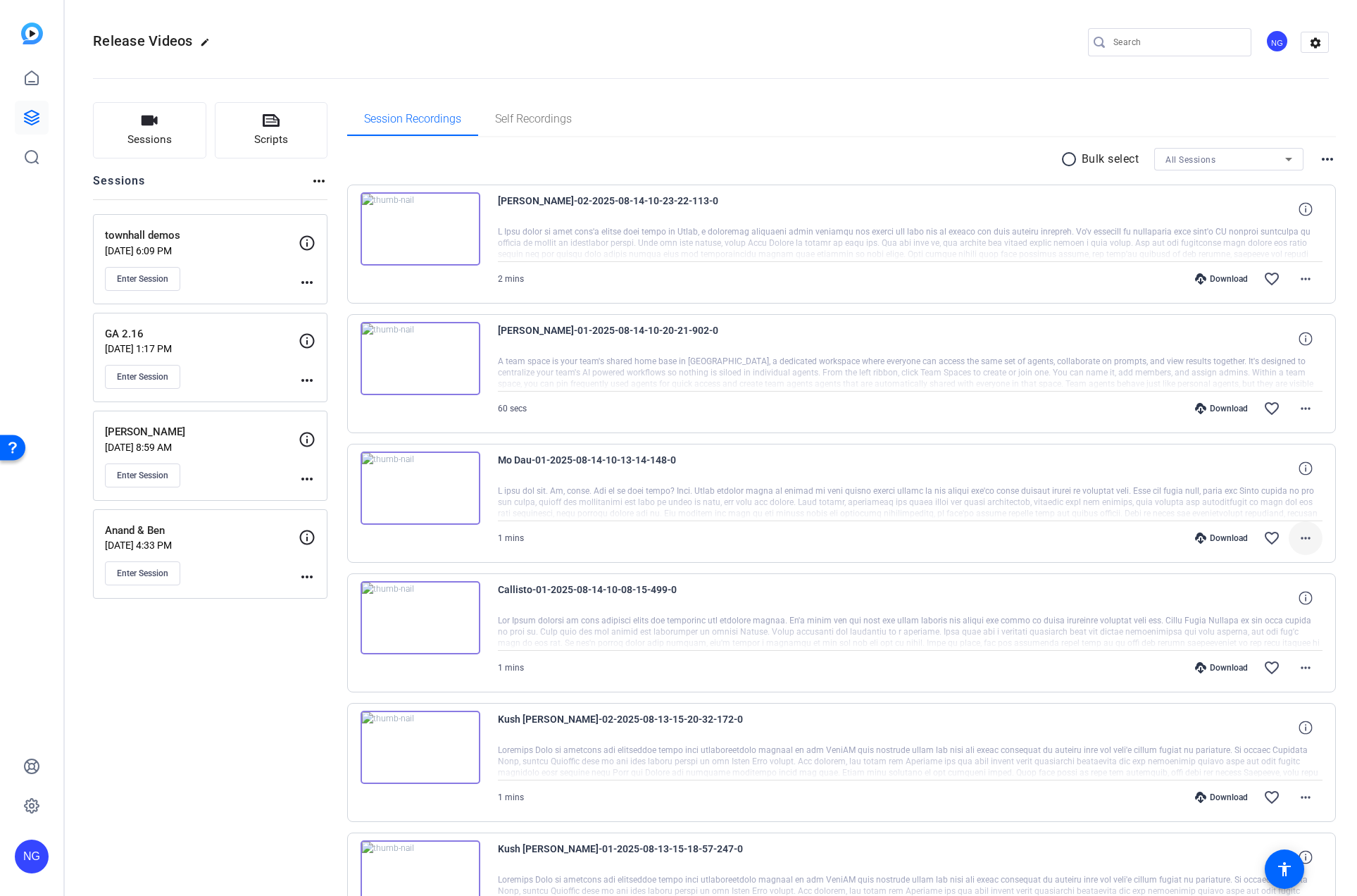
click at [1297, 540] on mat-icon "more_horiz" at bounding box center [1305, 537] width 17 height 17
click at [1253, 602] on span "Download MP4" at bounding box center [1260, 602] width 84 height 17
click at [1297, 409] on mat-icon "more_horiz" at bounding box center [1305, 408] width 17 height 17
click at [1245, 474] on span "Download MP4" at bounding box center [1260, 473] width 84 height 17
click at [1297, 283] on mat-icon "more_horiz" at bounding box center [1305, 278] width 17 height 17
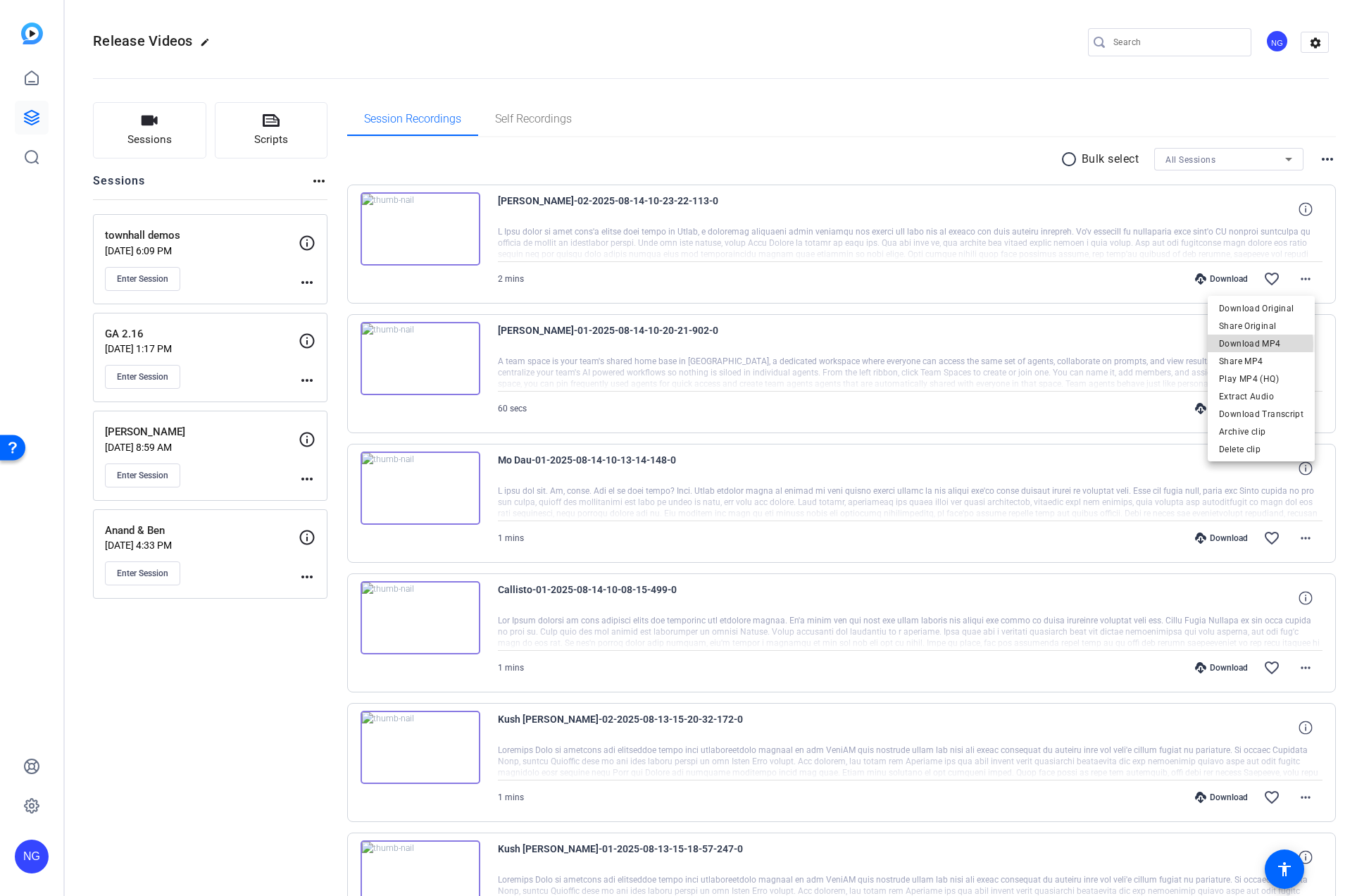
click at [1239, 344] on span "Download MP4" at bounding box center [1260, 343] width 84 height 17
